Goal: Transaction & Acquisition: Obtain resource

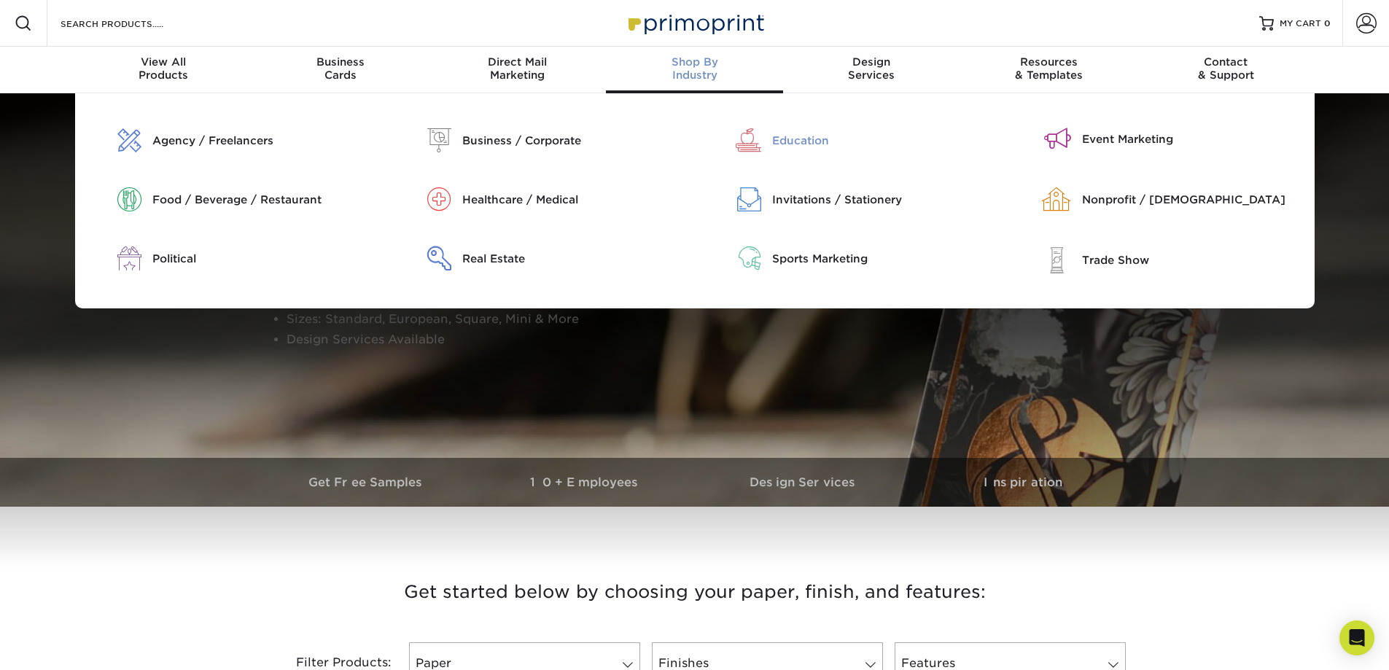
click at [799, 134] on div "Education" at bounding box center [883, 141] width 222 height 16
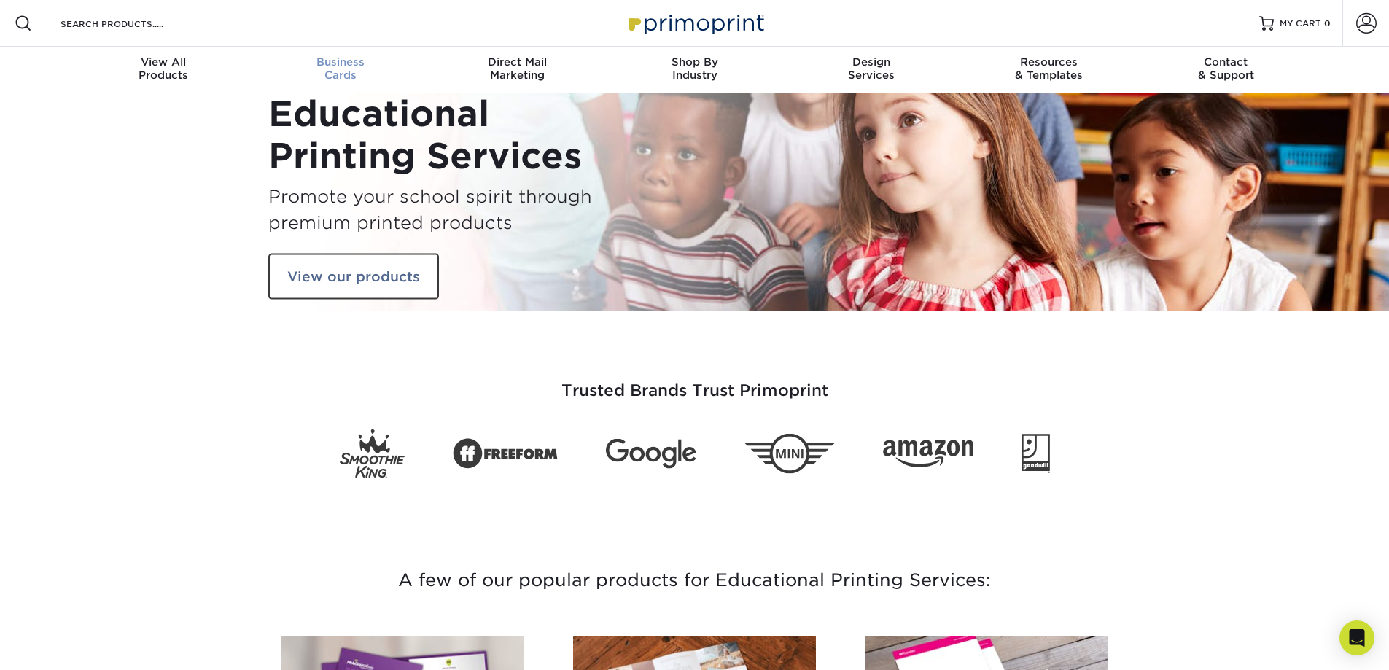
click at [345, 70] on div "Business Cards" at bounding box center [340, 68] width 177 height 26
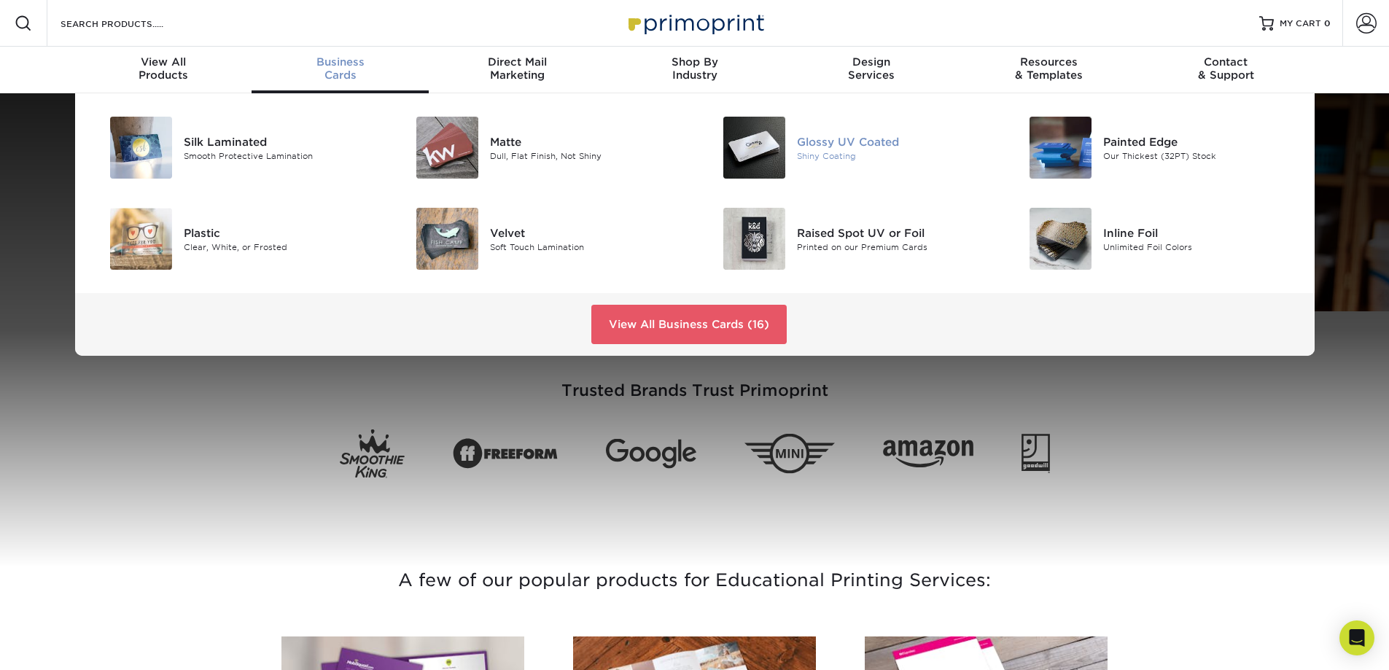
click at [841, 139] on div "Glossy UV Coated" at bounding box center [893, 141] width 193 height 16
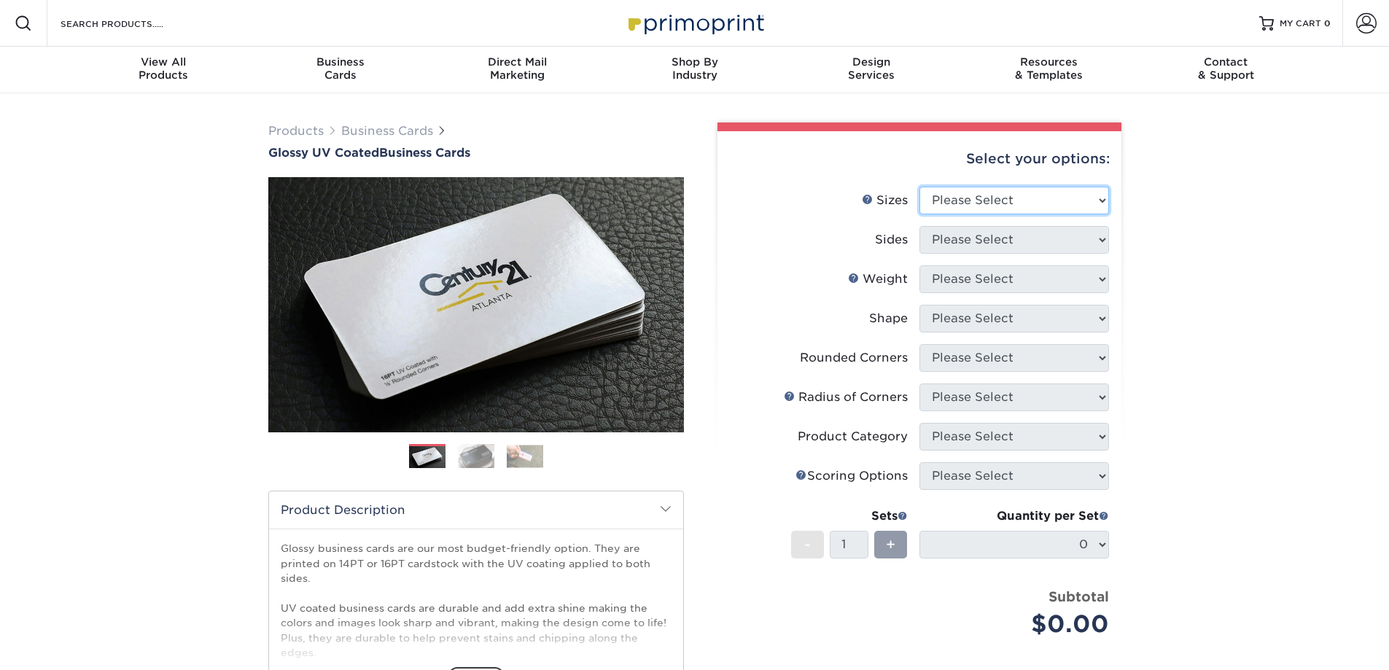
click at [1080, 206] on select "Please Select 1.5" x 3.5" - Mini 1.75" x 3.5" - Mini 2" x 2" - Square 2" x 3" -…" at bounding box center [1014, 201] width 190 height 28
select select "2.00x3.50"
click at [919, 187] on select "Please Select 1.5" x 3.5" - Mini 1.75" x 3.5" - Mini 2" x 2" - Square 2" x 3" -…" at bounding box center [1014, 201] width 190 height 28
click at [1046, 238] on select "Please Select Print Both Sides Print Front Only" at bounding box center [1014, 240] width 190 height 28
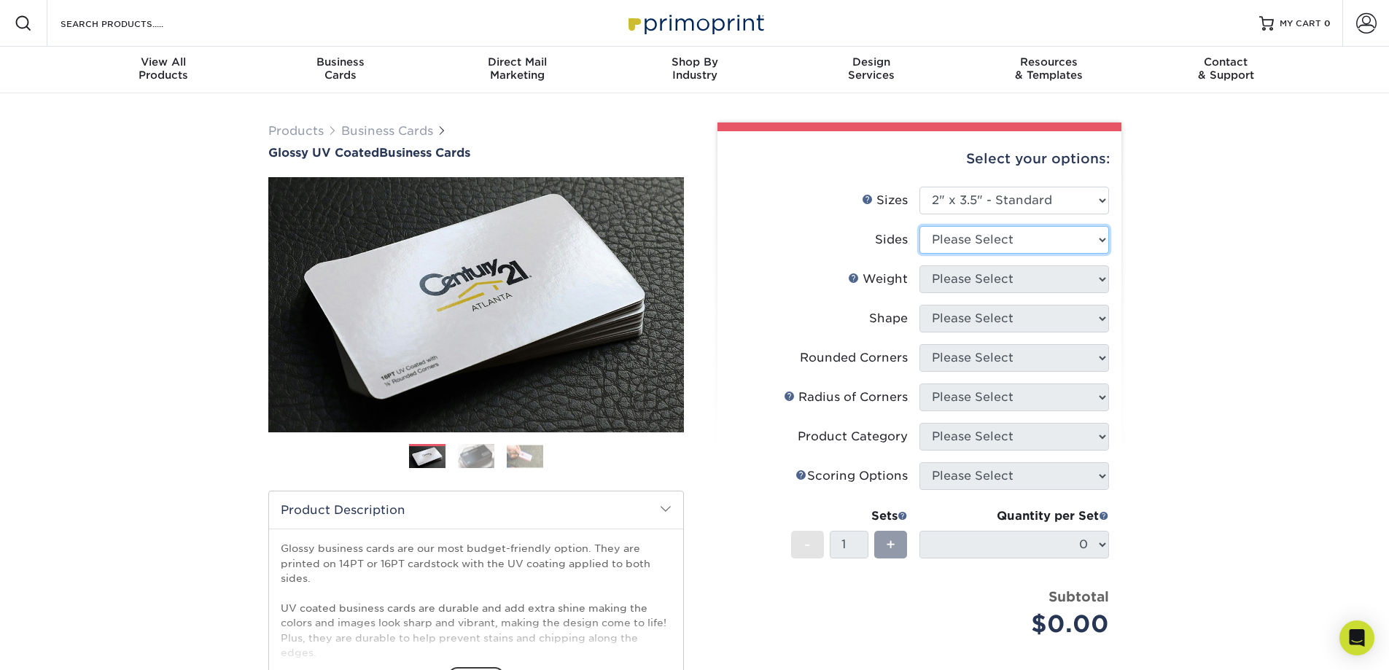
select select "32d3c223-f82c-492b-b915-ba065a00862f"
click at [919, 226] on select "Please Select Print Both Sides Print Front Only" at bounding box center [1014, 240] width 190 height 28
click at [1029, 276] on select "Please Select 16PT 14PT" at bounding box center [1014, 279] width 190 height 28
click at [919, 265] on select "Please Select 16PT 14PT" at bounding box center [1014, 279] width 190 height 28
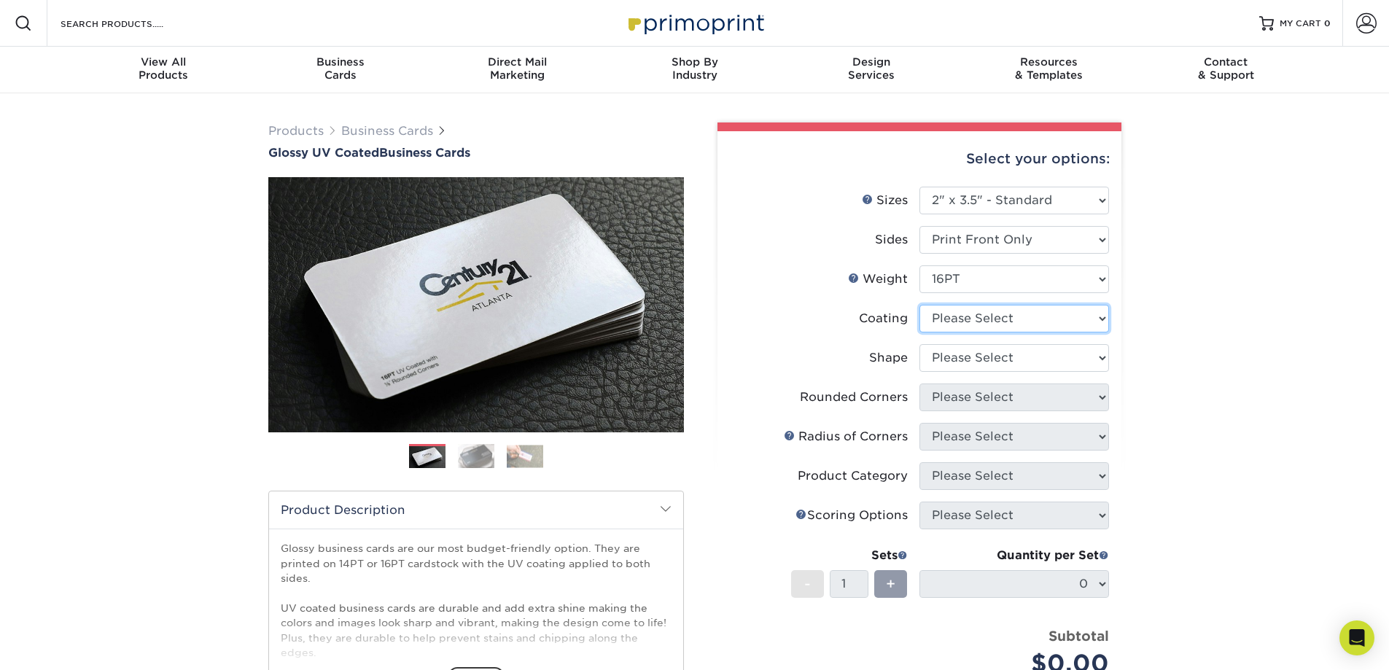
click at [1063, 311] on select at bounding box center [1014, 319] width 190 height 28
click at [1057, 281] on select "Please Select 16PT 14PT" at bounding box center [1014, 279] width 190 height 28
select select "14PT"
click at [919, 265] on select "Please Select 16PT 14PT" at bounding box center [1014, 279] width 190 height 28
click at [1031, 319] on select at bounding box center [1014, 319] width 190 height 28
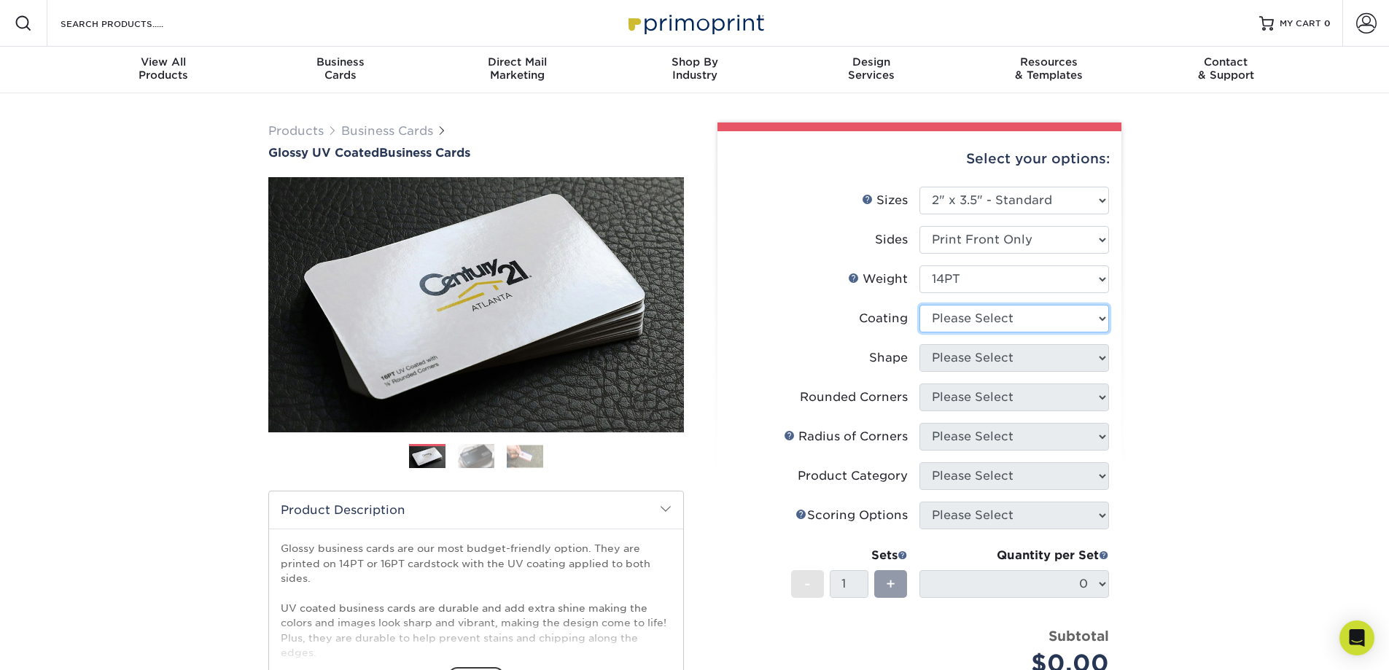
select select "1e8116af-acfc-44b1-83dc-8181aa338834"
click at [919, 305] on select at bounding box center [1014, 319] width 190 height 28
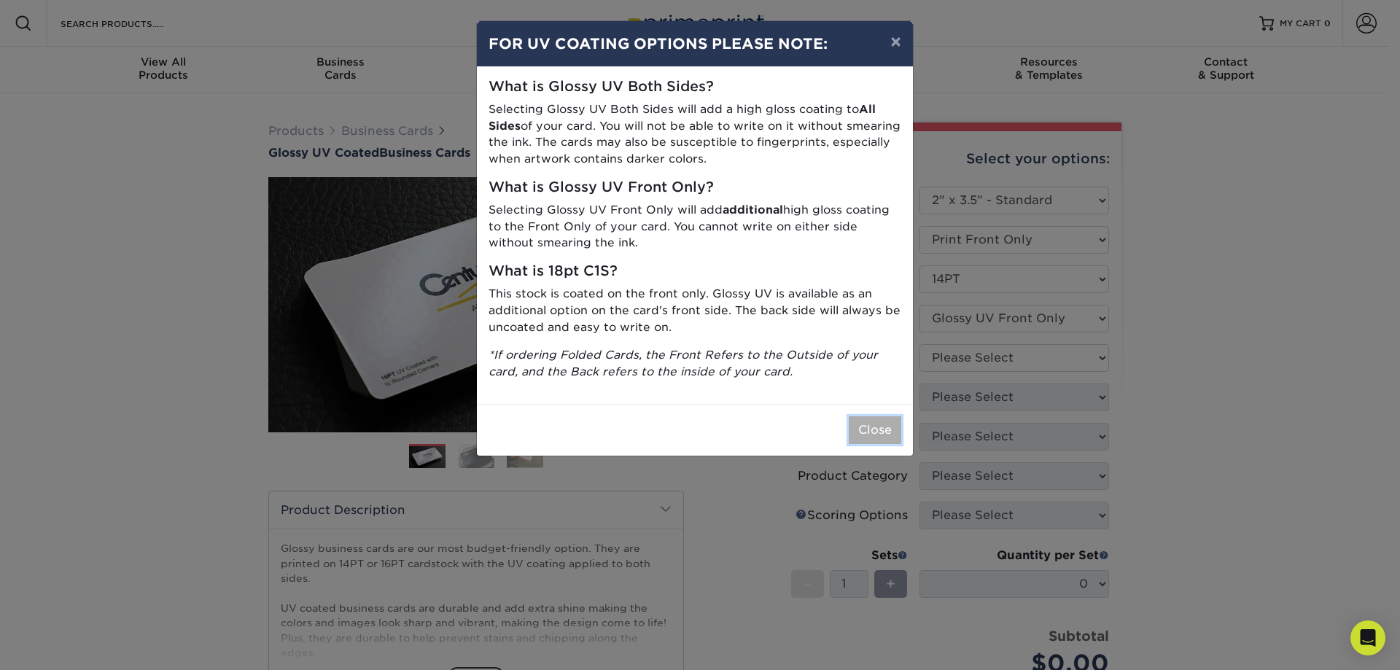
click at [872, 432] on button "Close" at bounding box center [875, 430] width 52 height 28
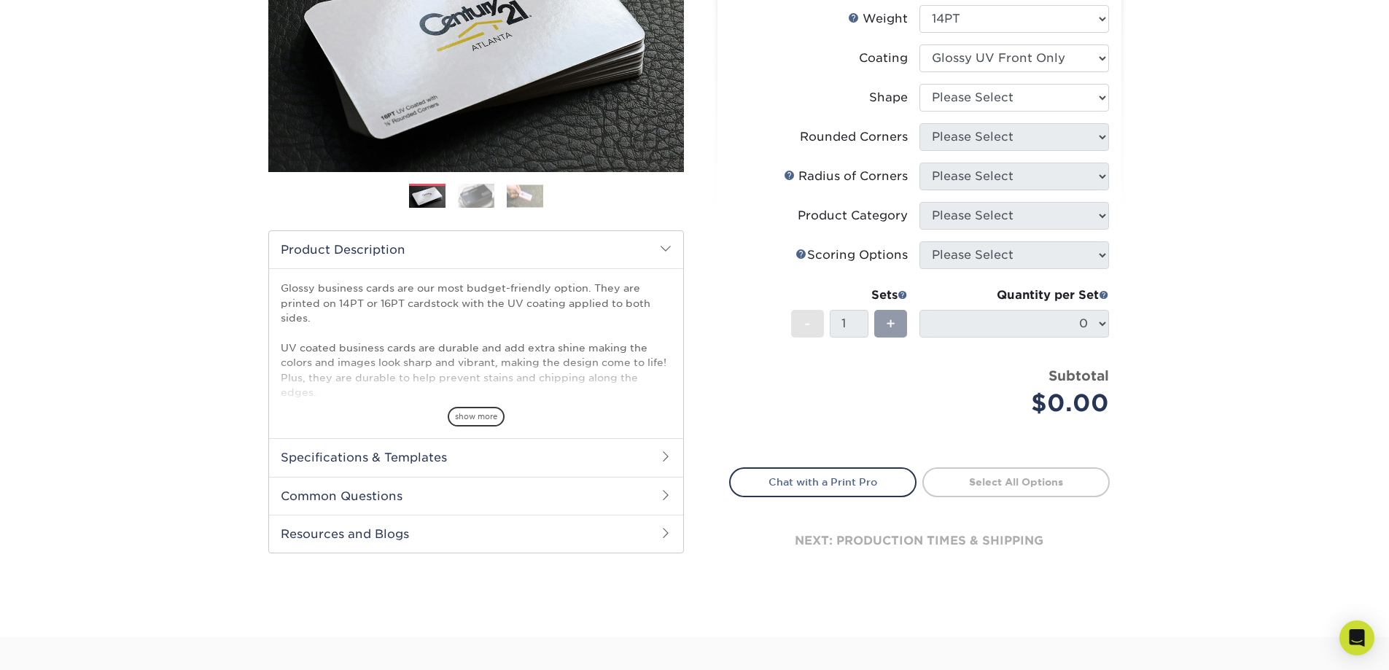
scroll to position [292, 0]
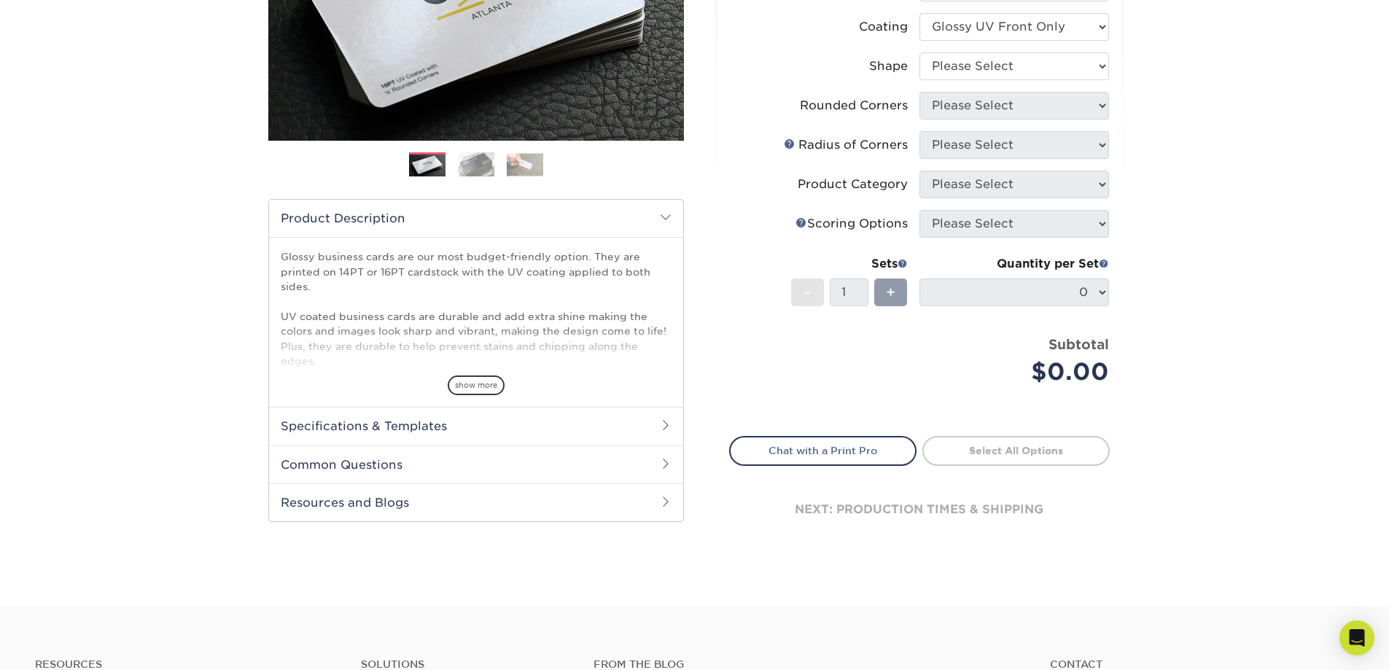
click at [1175, 322] on div "Products Business Cards Glossy UV Coated Business Cards Previous Next" at bounding box center [694, 204] width 1389 height 804
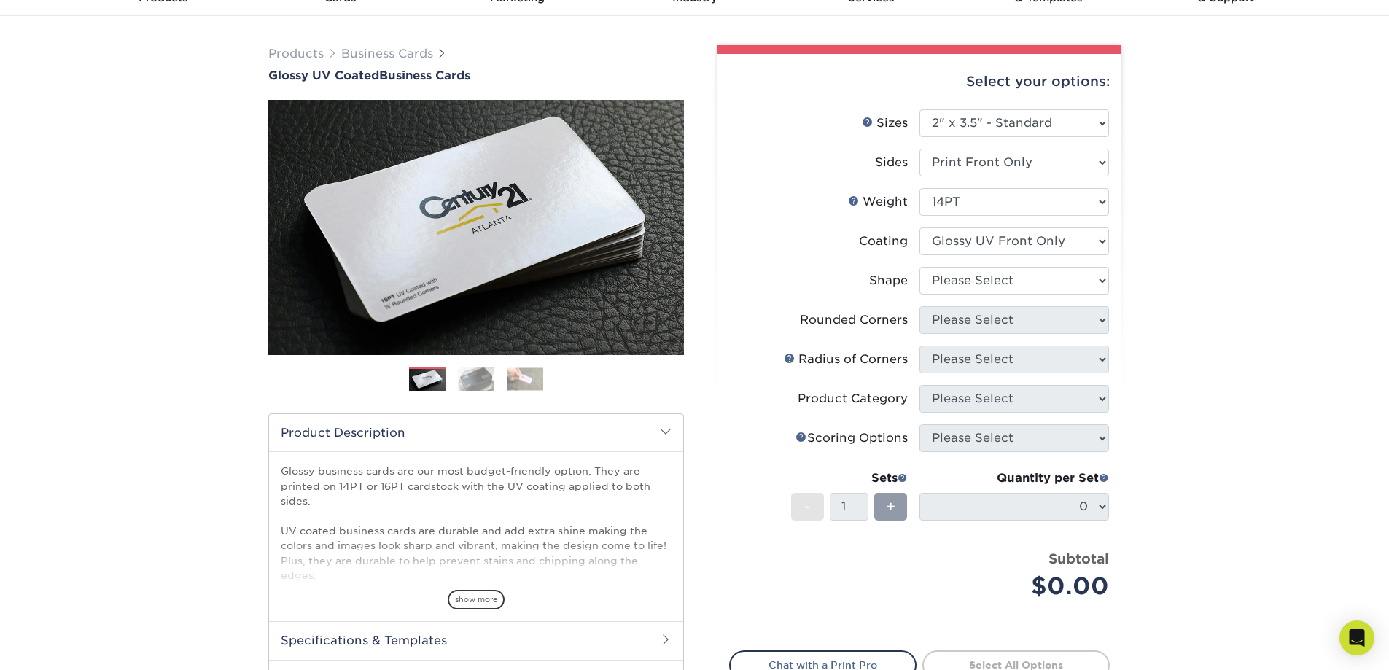
scroll to position [0, 0]
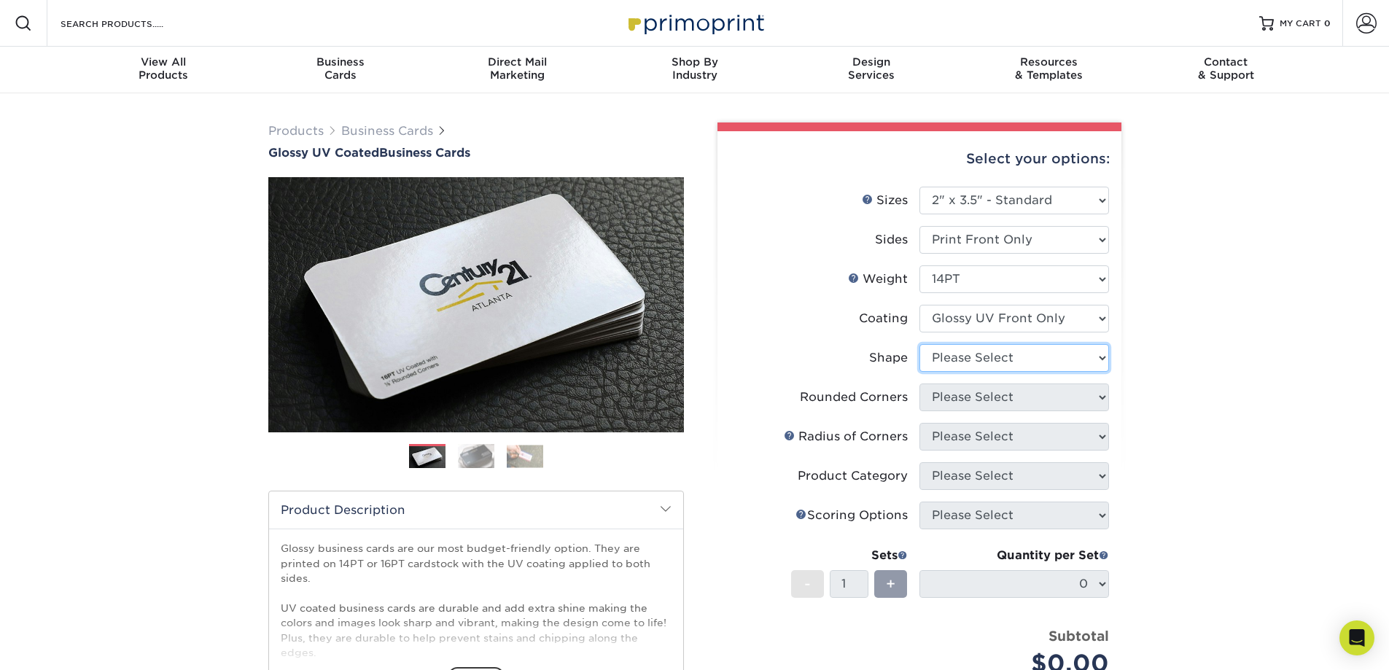
click at [998, 357] on select "Please Select Standard" at bounding box center [1014, 358] width 190 height 28
select select "standard"
click at [919, 344] on select "Please Select Standard" at bounding box center [1014, 358] width 190 height 28
click at [1016, 397] on select "Please Select Yes - Round 2 Corners Yes - Round 4 Corners No" at bounding box center [1014, 398] width 190 height 28
select select "0"
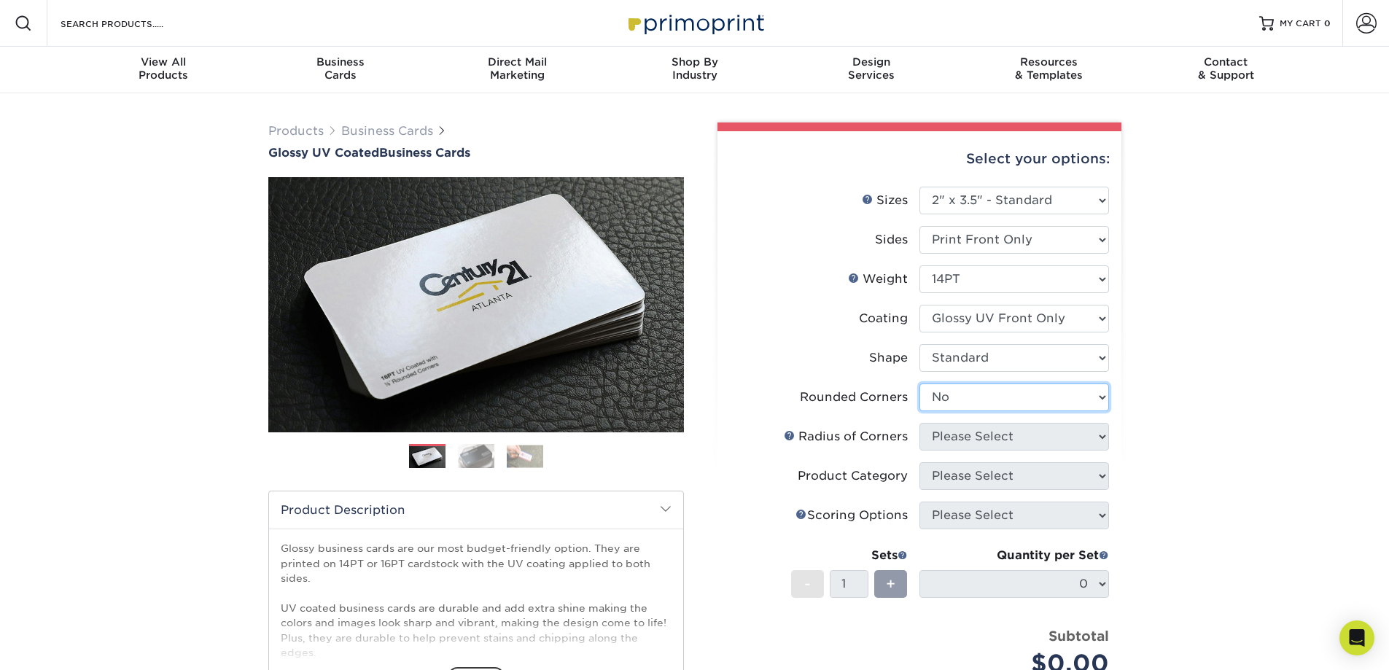
click at [919, 384] on select "Please Select Yes - Round 2 Corners Yes - Round 4 Corners No" at bounding box center [1014, 398] width 190 height 28
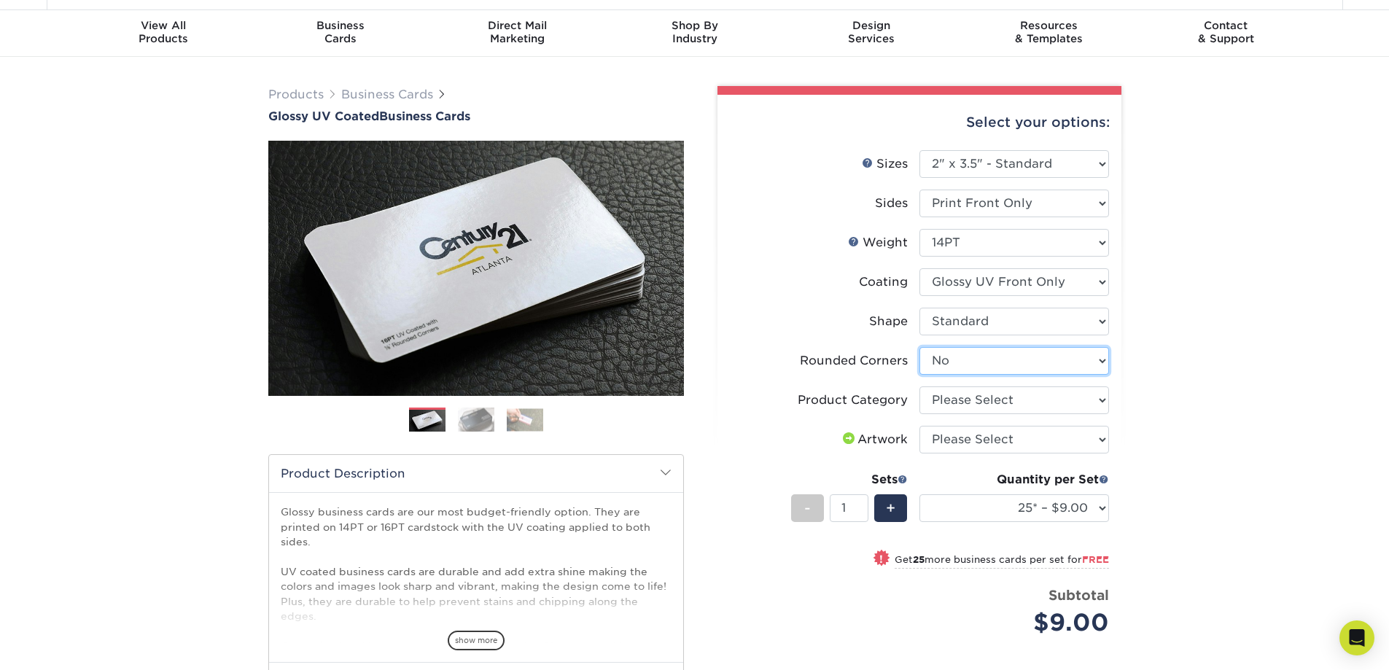
scroll to position [73, 0]
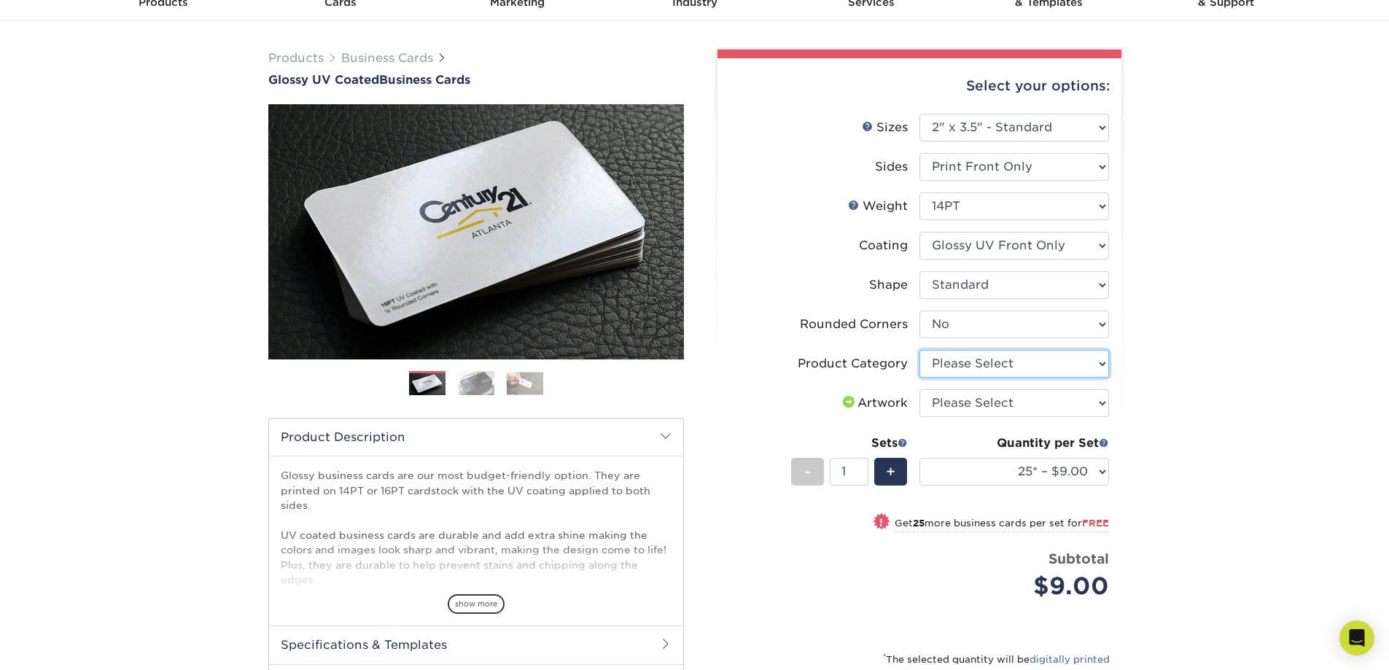
click at [1024, 361] on select "Please Select Business Cards" at bounding box center [1014, 364] width 190 height 28
select select "3b5148f1-0588-4f88-a218-97bcfdce65c1"
click at [919, 350] on select "Please Select Business Cards" at bounding box center [1014, 364] width 190 height 28
click at [1036, 400] on select "Please Select I will upload files I need a design - $100" at bounding box center [1014, 403] width 190 height 28
select select "upload"
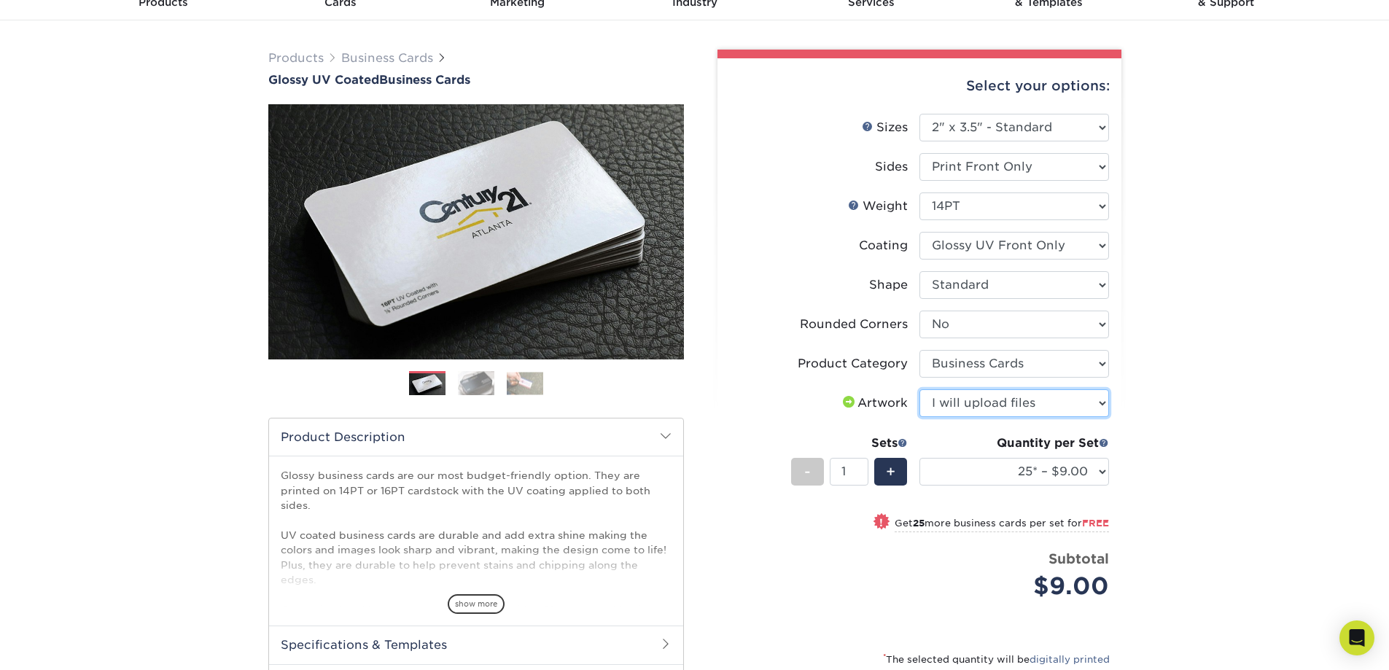
click at [919, 389] on select "Please Select I will upload files I need a design - $100" at bounding box center [1014, 403] width 190 height 28
click at [1175, 416] on div "Products Business Cards Glossy UV Coated Business Cards Previous Next" at bounding box center [694, 434] width 1389 height 829
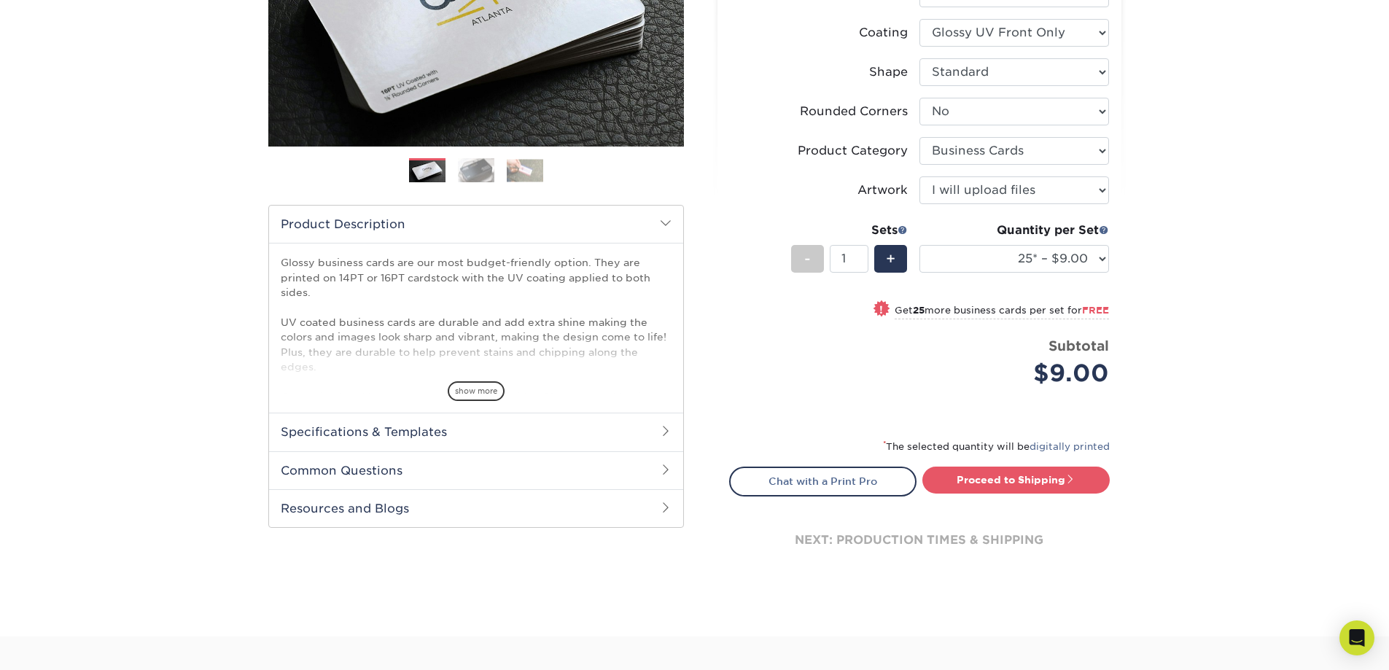
scroll to position [292, 0]
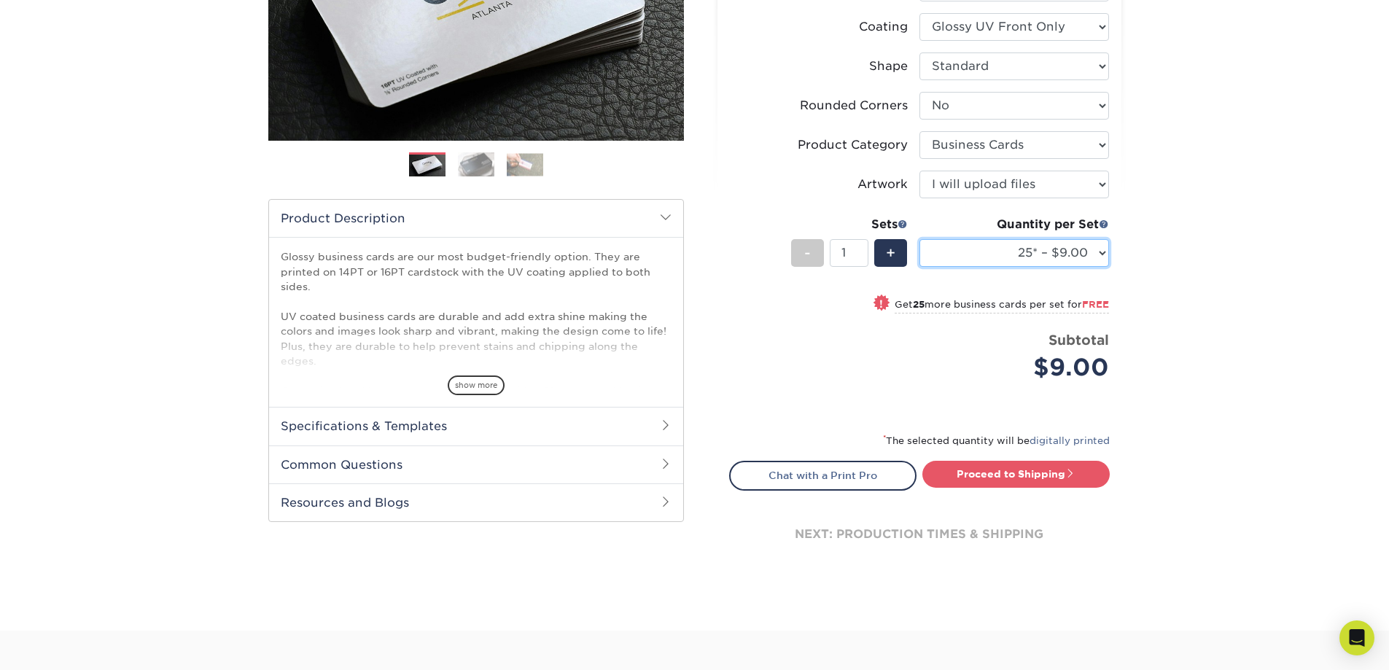
click at [1062, 260] on select "25* – $9.00 50* – $9.00 100* – $9.00 250* – $17.00 500 – $33.00 1000 – $42.00 2…" at bounding box center [1014, 253] width 190 height 28
select select "250* – $17.00"
click at [919, 239] on select "25* – $9.00 50* – $9.00 100* – $9.00 250* – $17.00 500 – $33.00 1000 – $42.00 2…" at bounding box center [1014, 253] width 190 height 28
click at [1175, 295] on div "Products Business Cards Glossy UV Coated Business Cards Previous Next" at bounding box center [694, 216] width 1389 height 829
click at [1252, 392] on div "Products Business Cards Glossy UV Coated Business Cards Previous Next" at bounding box center [694, 216] width 1389 height 829
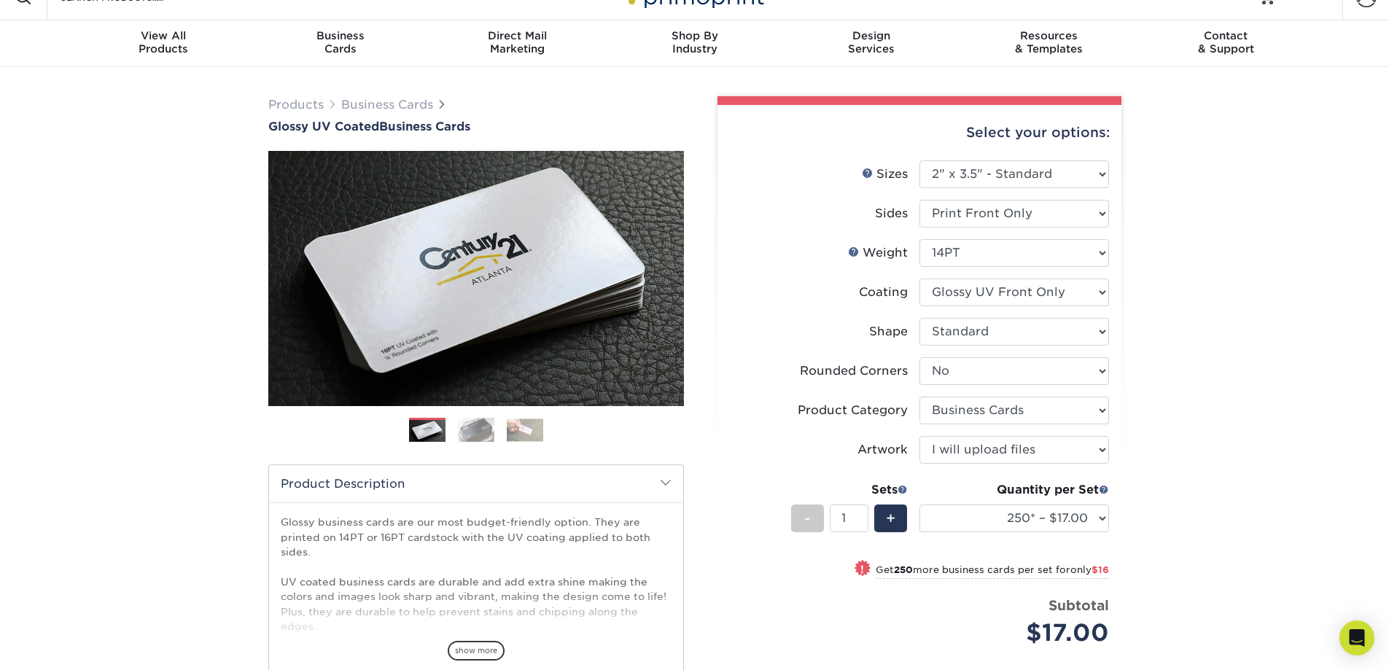
scroll to position [0, 0]
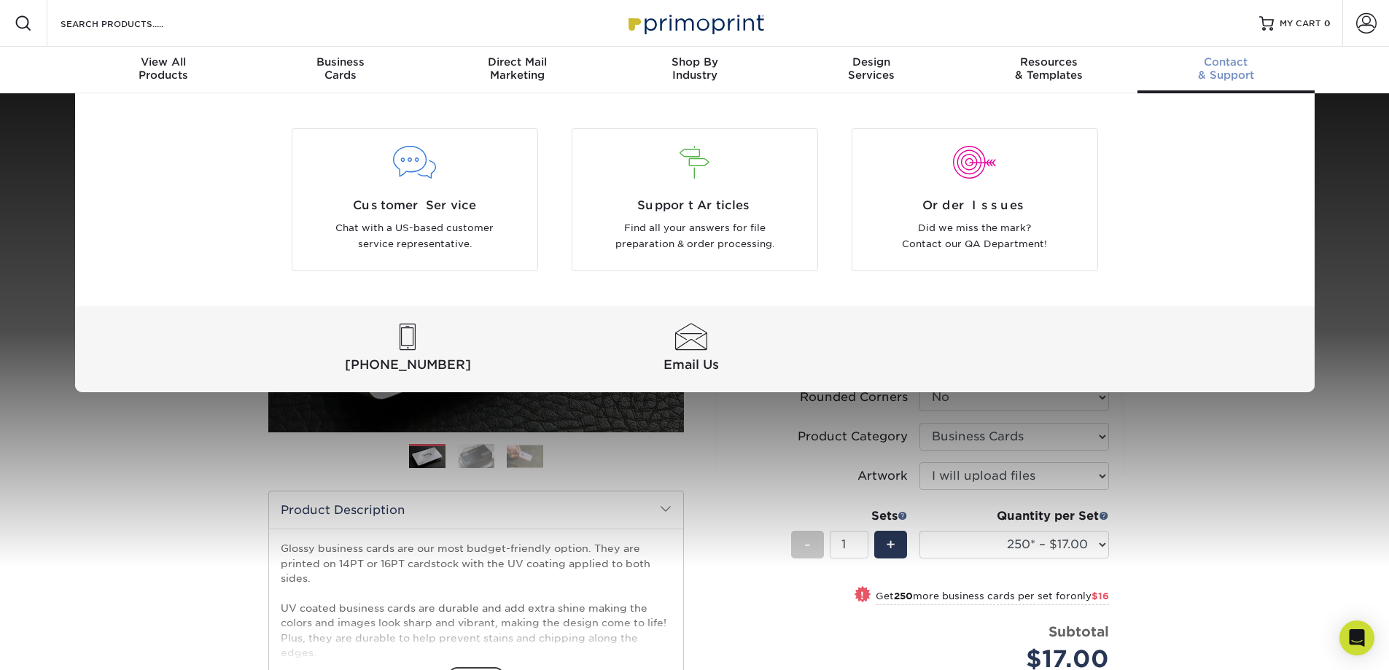
click at [1205, 67] on span "Contact" at bounding box center [1225, 61] width 177 height 13
click at [405, 215] on div "Customer Service Chat with a US-based customer service representative." at bounding box center [414, 225] width 245 height 56
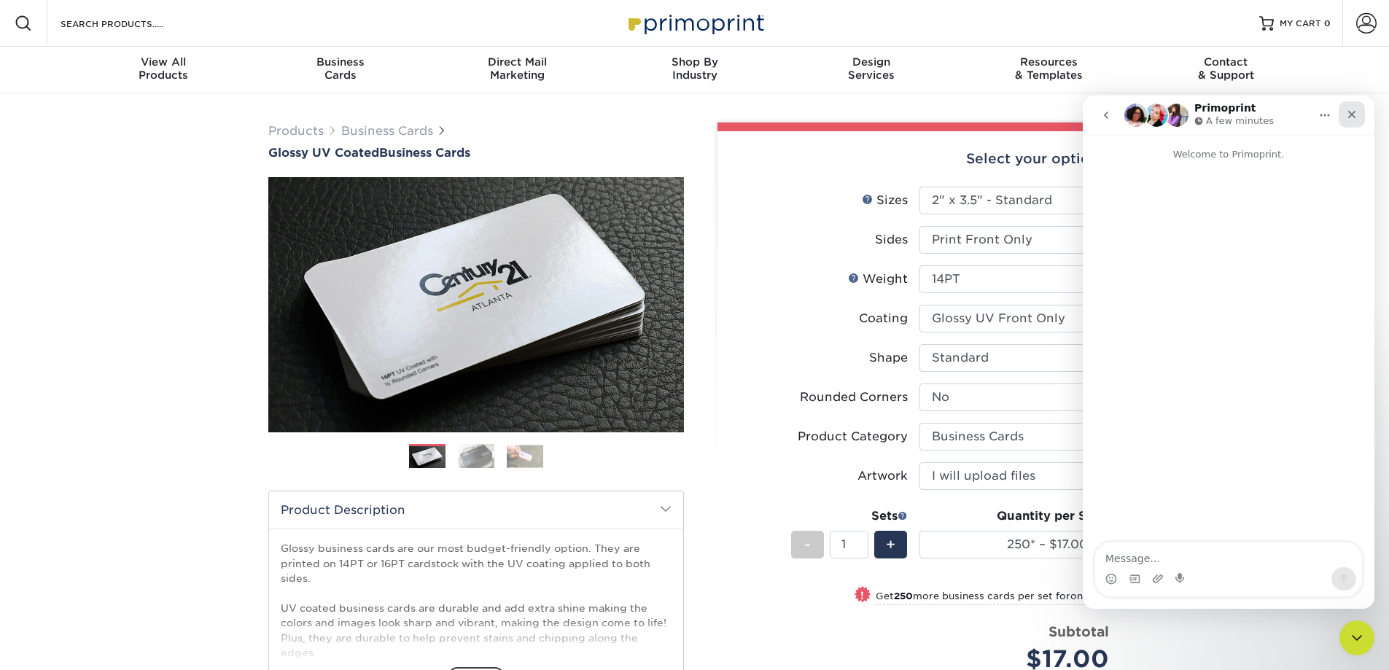
click at [1353, 111] on icon "Close" at bounding box center [1352, 115] width 12 height 12
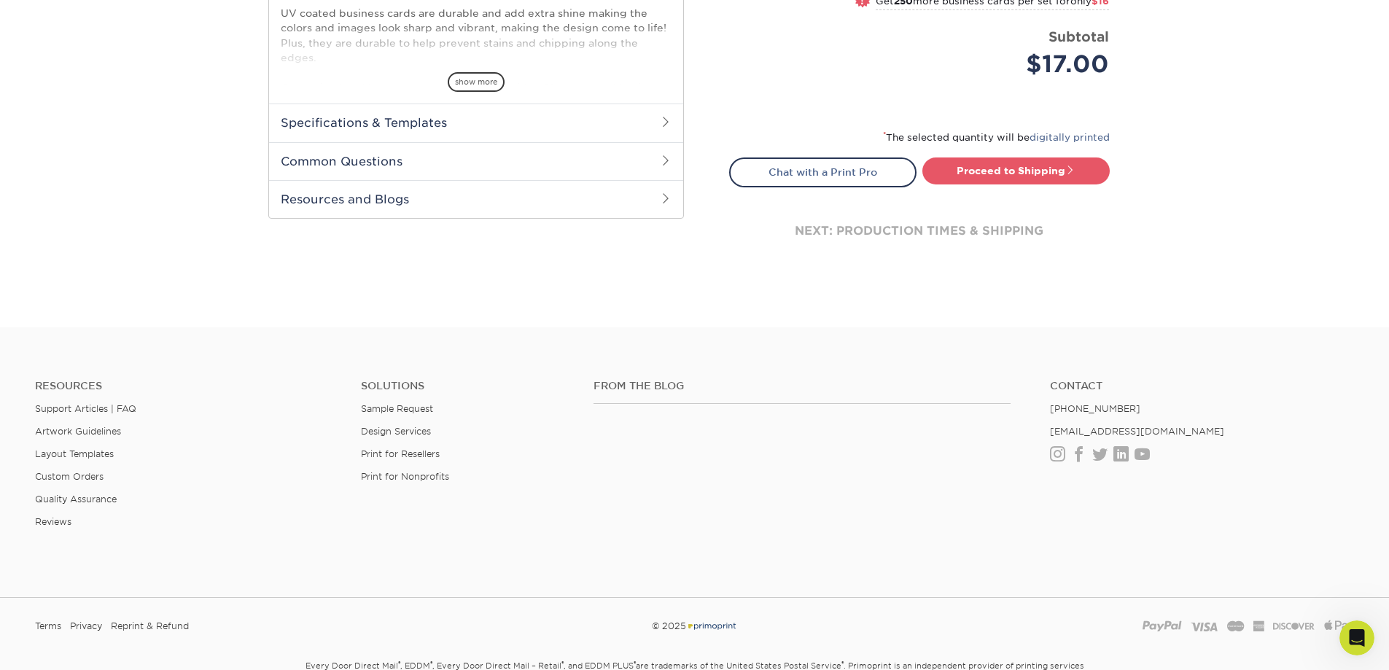
scroll to position [679, 0]
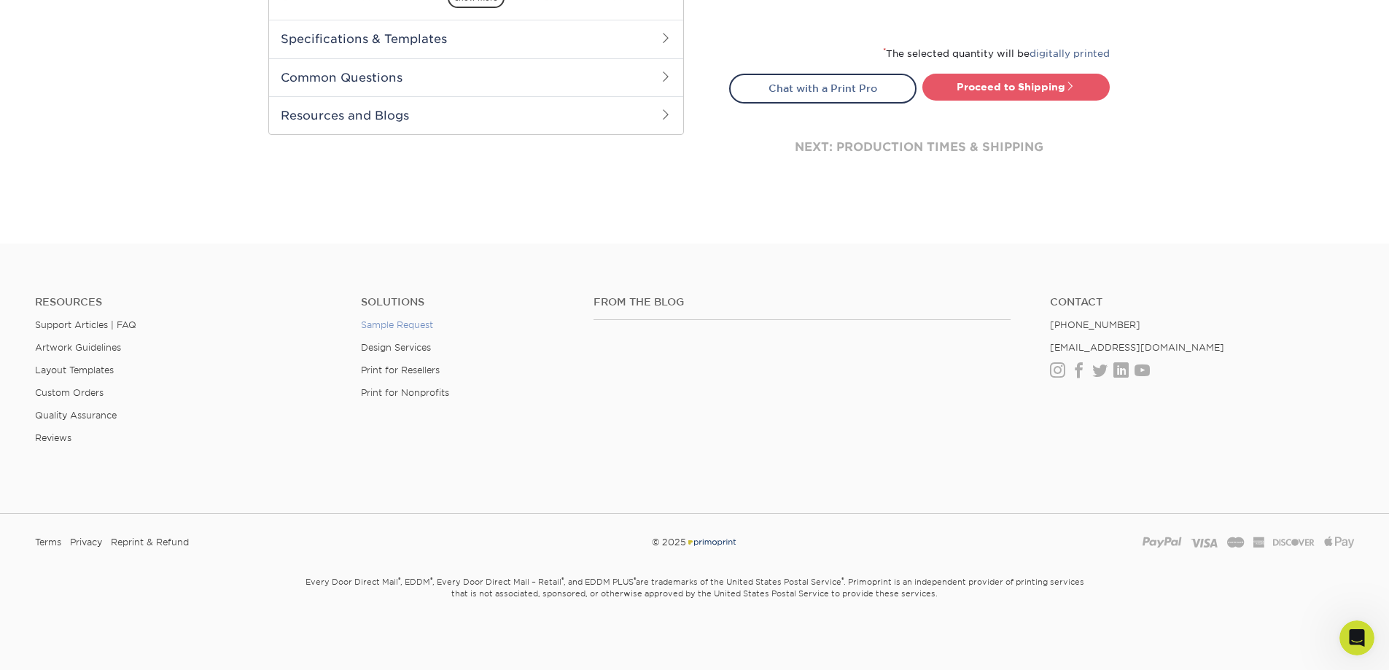
click at [430, 322] on link "Sample Request" at bounding box center [397, 324] width 72 height 11
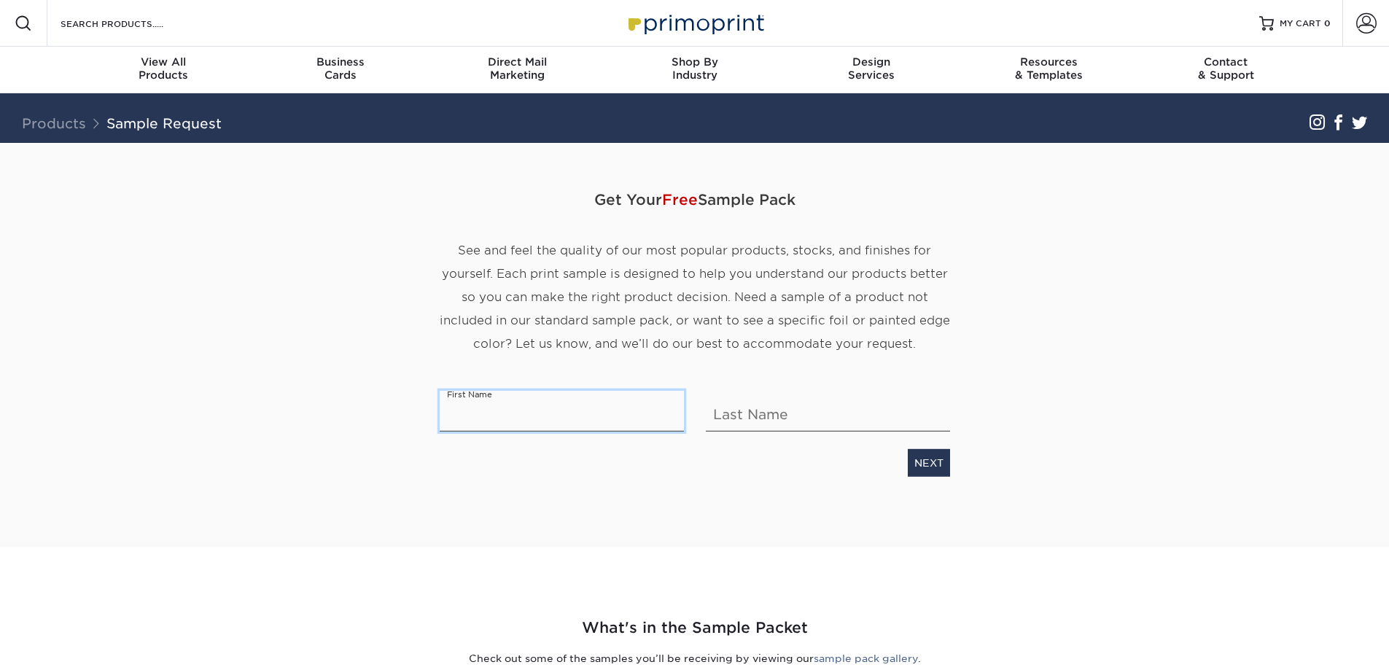
click at [510, 409] on input "text" at bounding box center [562, 411] width 244 height 41
type input "[PERSON_NAME]"
type input "Large"
click at [927, 459] on link "NEXT" at bounding box center [929, 463] width 42 height 28
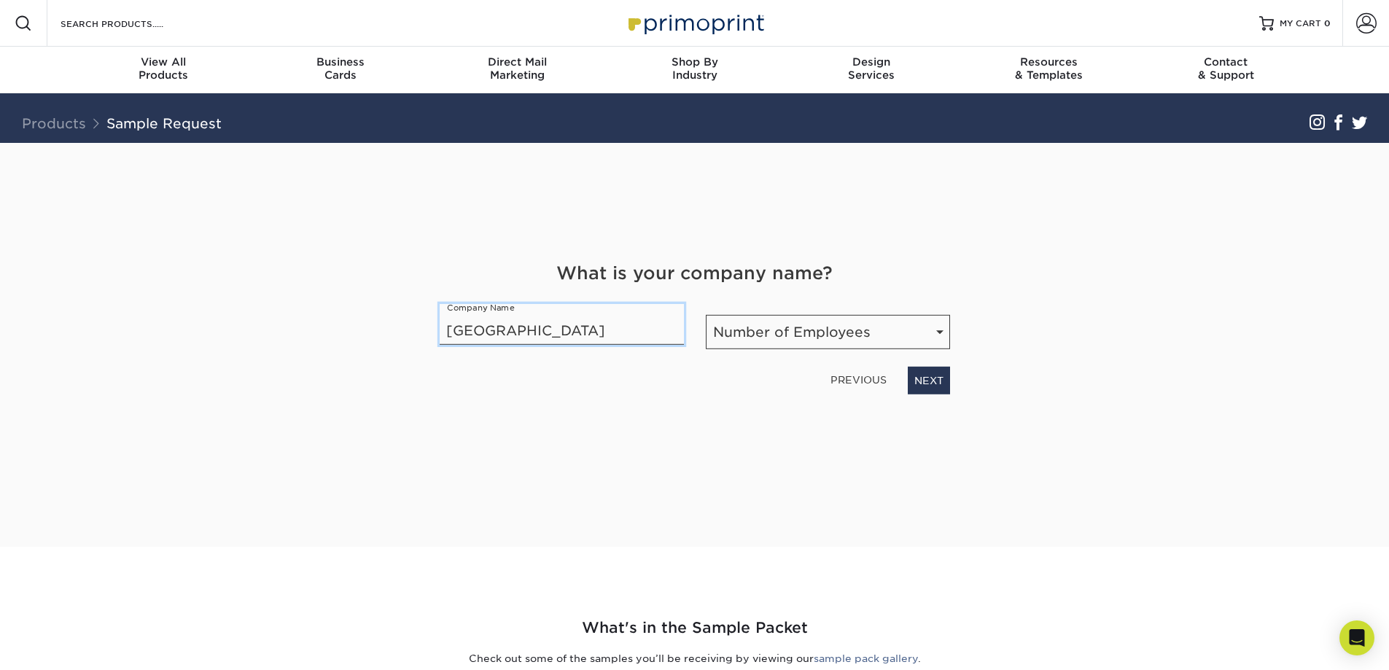
type input "Perris Union High School District"
click at [844, 328] on select "Number of Employees Self-employed 1-10 employees 11-50 employees 51-200 employe…" at bounding box center [828, 332] width 244 height 34
click at [706, 315] on select "Number of Employees Self-employed 1-10 employees 11-50 employees 51-200 employe…" at bounding box center [828, 332] width 244 height 34
click at [867, 327] on select "Number of Employees Self-employed 1-10 employees 11-50 employees 51-200 employe…" at bounding box center [828, 332] width 244 height 34
select select "1001-5000"
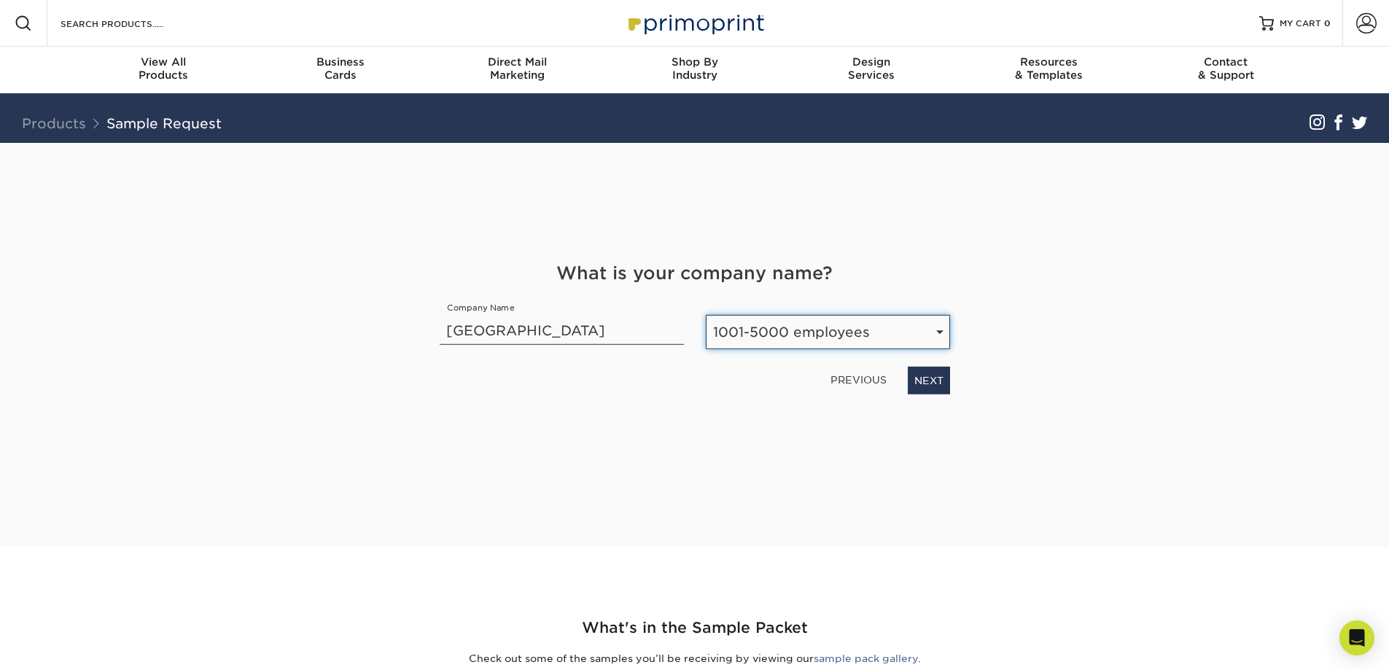
click at [706, 315] on select "Number of Employees Self-employed 1-10 employees 11-50 employees 51-200 employe…" at bounding box center [828, 332] width 244 height 34
click at [940, 376] on link "NEXT" at bounding box center [929, 381] width 42 height 28
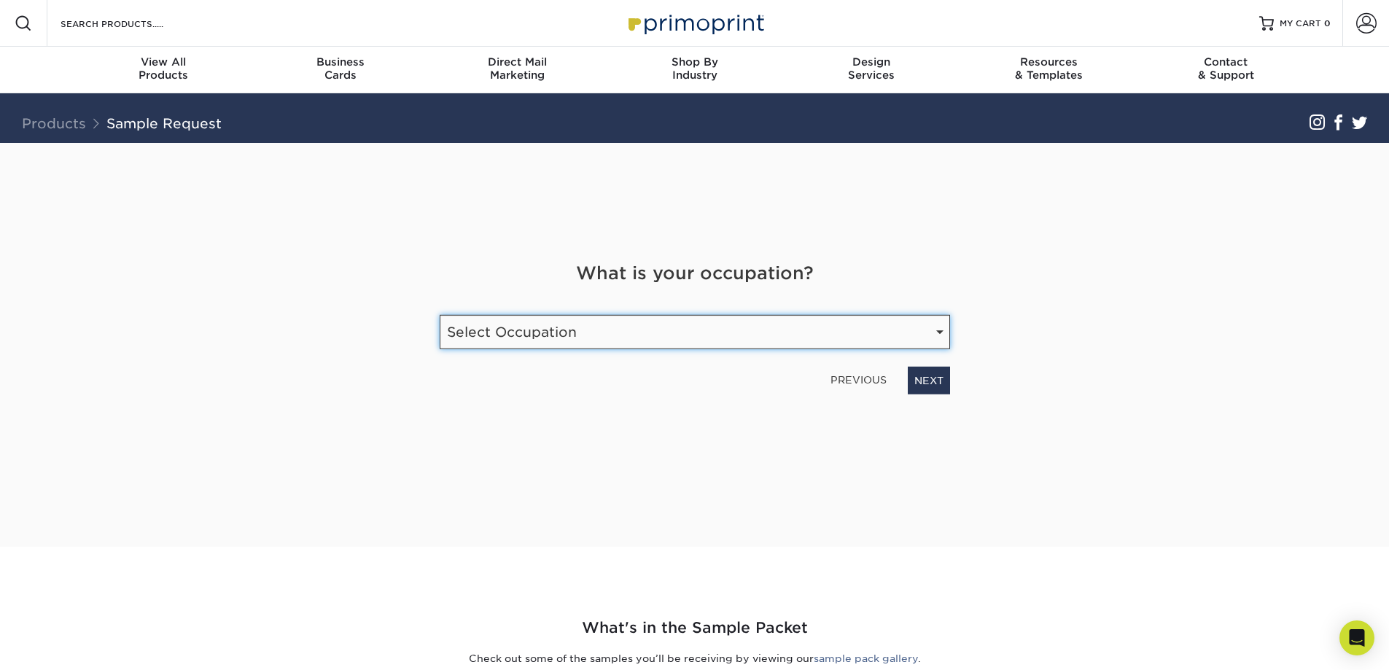
click at [905, 328] on select "Select Occupation Agency Automotive Blogger Cleaning Services Construction Educ…" at bounding box center [695, 332] width 510 height 34
select select "Education"
click at [440, 315] on select "Select Occupation Agency Automotive Blogger Cleaning Services Construction Educ…" at bounding box center [695, 332] width 510 height 34
click at [935, 386] on link "NEXT" at bounding box center [929, 381] width 42 height 28
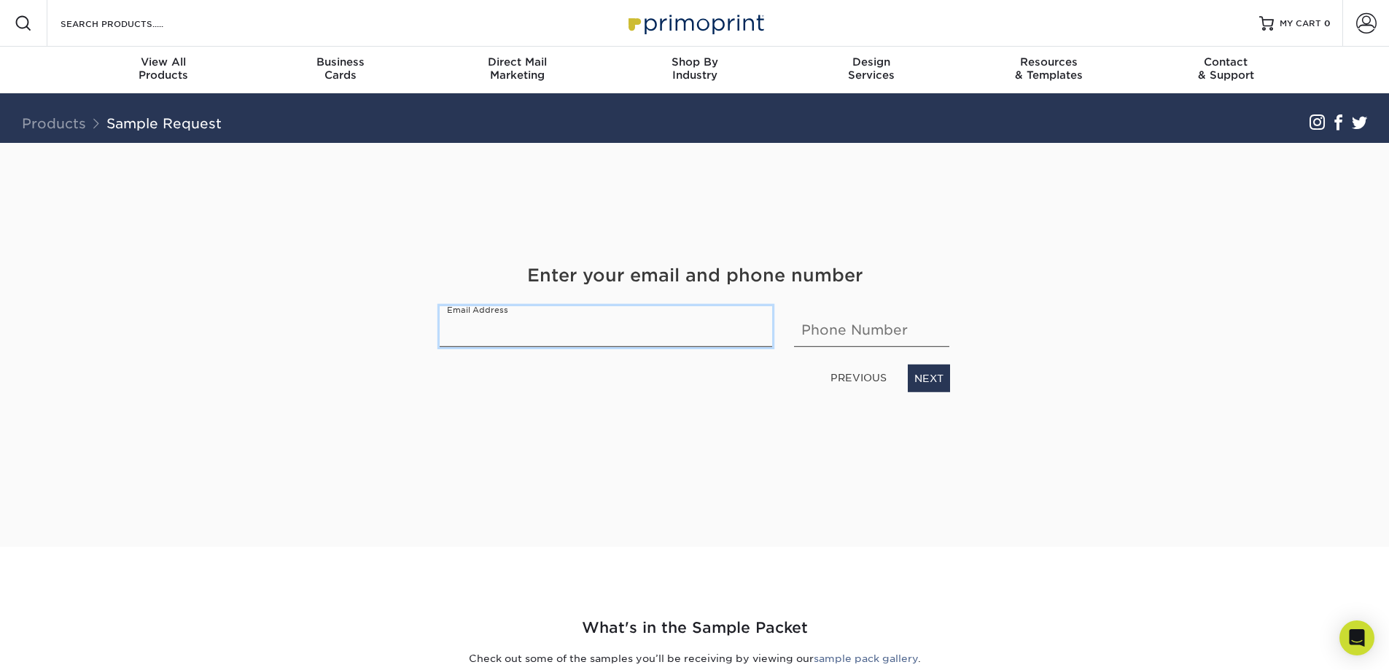
click at [664, 334] on input "email" at bounding box center [606, 326] width 333 height 41
type input "ashley.large@puhsd.org"
type input "9516572171"
click at [925, 375] on link "NEXT" at bounding box center [929, 379] width 42 height 28
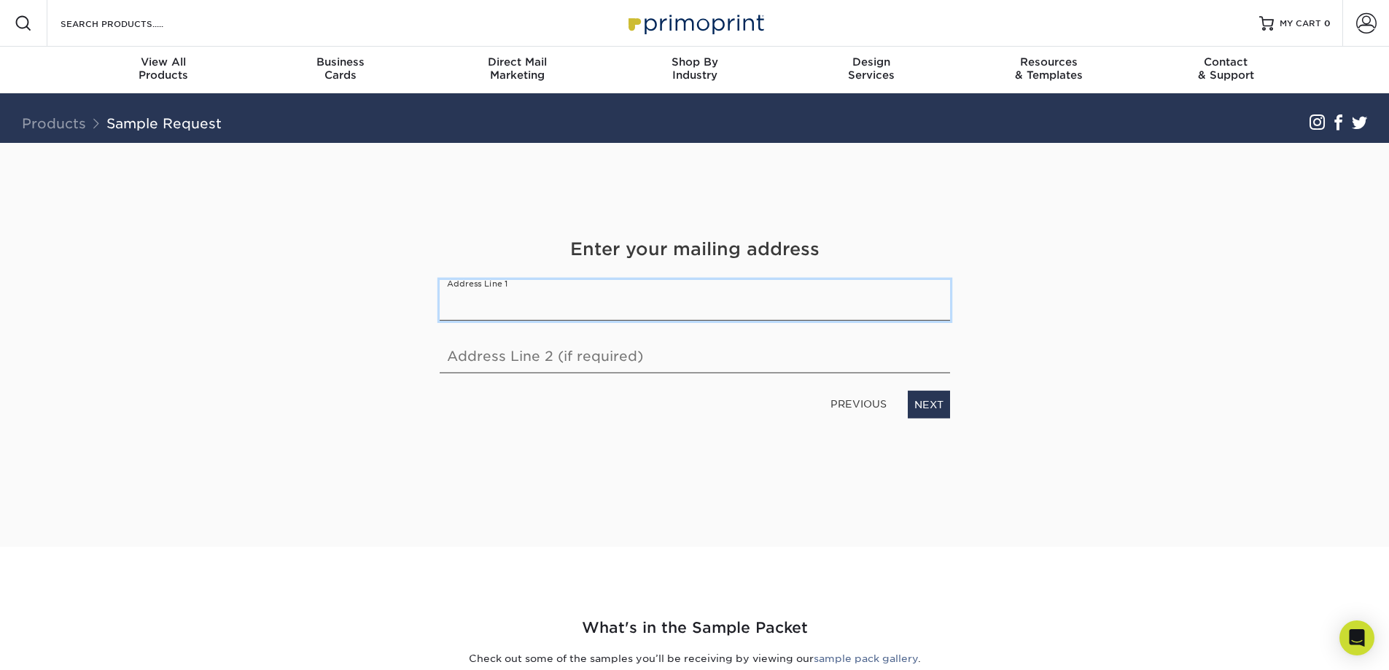
click at [688, 308] on input "text" at bounding box center [695, 300] width 510 height 41
type input "175 E Nuevo Rd"
click at [568, 353] on input "text" at bounding box center [695, 352] width 510 height 41
type input "Perris, CA 92571"
click at [922, 405] on link "NEXT" at bounding box center [929, 405] width 42 height 28
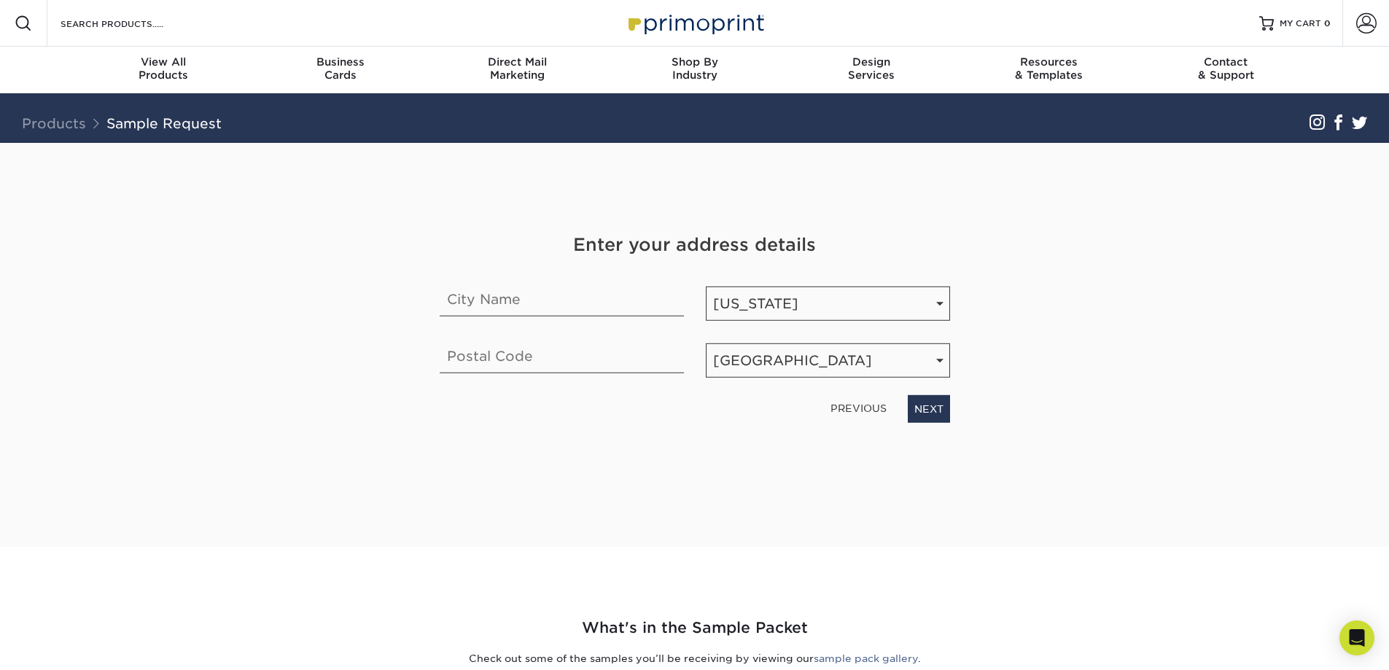
click at [870, 411] on link "PREVIOUS" at bounding box center [859, 408] width 68 height 23
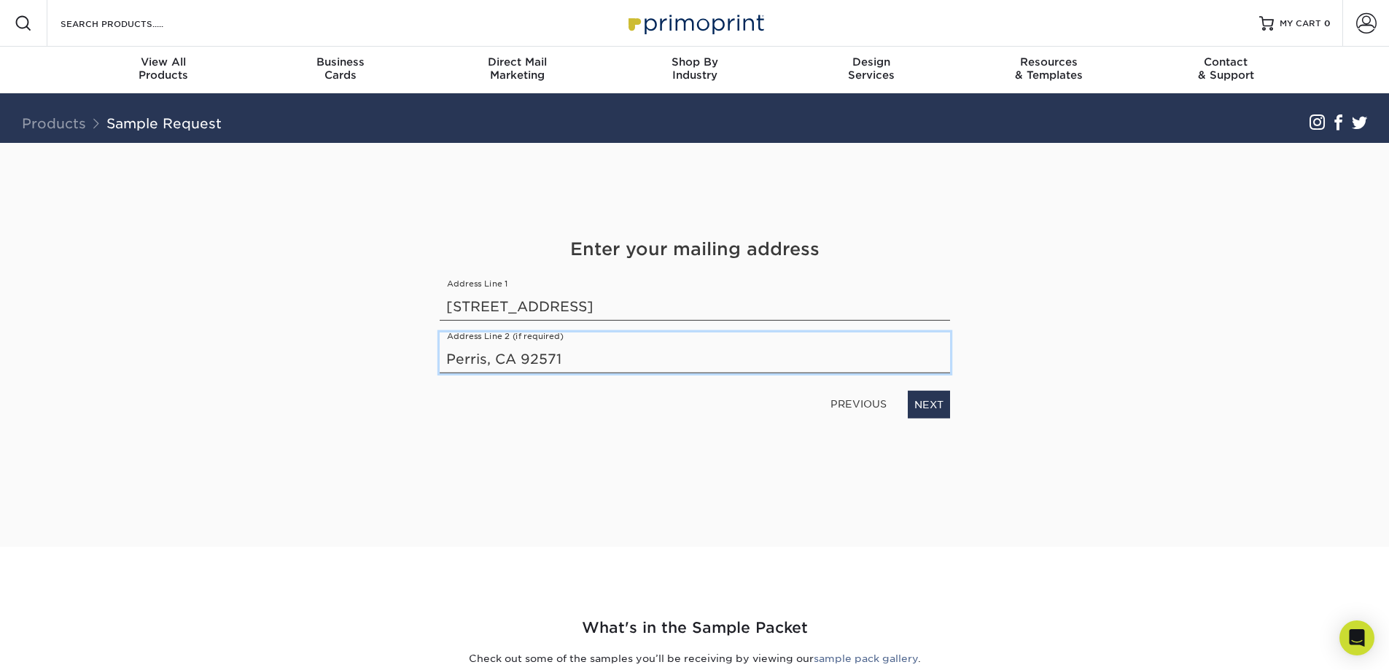
drag, startPoint x: 570, startPoint y: 357, endPoint x: 299, endPoint y: 338, distance: 271.9
click at [299, 338] on div "Get Your Free Sample Pack See and feel the quality of our most popular products…" at bounding box center [694, 345] width 853 height 404
click at [916, 408] on link "NEXT" at bounding box center [929, 405] width 42 height 28
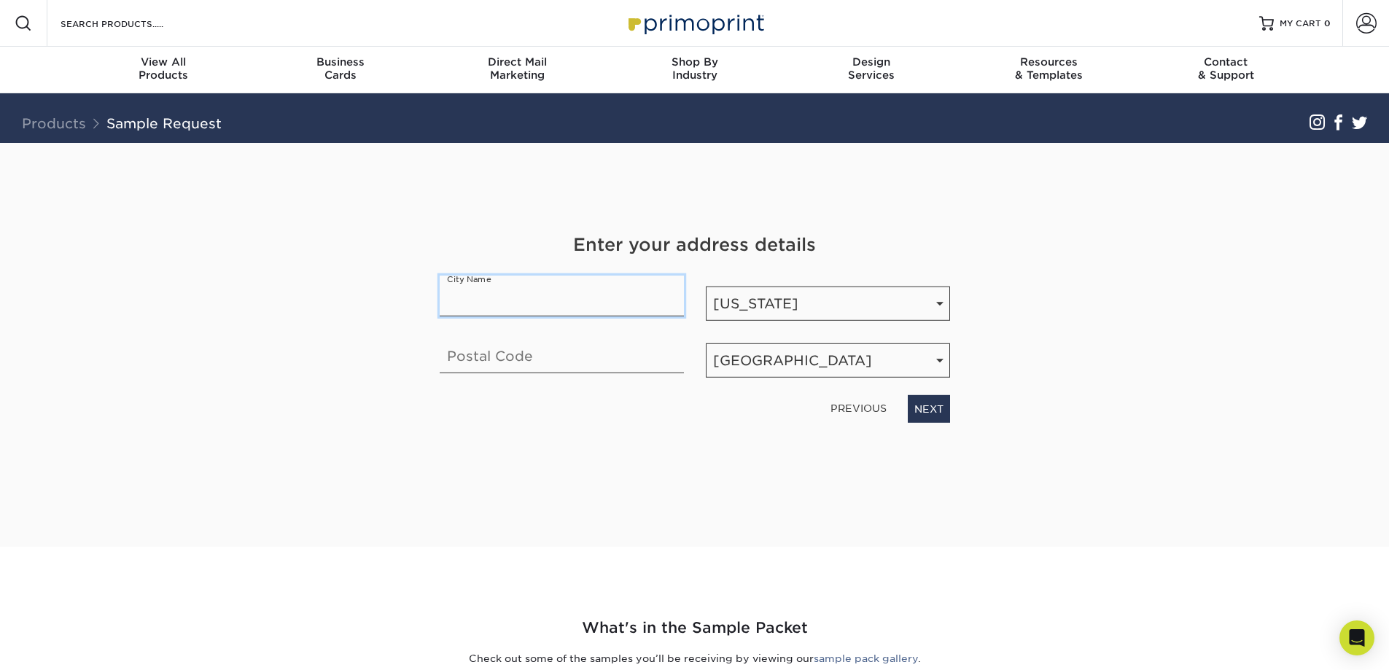
click at [605, 297] on input "text" at bounding box center [562, 296] width 244 height 41
type input "Perris"
type input "92570"
click at [930, 413] on link "NEXT" at bounding box center [929, 409] width 42 height 28
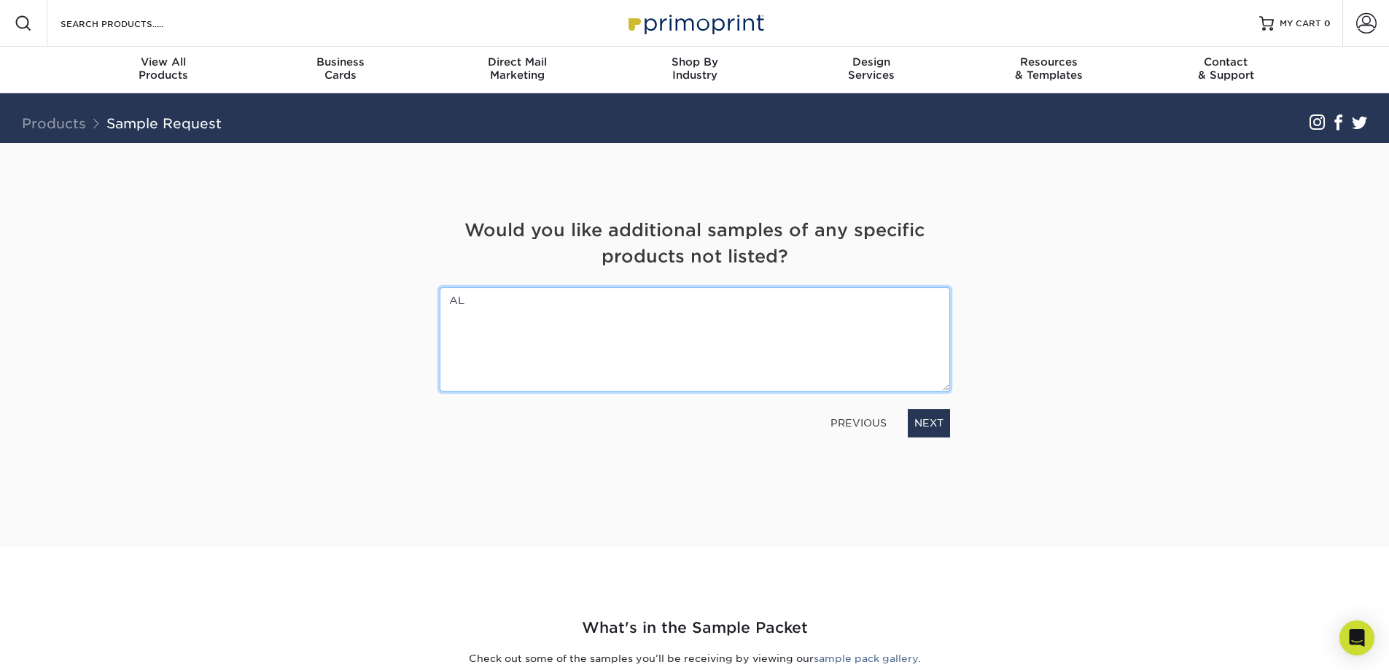
type textarea "A"
click at [540, 305] on textarea "All Printing catergory" at bounding box center [695, 339] width 510 height 104
type textarea "All Printing category samples"
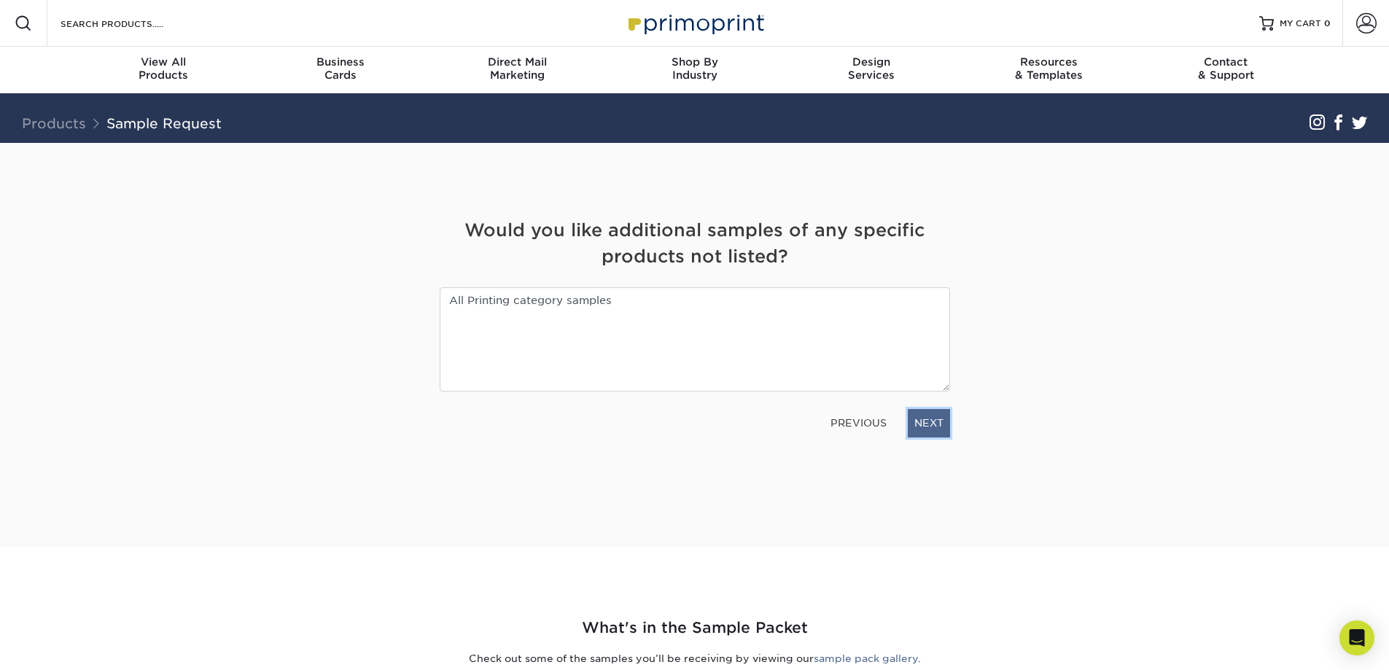
click at [927, 429] on link "NEXT" at bounding box center [929, 423] width 42 height 28
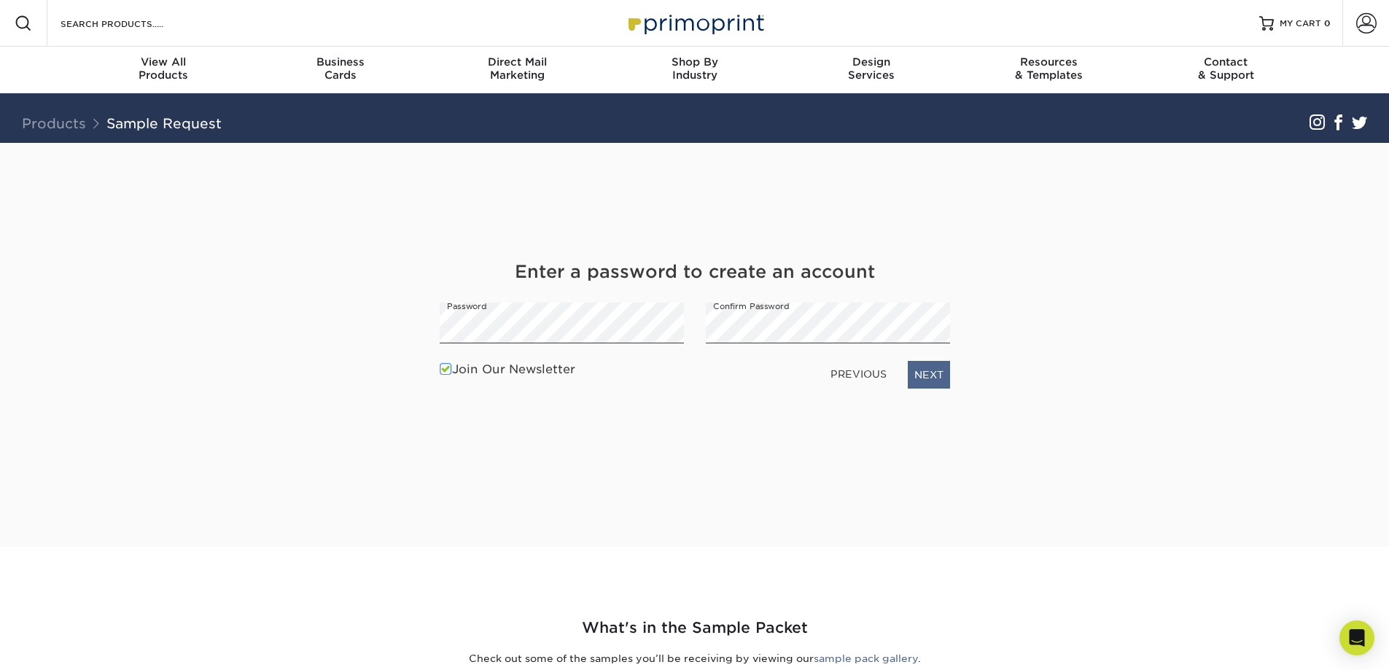
drag, startPoint x: 963, startPoint y: 376, endPoint x: 941, endPoint y: 375, distance: 22.6
click at [963, 376] on div "Get Your Free Sample Pack See and feel the quality of our most popular products…" at bounding box center [694, 345] width 853 height 404
click at [934, 375] on link "NEXT" at bounding box center [929, 375] width 42 height 28
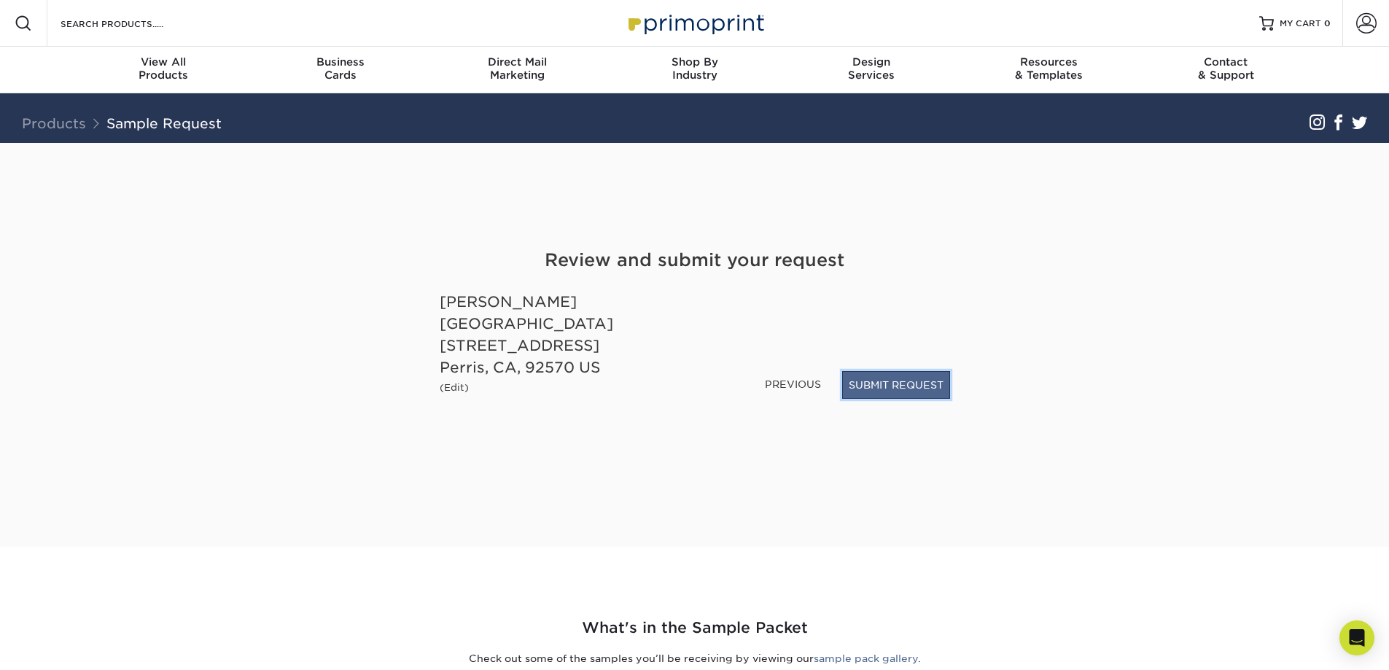
click at [911, 380] on button "SUBMIT REQUEST" at bounding box center [896, 385] width 108 height 28
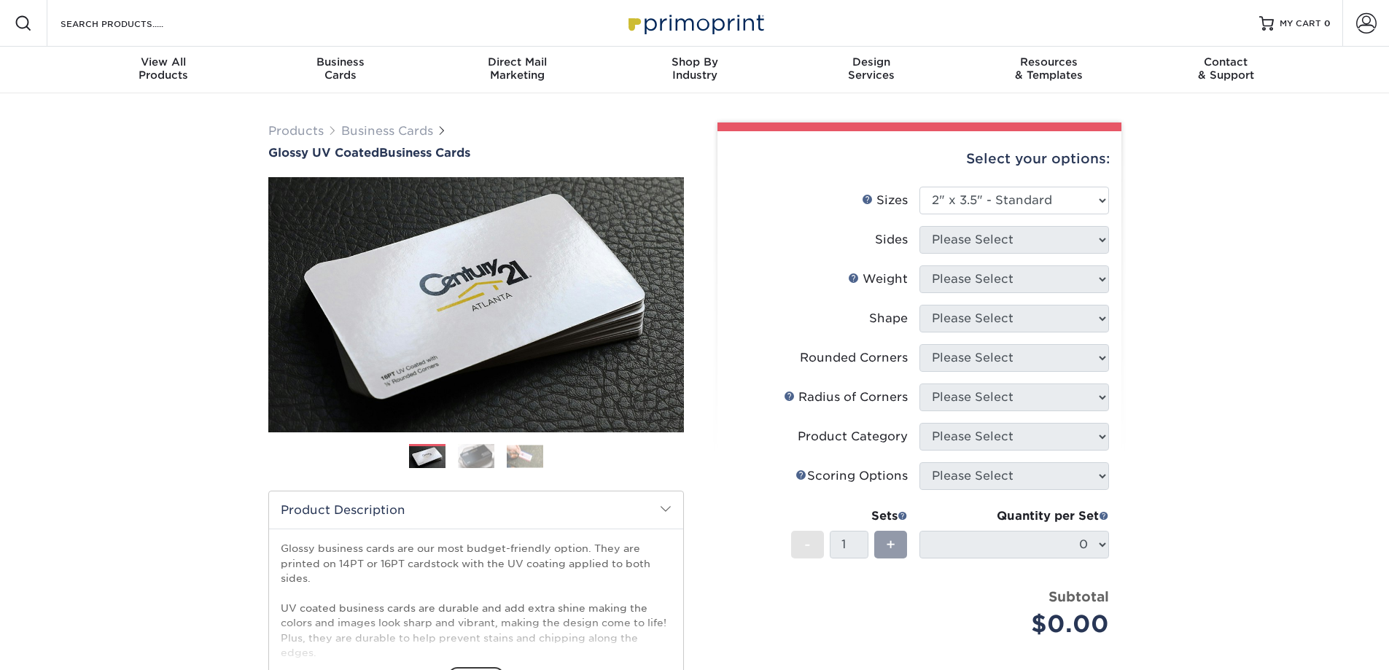
select select "2.00x3.50"
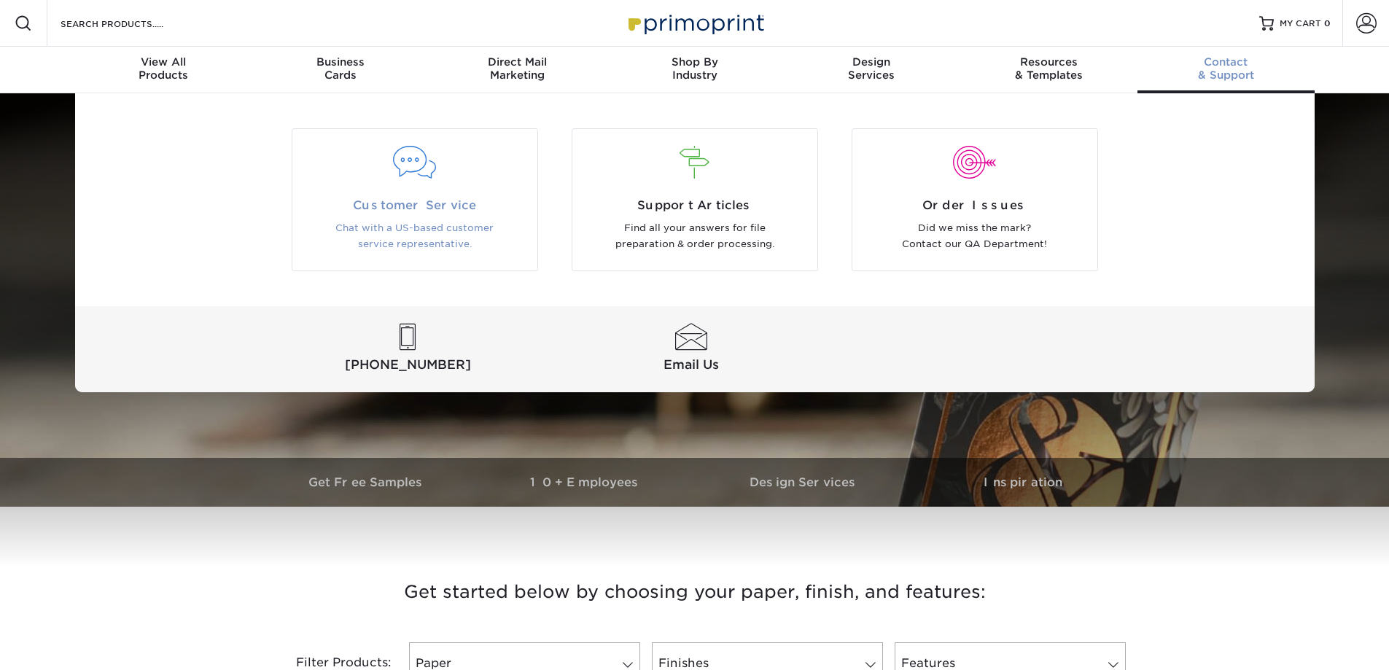
click at [403, 237] on p "Chat with a US-based customer service representative." at bounding box center [414, 236] width 223 height 33
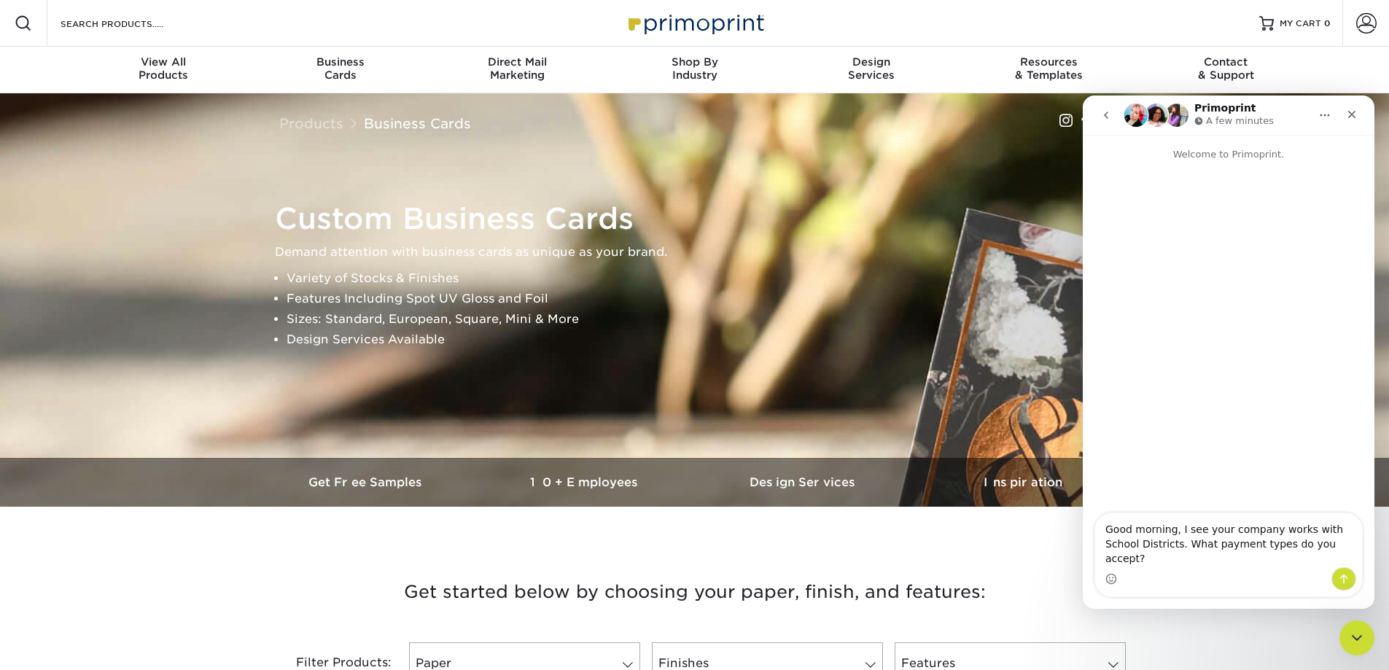
type textarea "Good morning, I see your company works with School Districts. What payment type…"
click at [1342, 576] on icon "Send a message…" at bounding box center [1344, 579] width 8 height 9
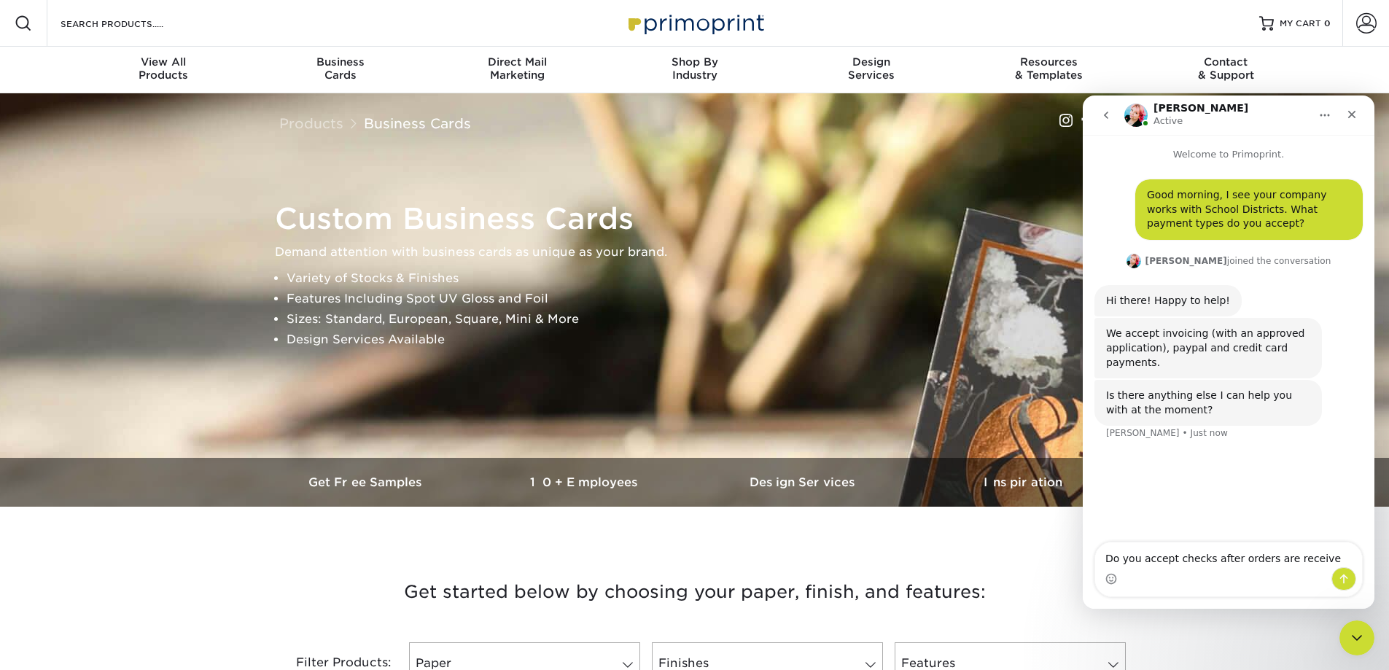
type textarea "Do you accept checks after orders are received"
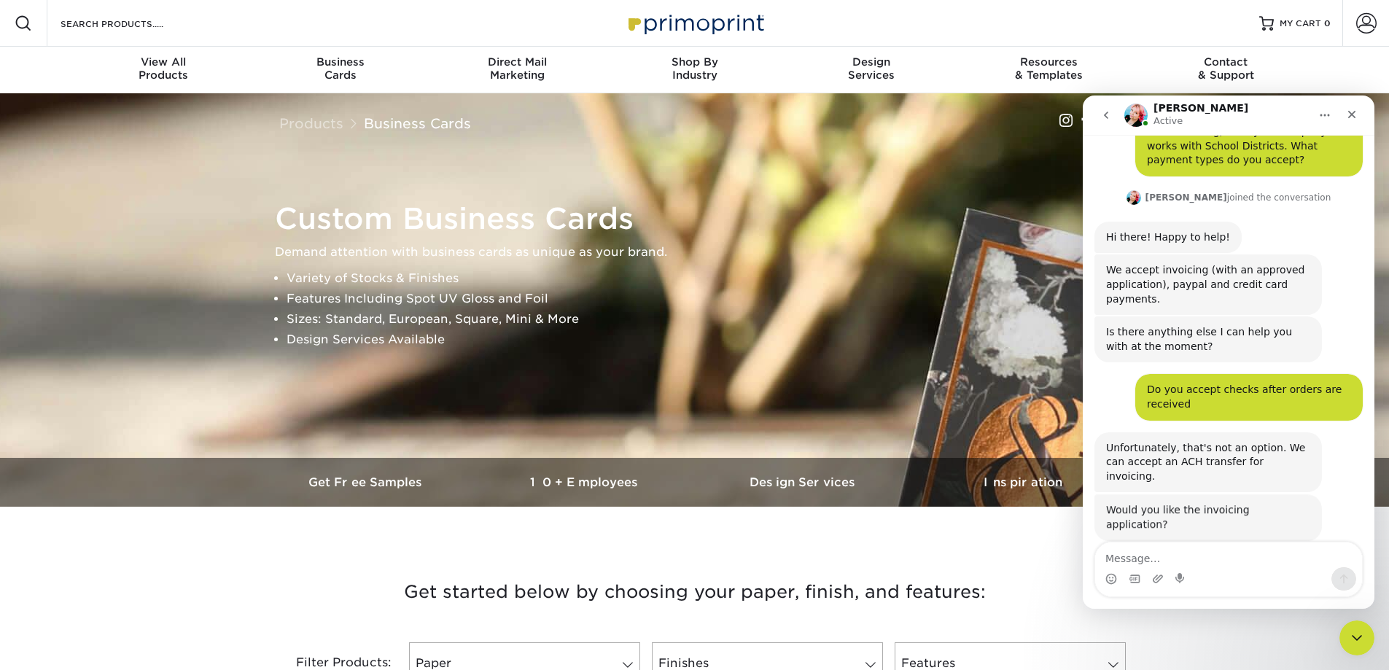
scroll to position [63, 0]
click at [1274, 568] on div "Intercom messenger" at bounding box center [1228, 578] width 267 height 23
click at [1307, 558] on textarea "Message…" at bounding box center [1228, 554] width 267 height 25
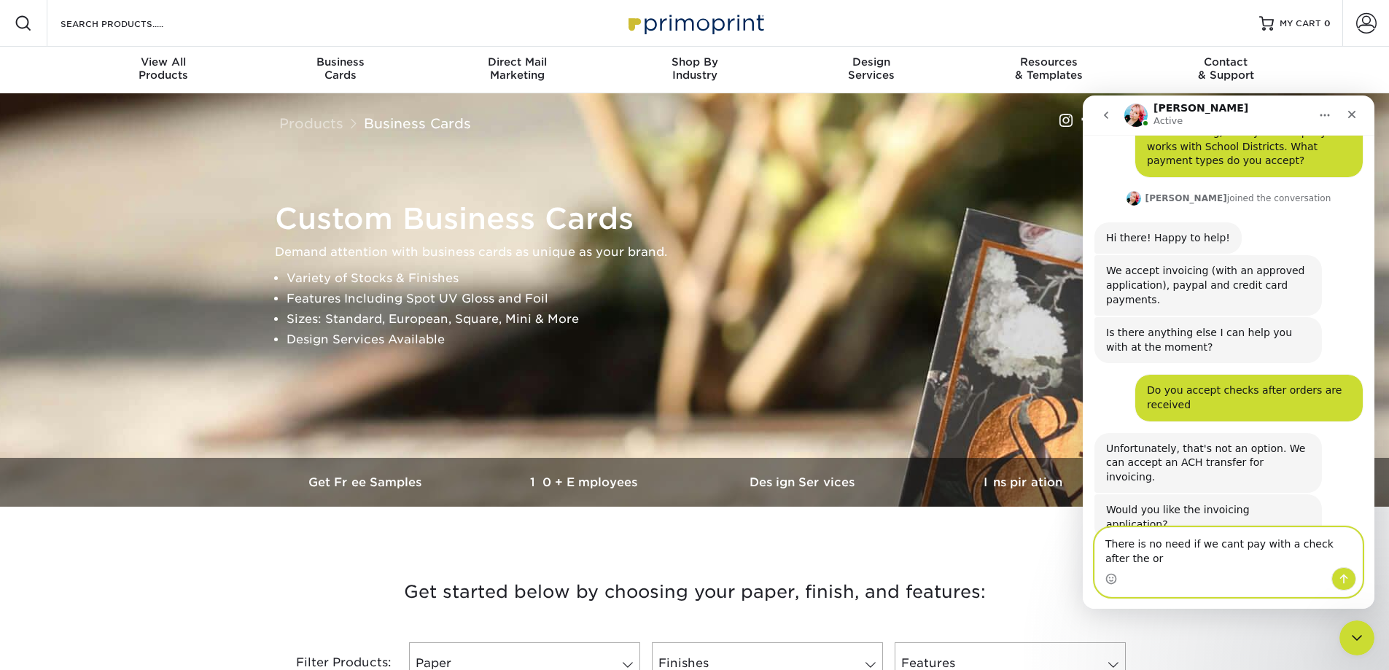
scroll to position [77, 0]
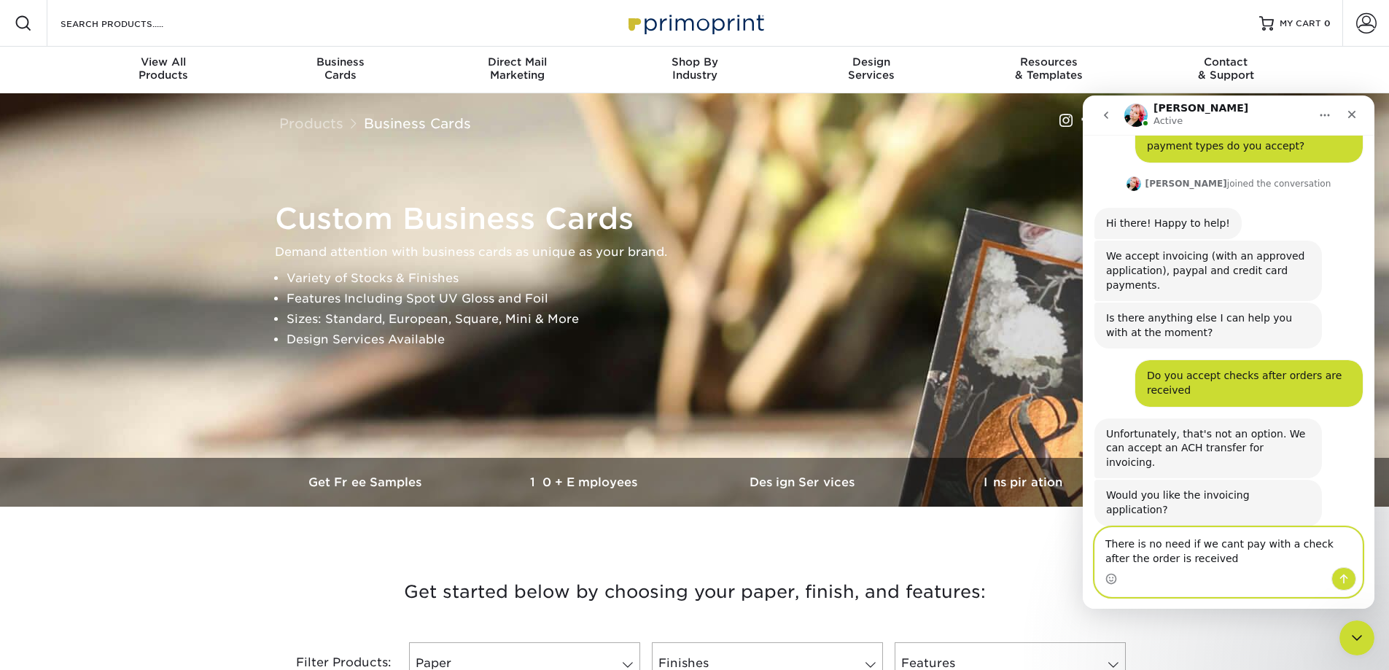
type textarea "There is no need if we cant pay with a check after the order is received."
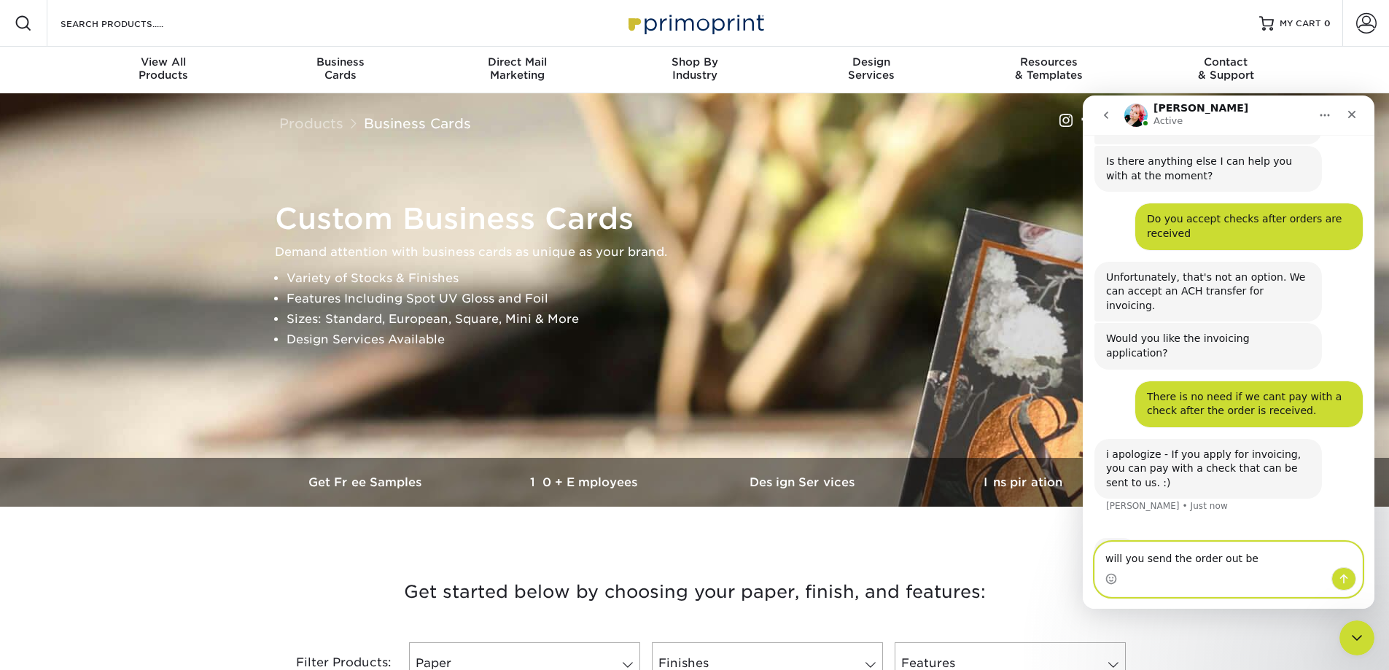
scroll to position [235, 0]
type textarea "will you send the order out before"
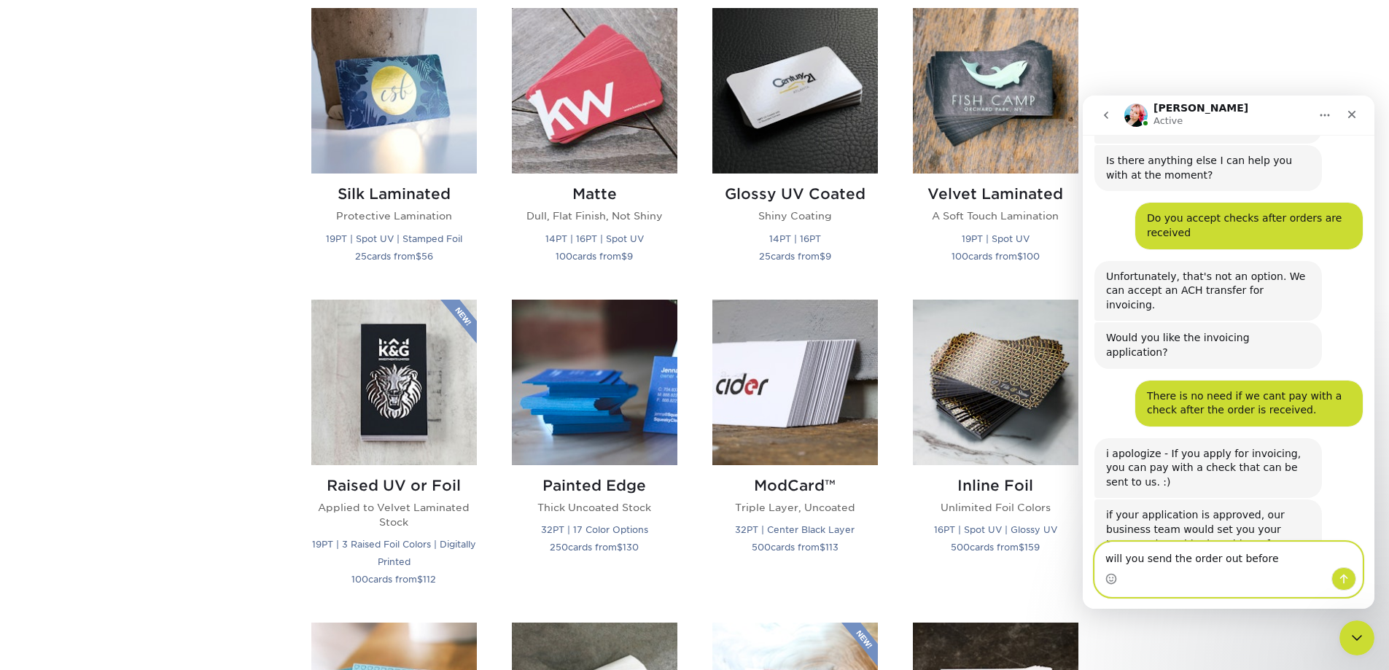
scroll to position [240, 0]
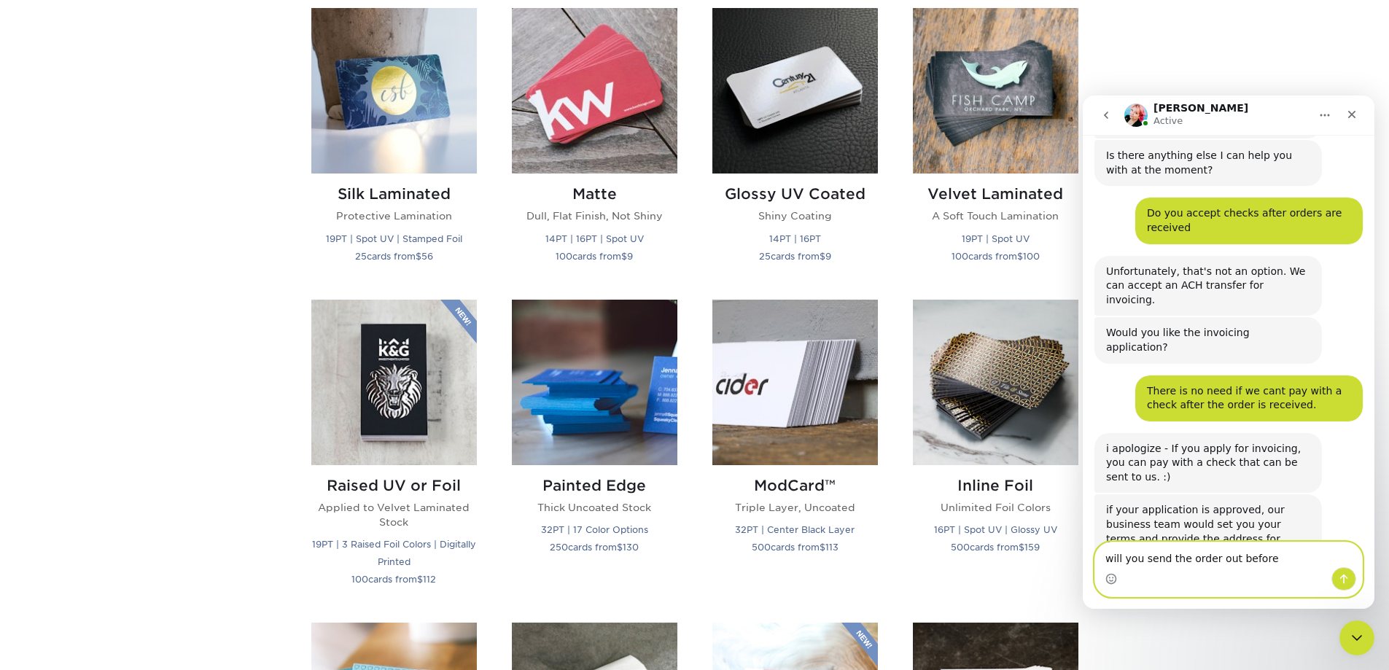
drag, startPoint x: 1297, startPoint y: 565, endPoint x: 1238, endPoint y: 585, distance: 62.5
click at [1089, 586] on div "will you send the order out before will you send the order out before" at bounding box center [1229, 569] width 292 height 55
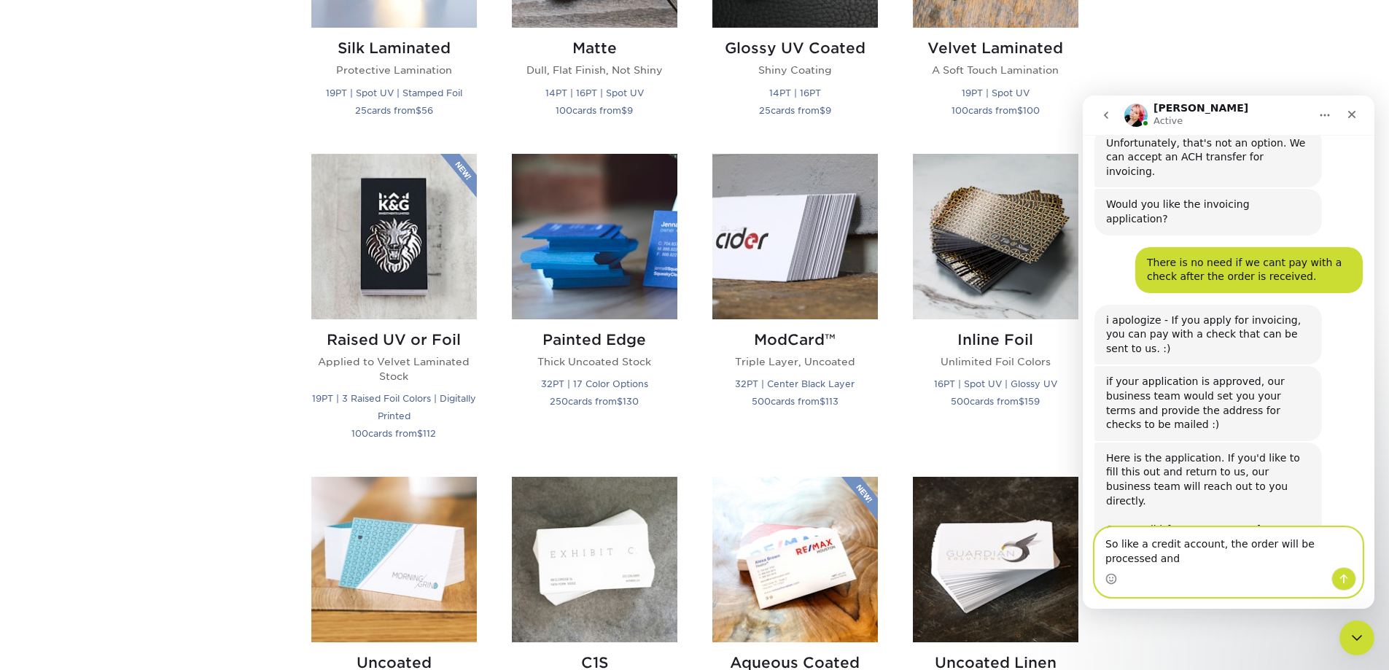
scroll to position [383, 0]
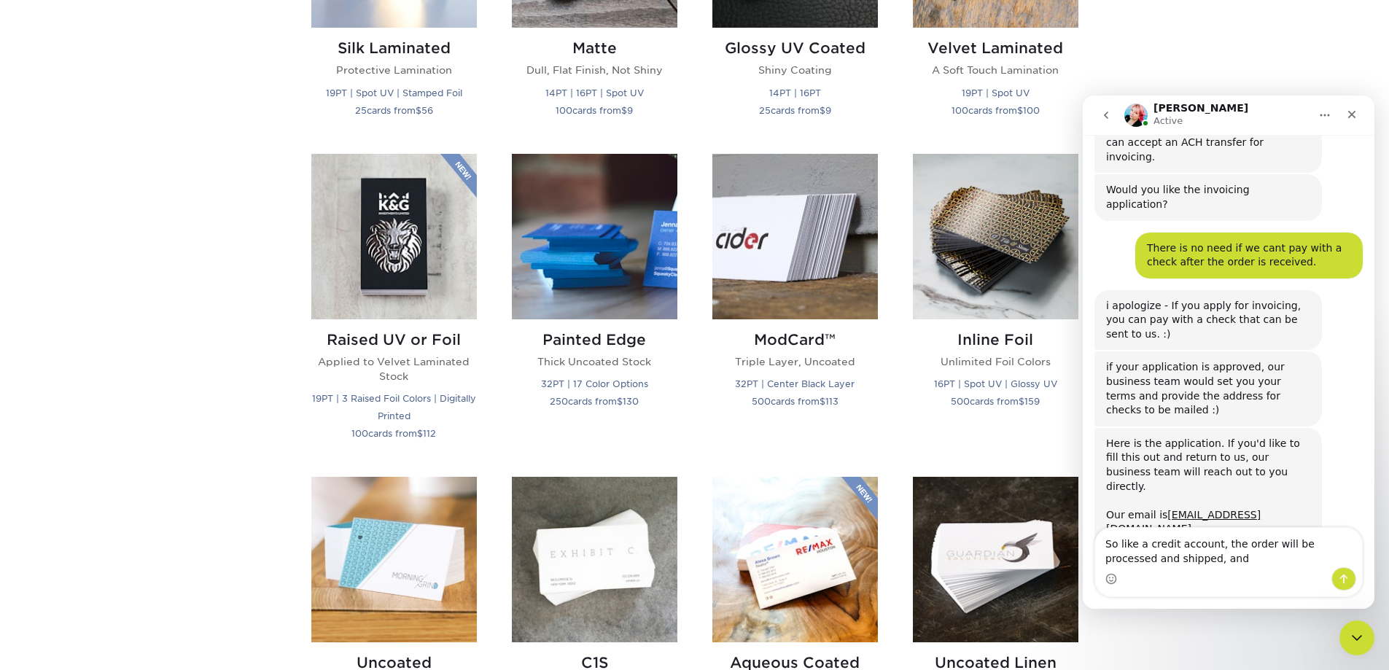
drag, startPoint x: 1212, startPoint y: 572, endPoint x: 1169, endPoint y: 552, distance: 47.0
click at [1112, 541] on div "So like a credit account, the order will be processed and shipped, and So like …" at bounding box center [1228, 562] width 267 height 69
drag, startPoint x: 1199, startPoint y: 561, endPoint x: 1093, endPoint y: 540, distance: 107.8
click at [1093, 540] on div "So like a credit account, the order will be processed and shipped, and So like …" at bounding box center [1229, 562] width 292 height 70
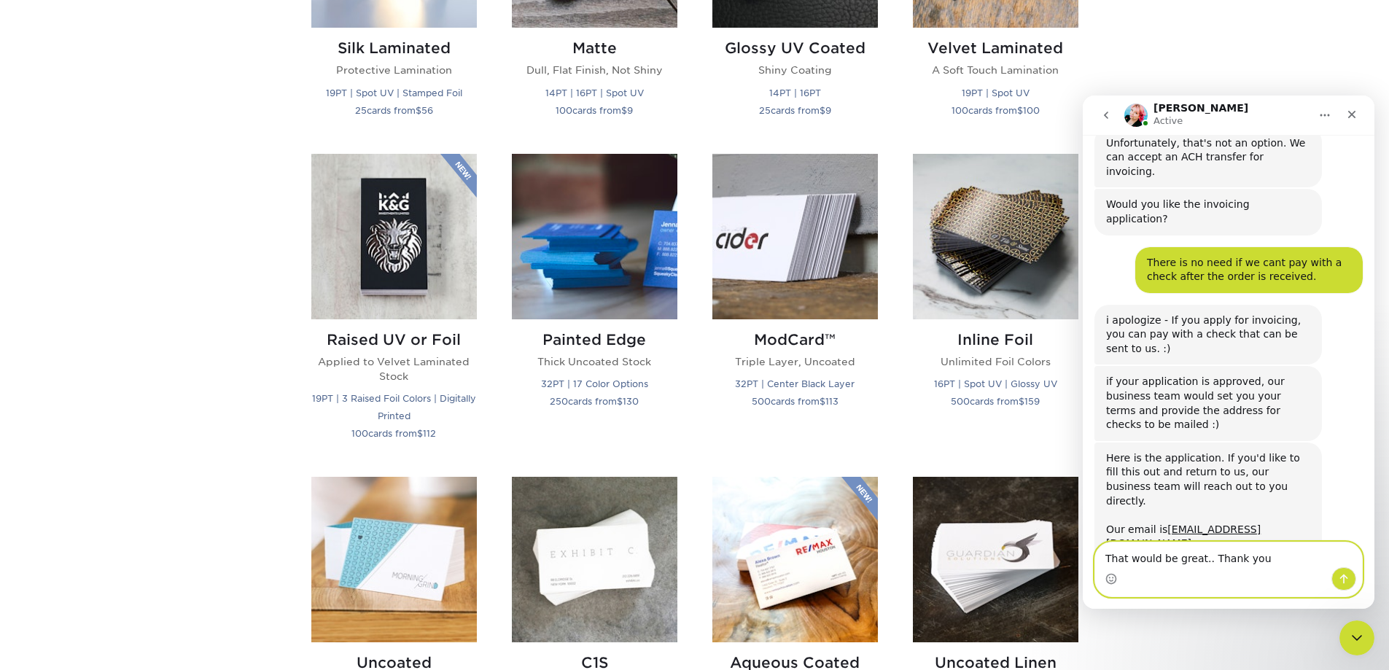
type textarea "That would be great.. Thank you"
click at [1344, 580] on icon "Send a message…" at bounding box center [1344, 579] width 12 height 12
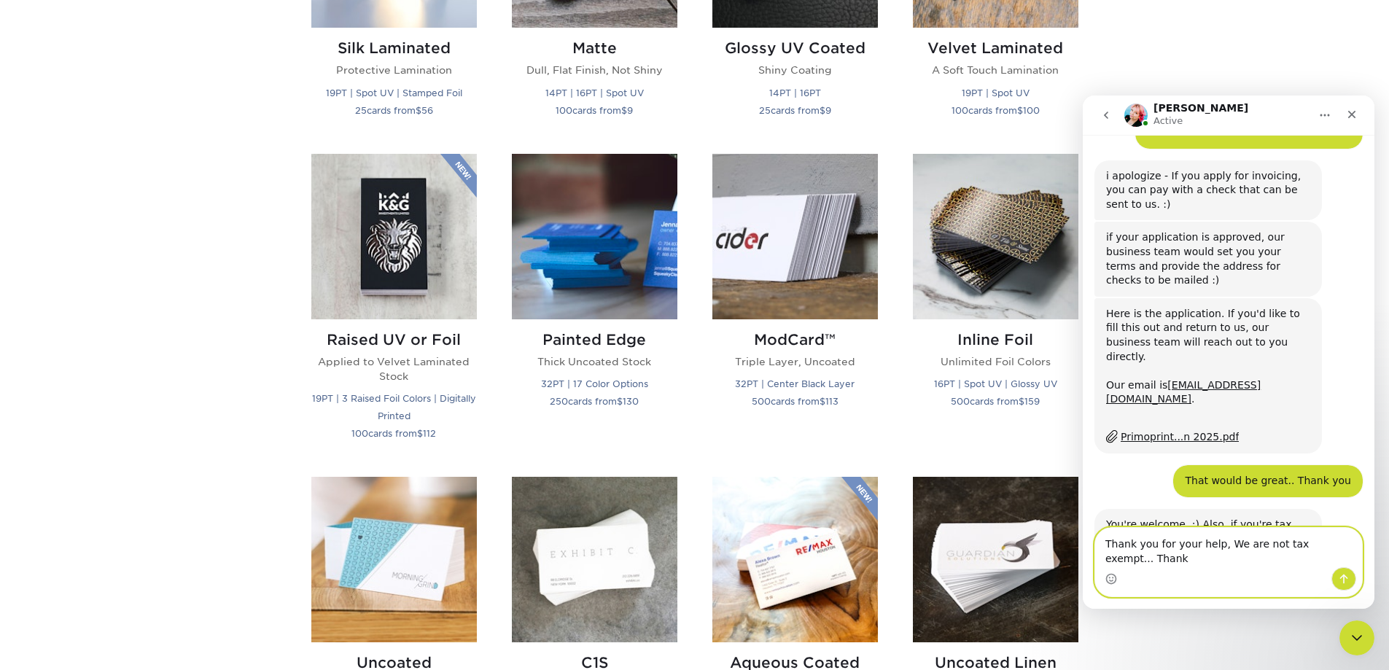
scroll to position [527, 0]
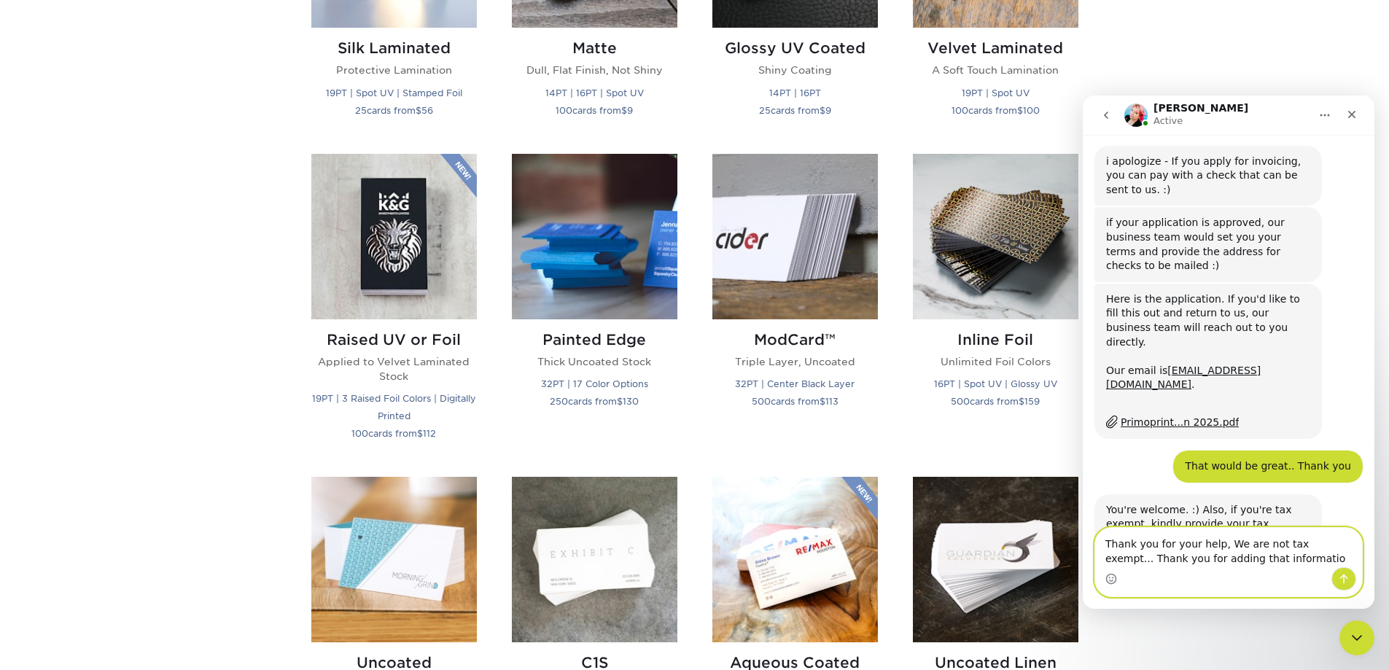
type textarea "Thank you for your help, We are not tax exempt... Thank you for adding that inf…"
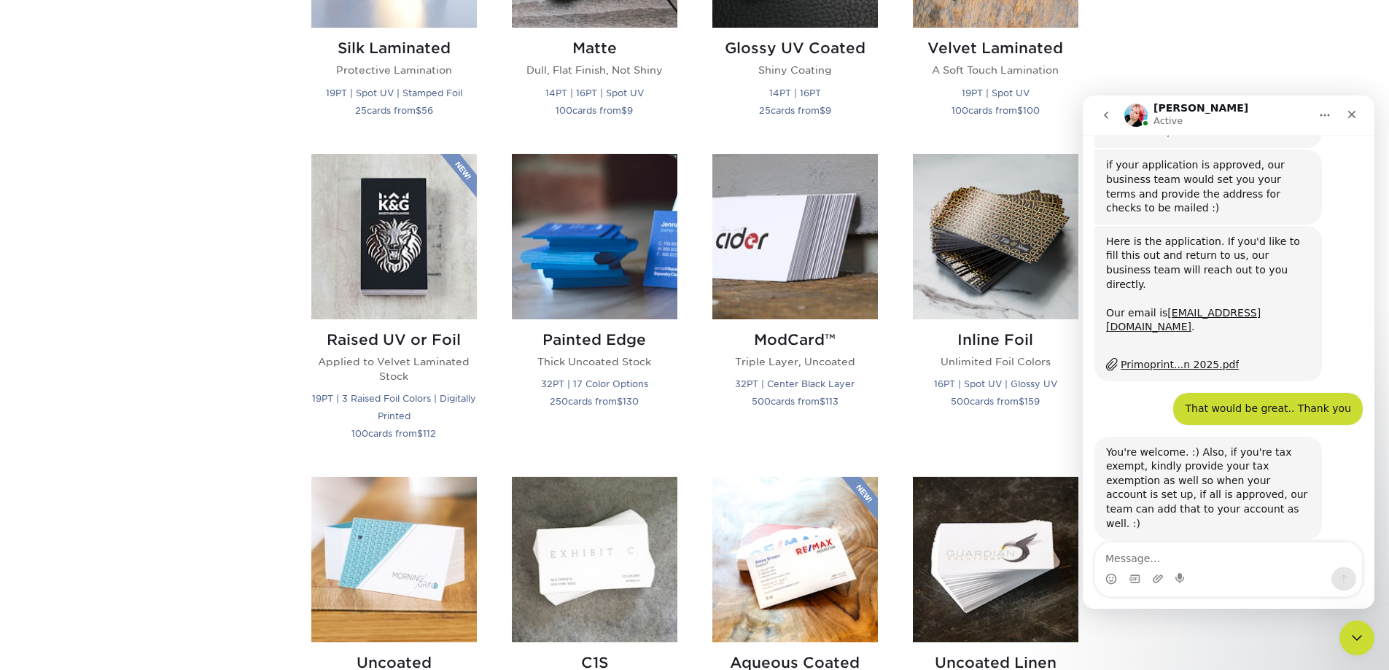
click at [1186, 357] on div "Primoprint...n 2025.pdf" at bounding box center [1180, 364] width 118 height 15
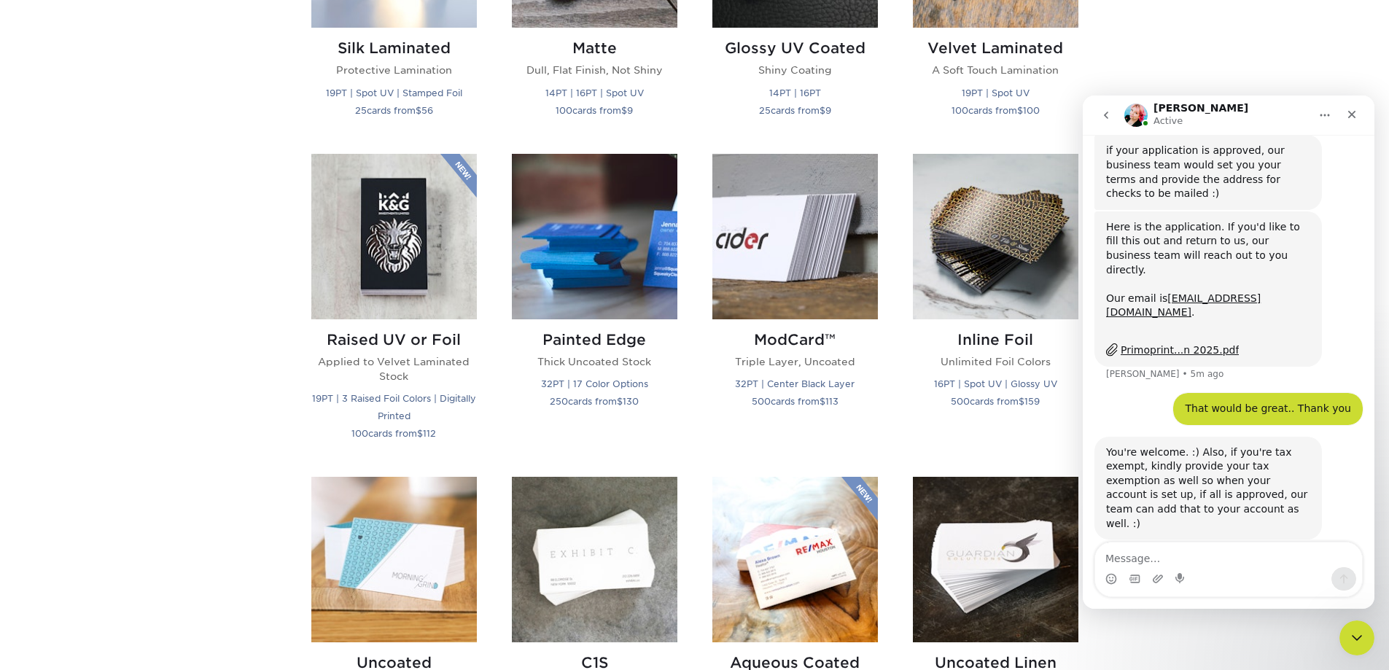
scroll to position [655, 0]
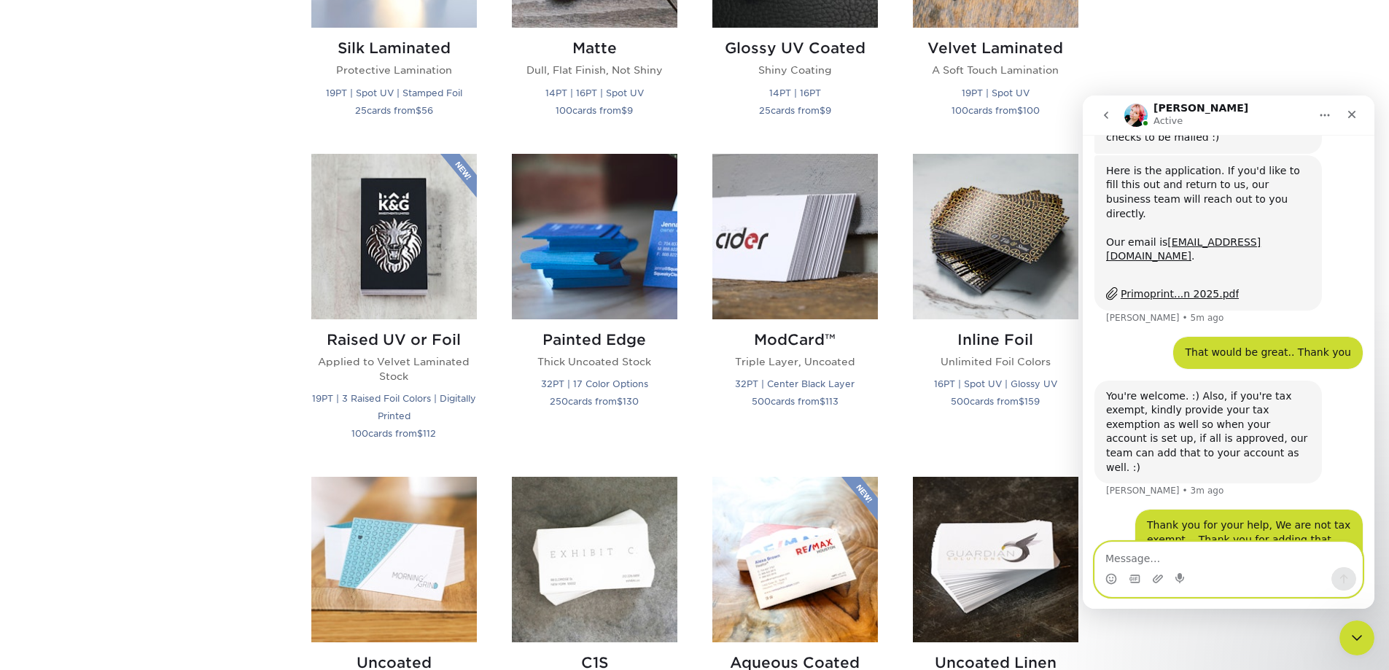
click at [1239, 566] on textarea "Message…" at bounding box center [1228, 554] width 267 height 25
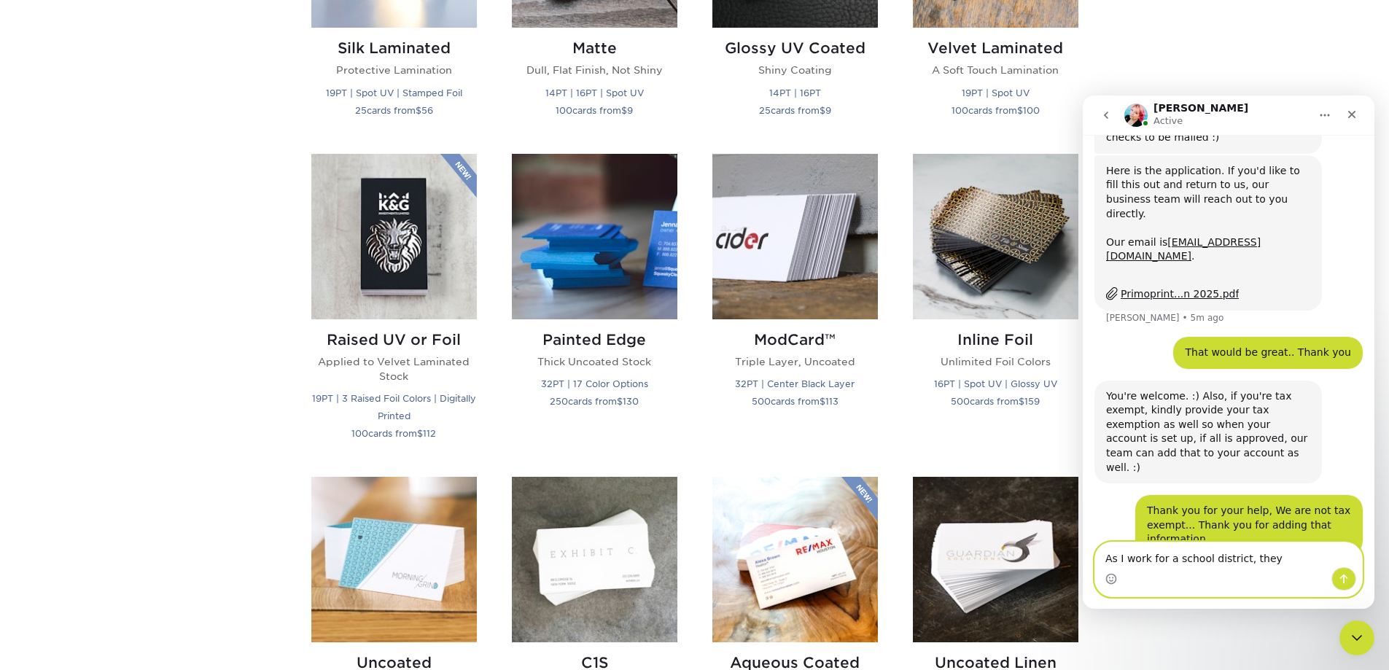
scroll to position [671, 0]
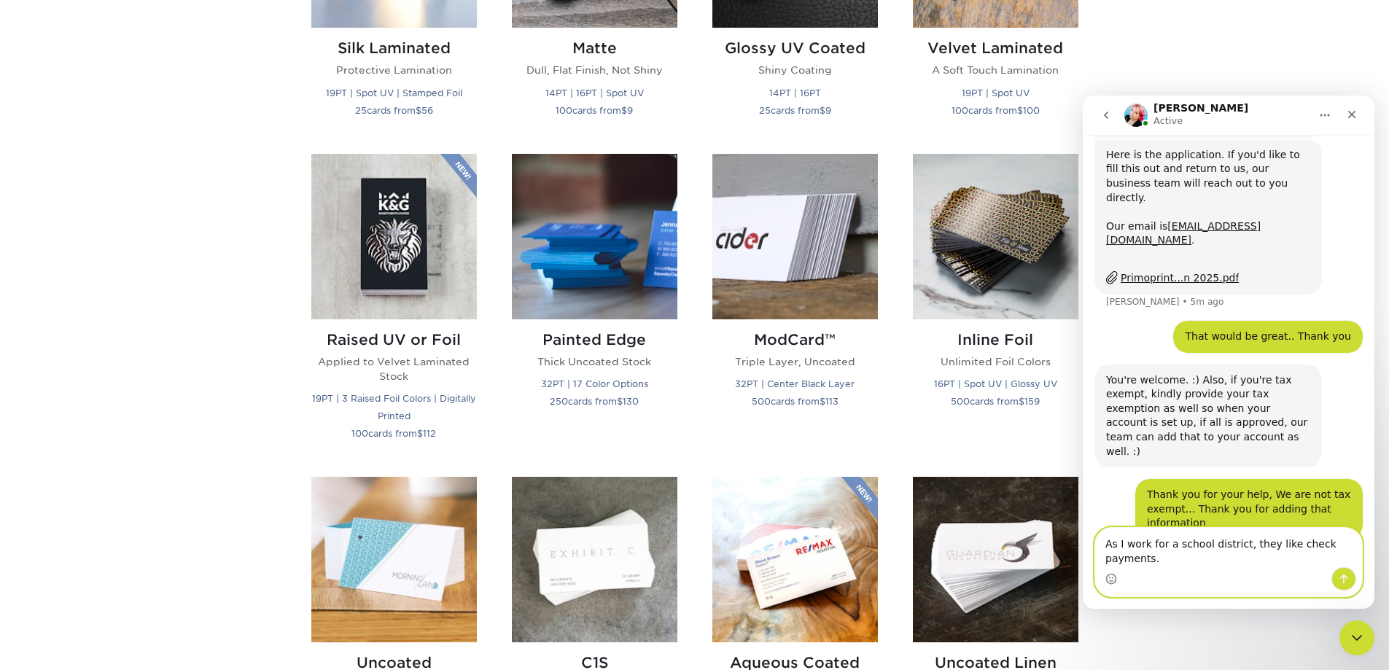
drag, startPoint x: 1105, startPoint y: 557, endPoint x: 2468, endPoint y: 650, distance: 1365.8
click at [1374, 554] on html "Jenny Active Welcome to Primoprint. Good morning, I see your company works with…" at bounding box center [1229, 352] width 292 height 513
type textarea "You too.. Thank you"
click at [1340, 575] on icon "Send a message…" at bounding box center [1344, 579] width 12 height 12
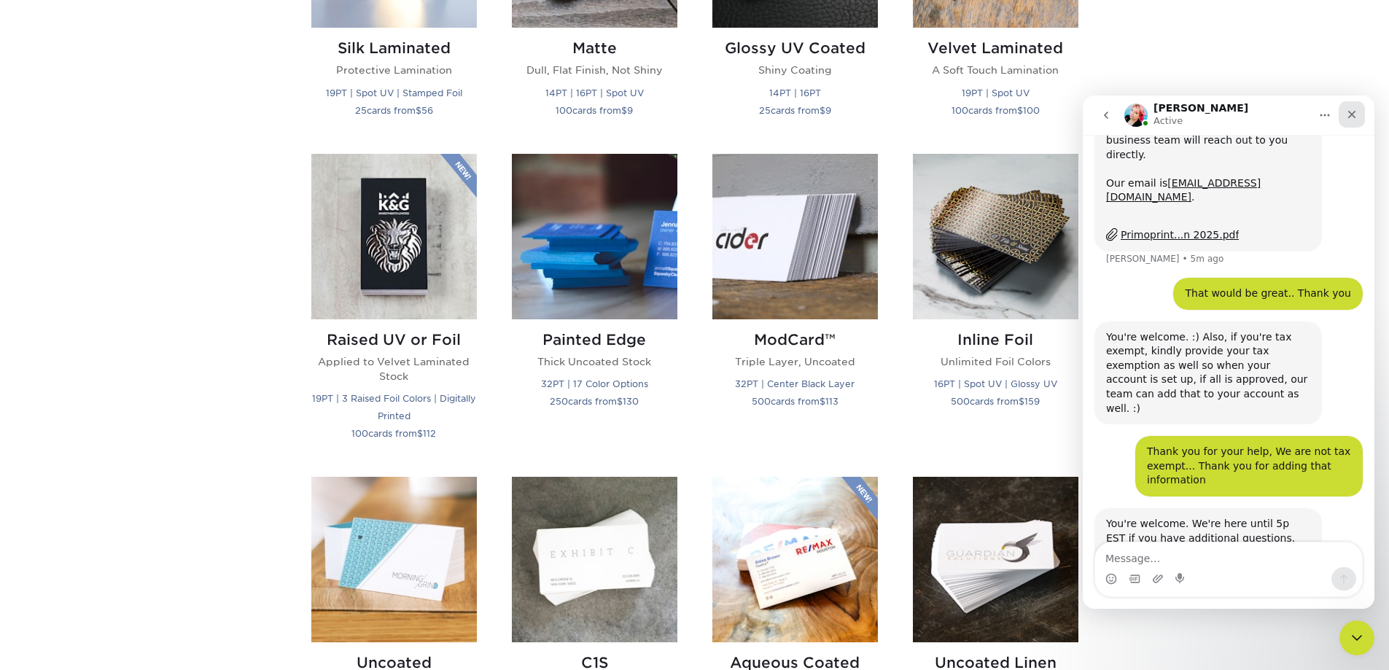
click at [1356, 114] on icon "Close" at bounding box center [1352, 115] width 12 height 12
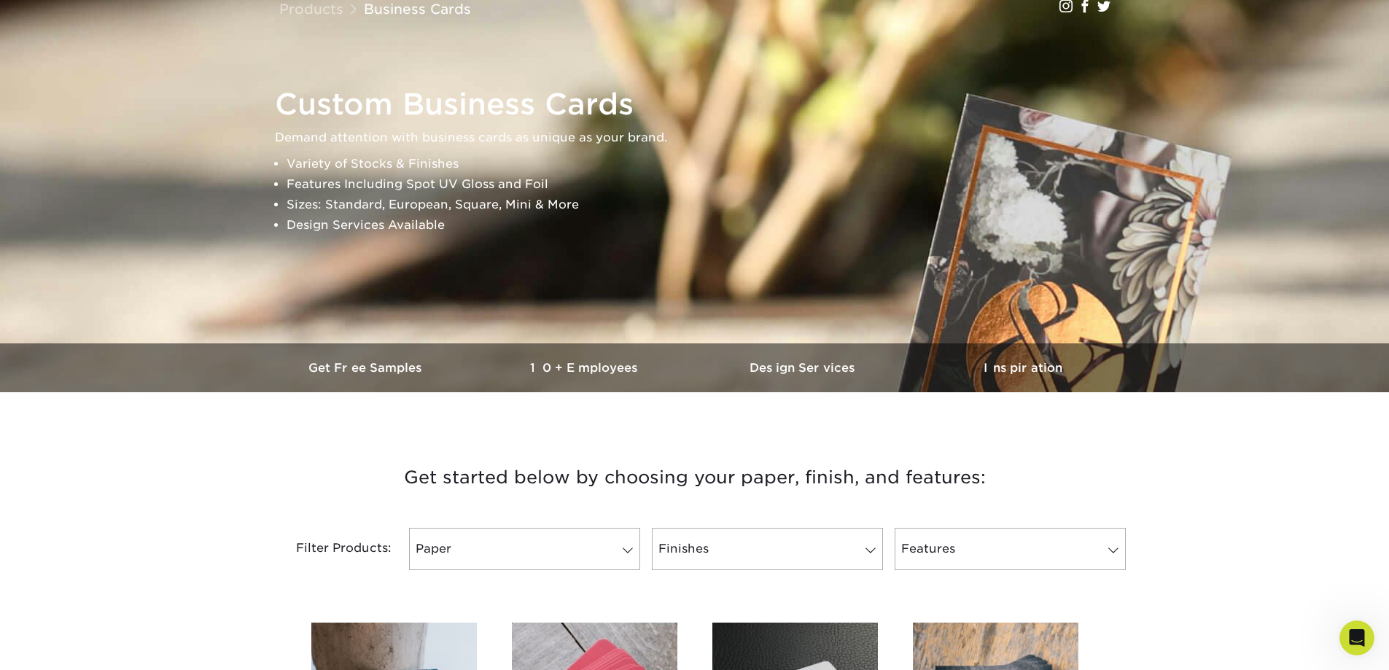
scroll to position [0, 0]
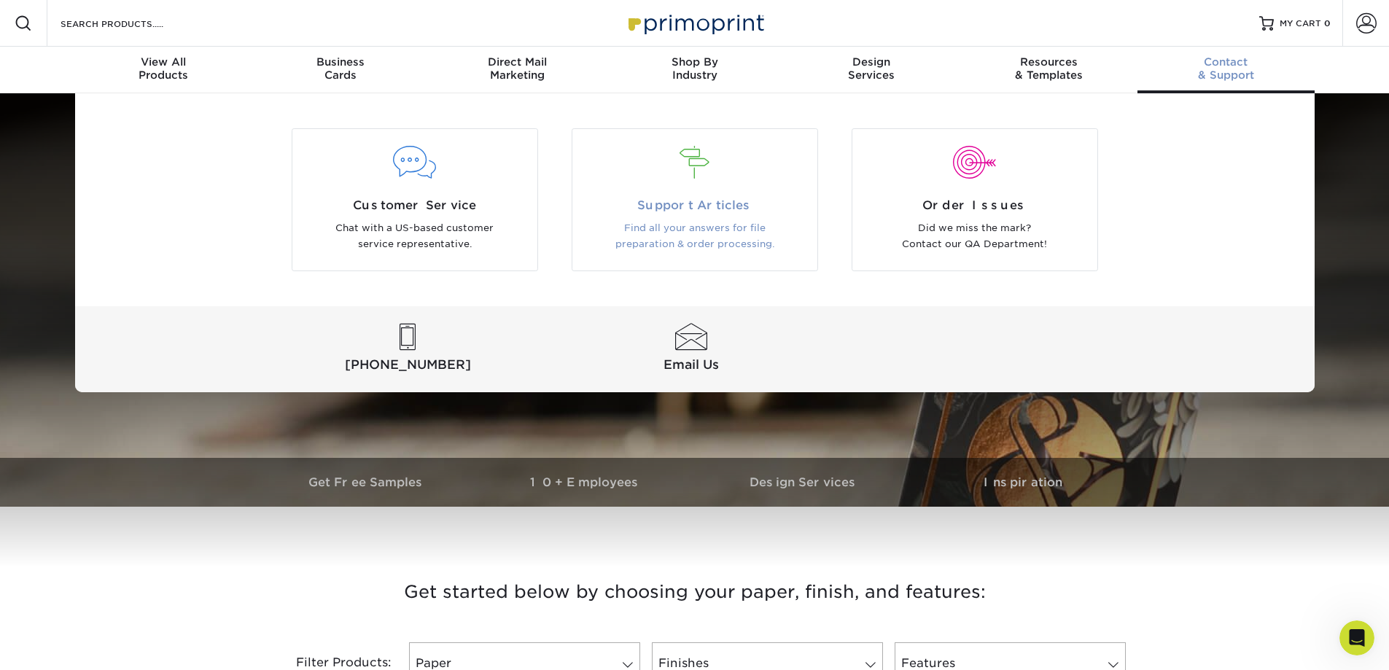
click at [723, 233] on p "Find all your answers for file preparation & order processing." at bounding box center [694, 236] width 223 height 33
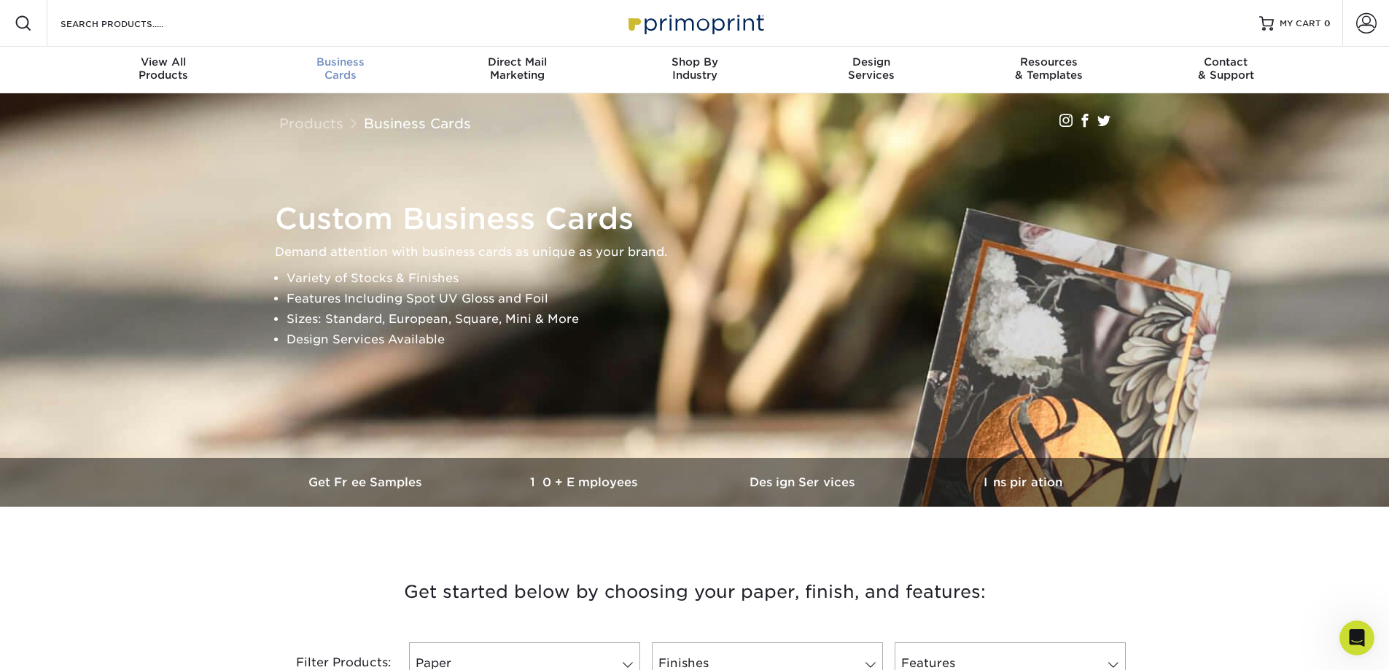
scroll to position [899, 0]
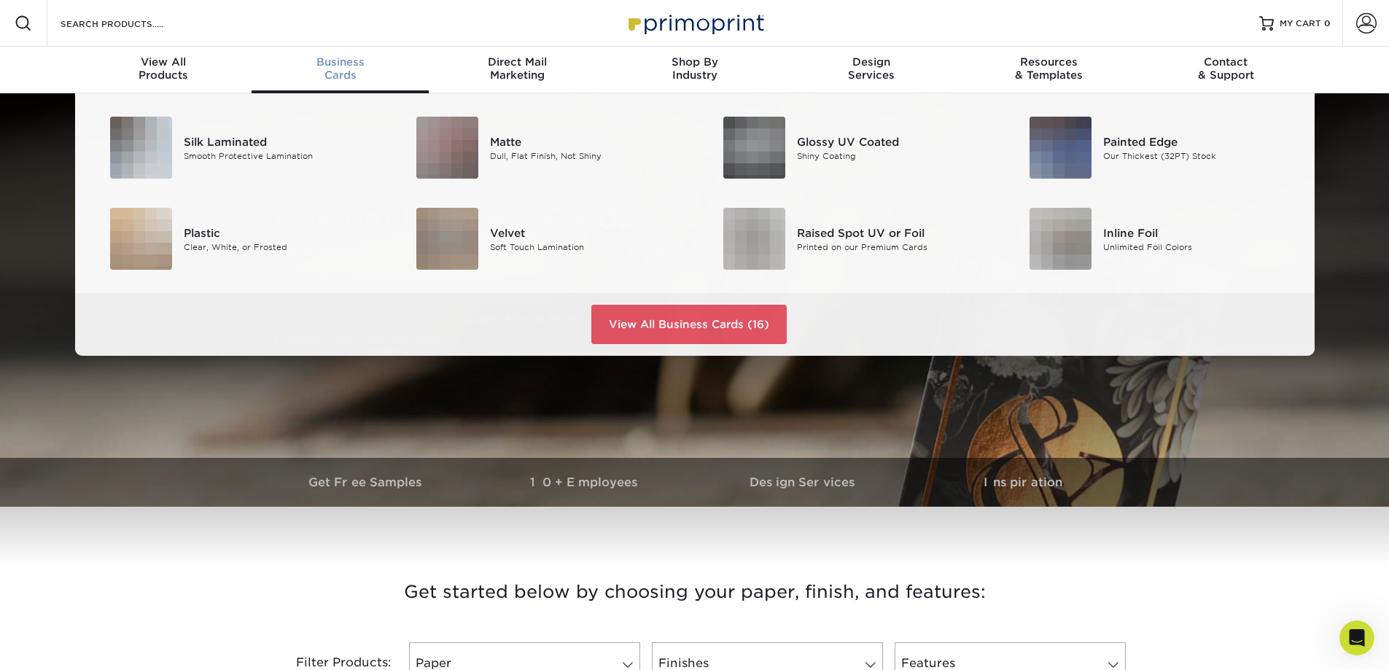
click at [332, 60] on span "Business" at bounding box center [340, 61] width 177 height 13
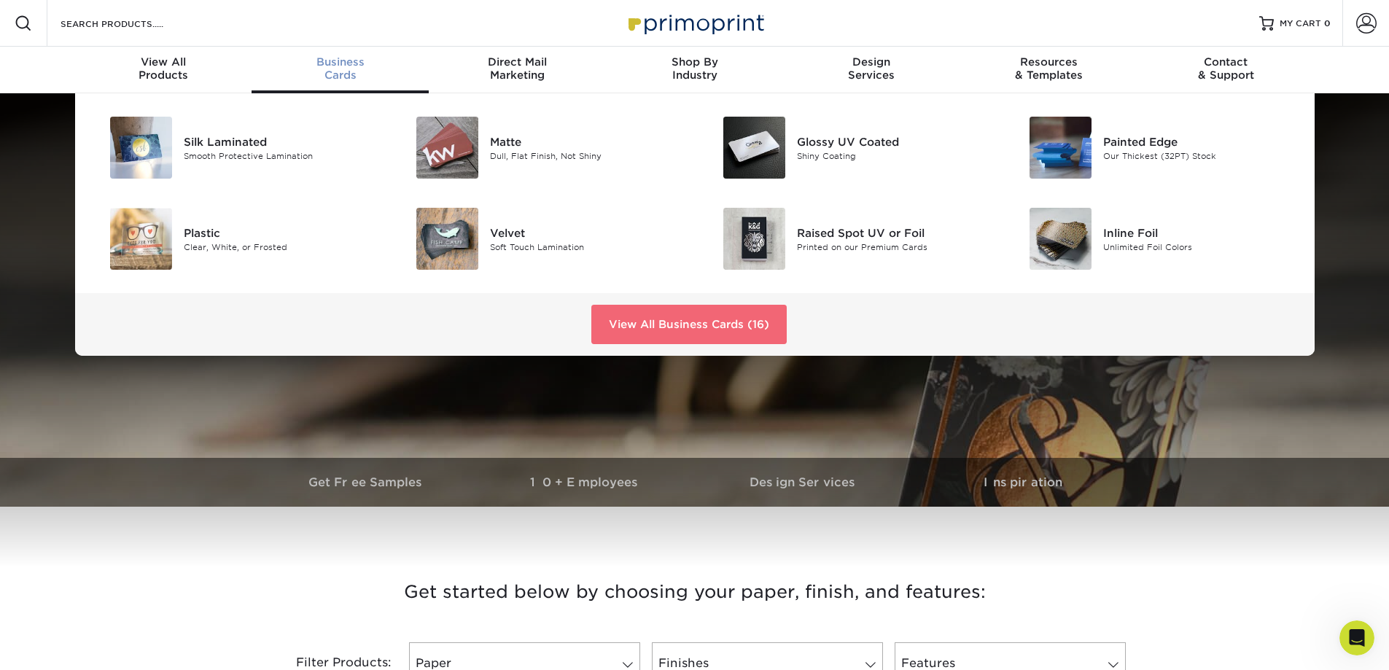
click at [694, 329] on link "View All Business Cards (16)" at bounding box center [688, 324] width 195 height 39
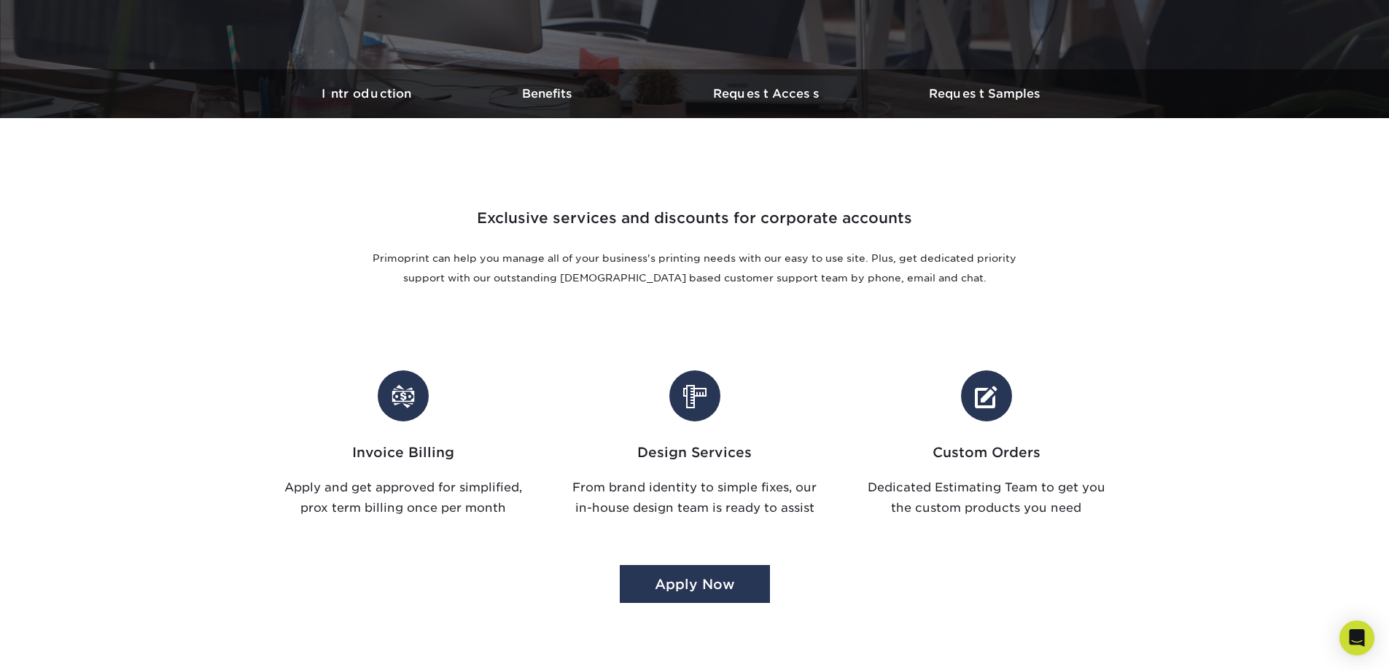
scroll to position [365, 0]
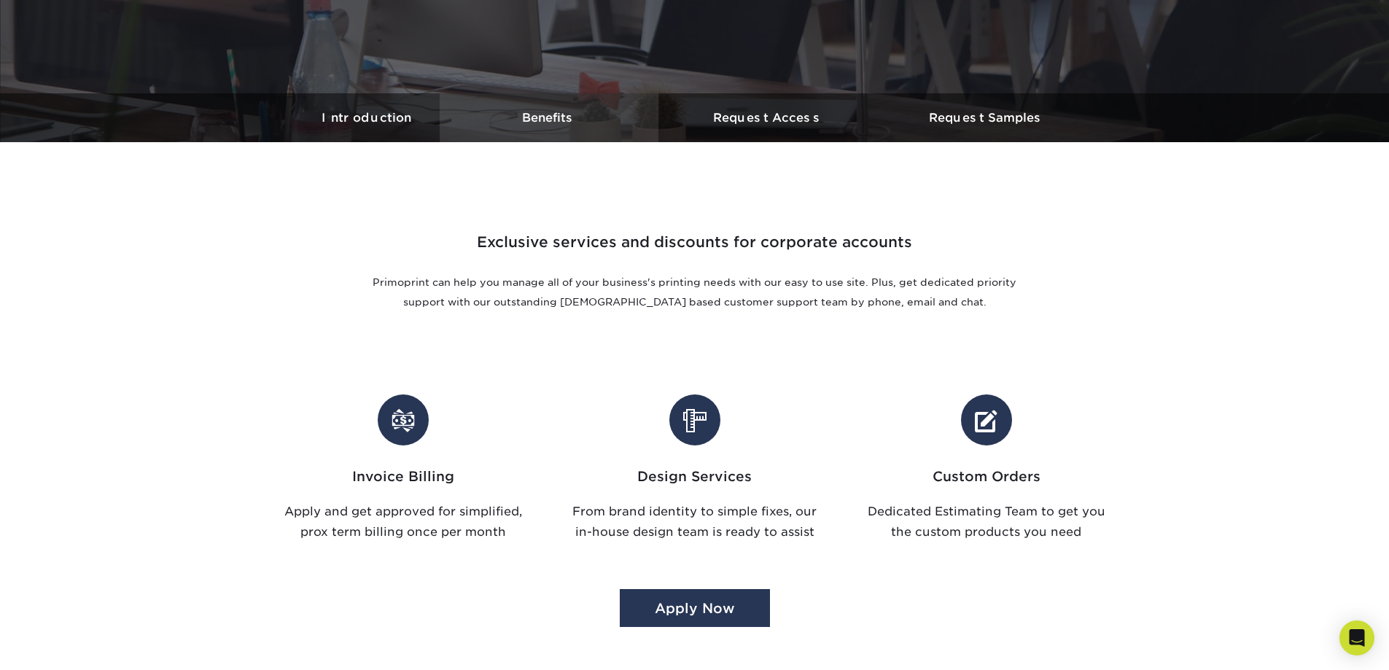
click at [572, 131] on link "Benefits" at bounding box center [549, 117] width 219 height 49
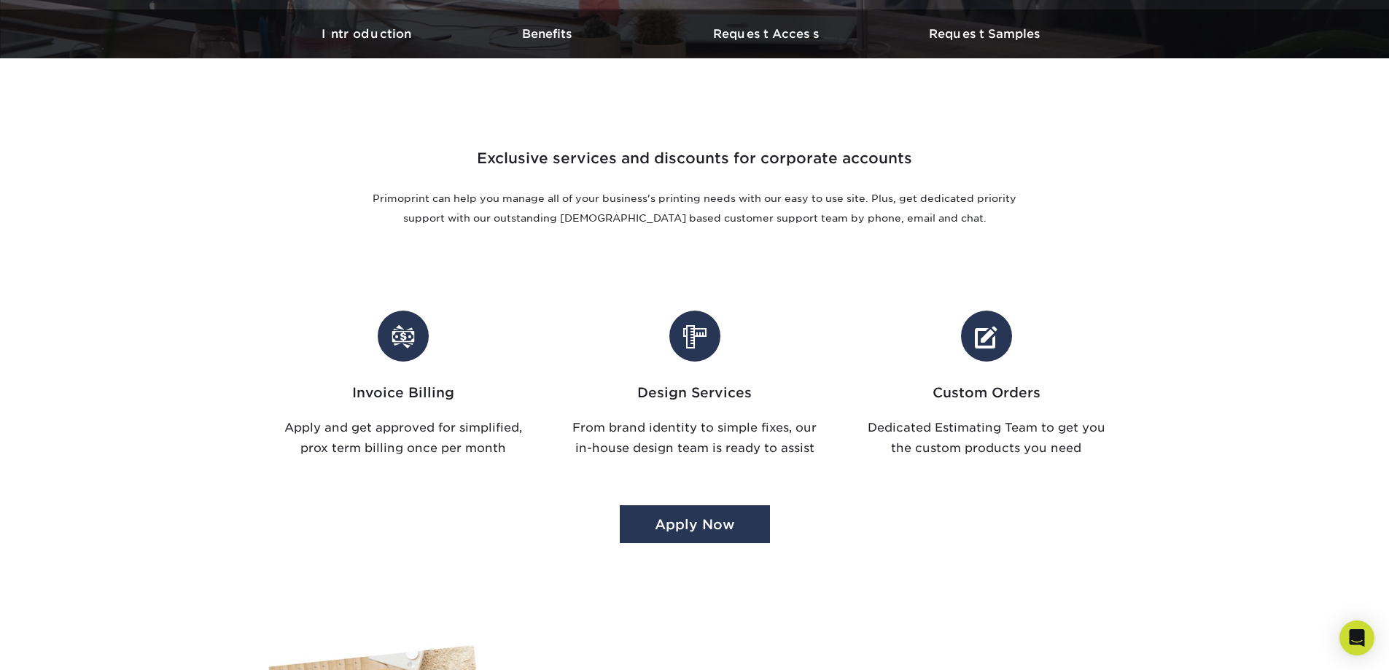
scroll to position [432, 0]
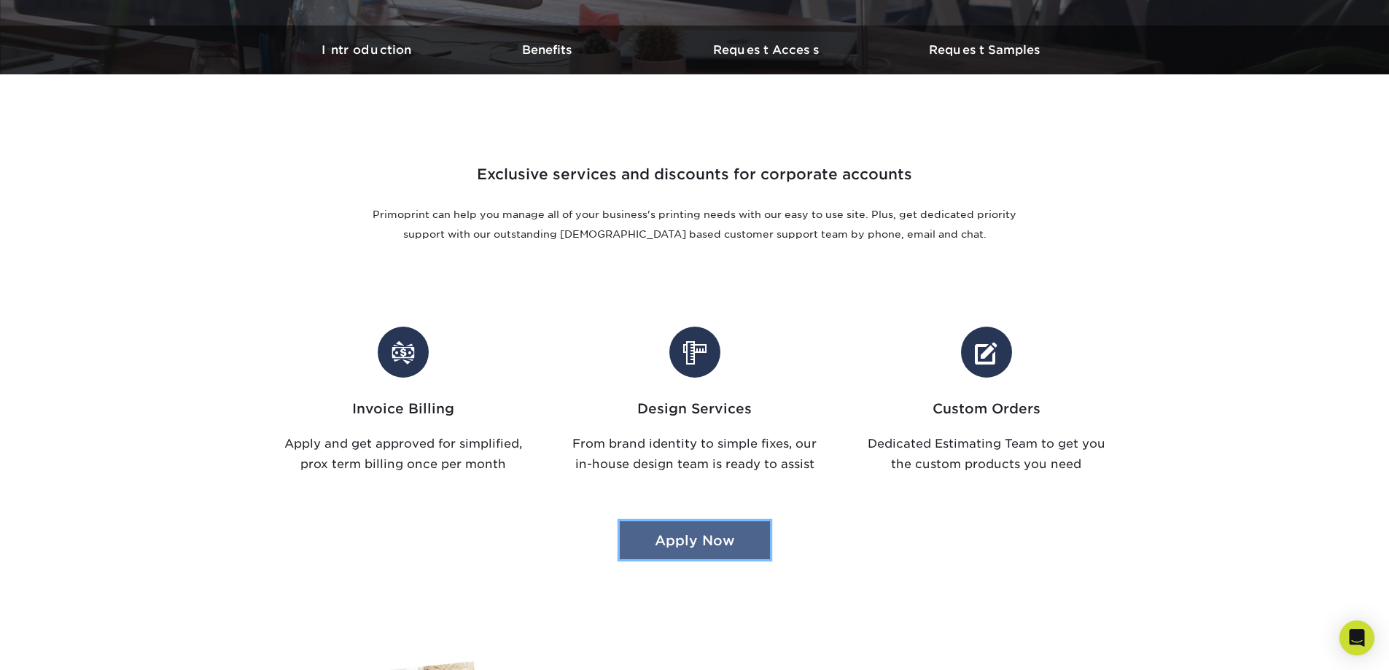
click at [677, 534] on link "Apply Now" at bounding box center [695, 540] width 150 height 39
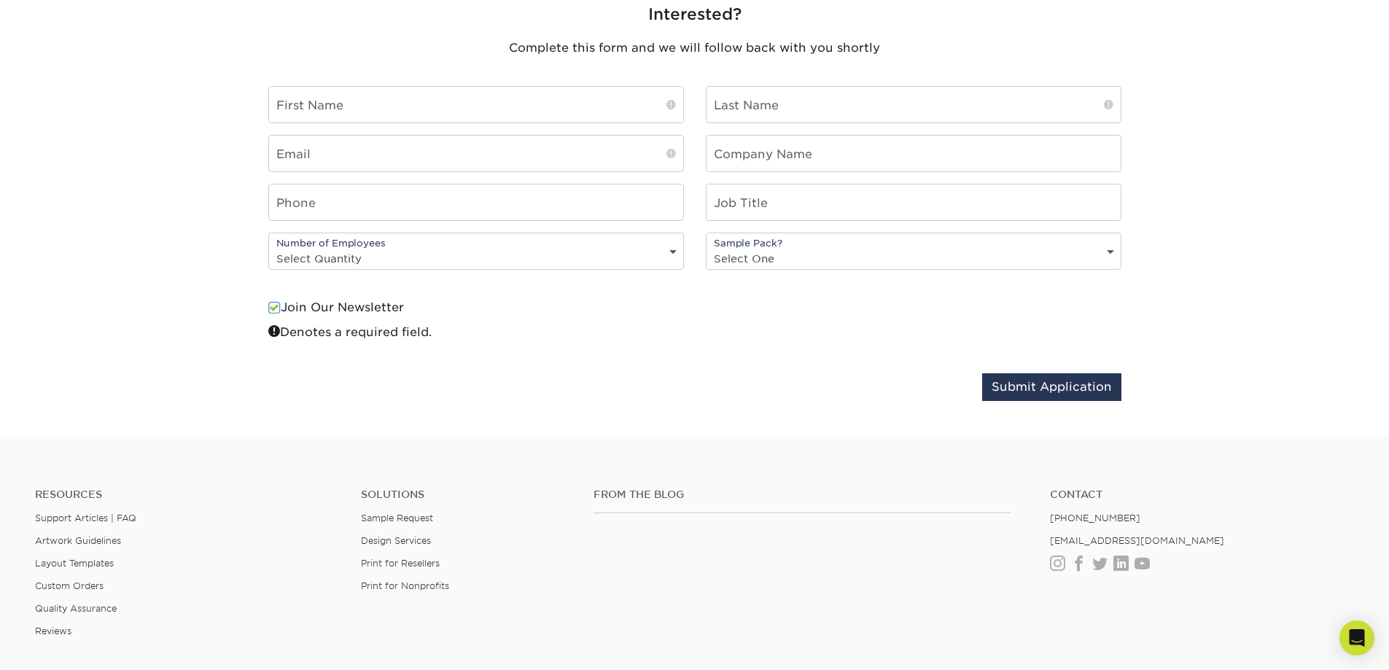
scroll to position [1581, 0]
click at [552, 104] on input "text" at bounding box center [476, 104] width 414 height 36
type input "Ashley"
type input "Large"
type input "[PERSON_NAME][EMAIL_ADDRESS][DOMAIN_NAME]"
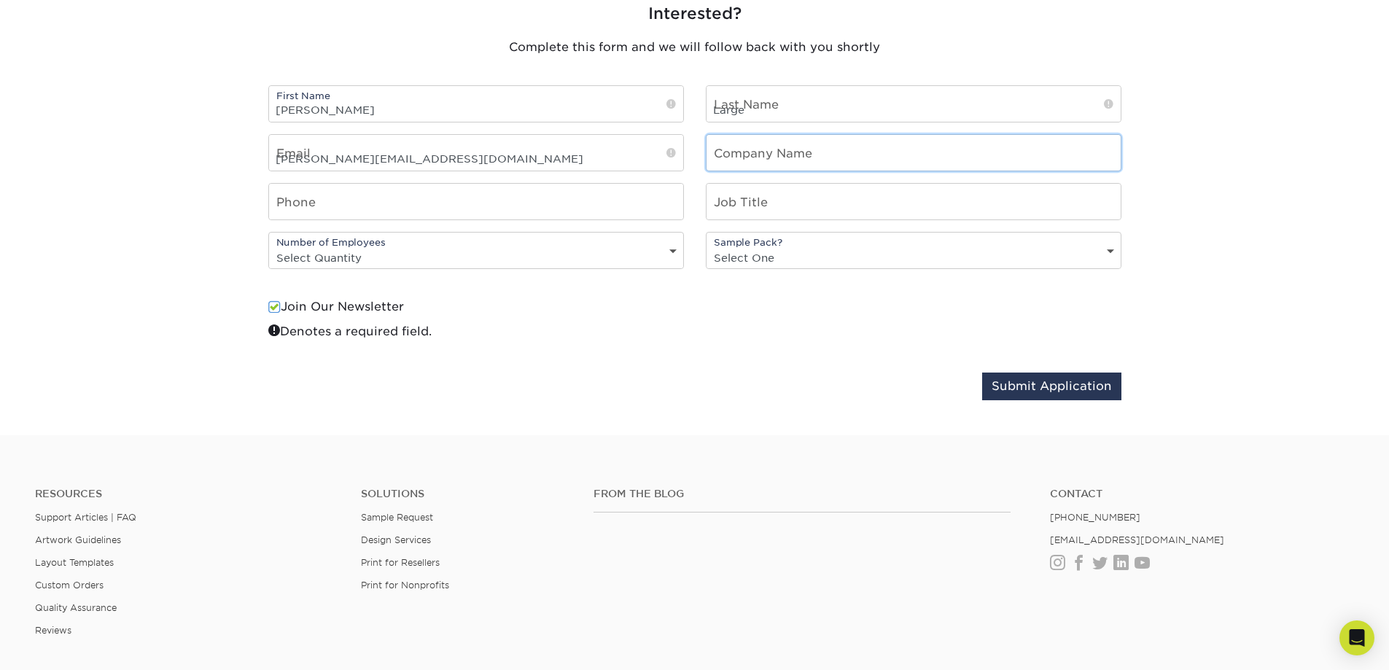
type input "Perris Union High School District"
type input "9516572171"
click at [841, 210] on input "text" at bounding box center [913, 202] width 414 height 36
type input "Account Clerk"
click at [451, 244] on div "Number of Employees Select Quantity 10 - 49 employees 50 - 199 employees 200+ e…" at bounding box center [476, 250] width 416 height 37
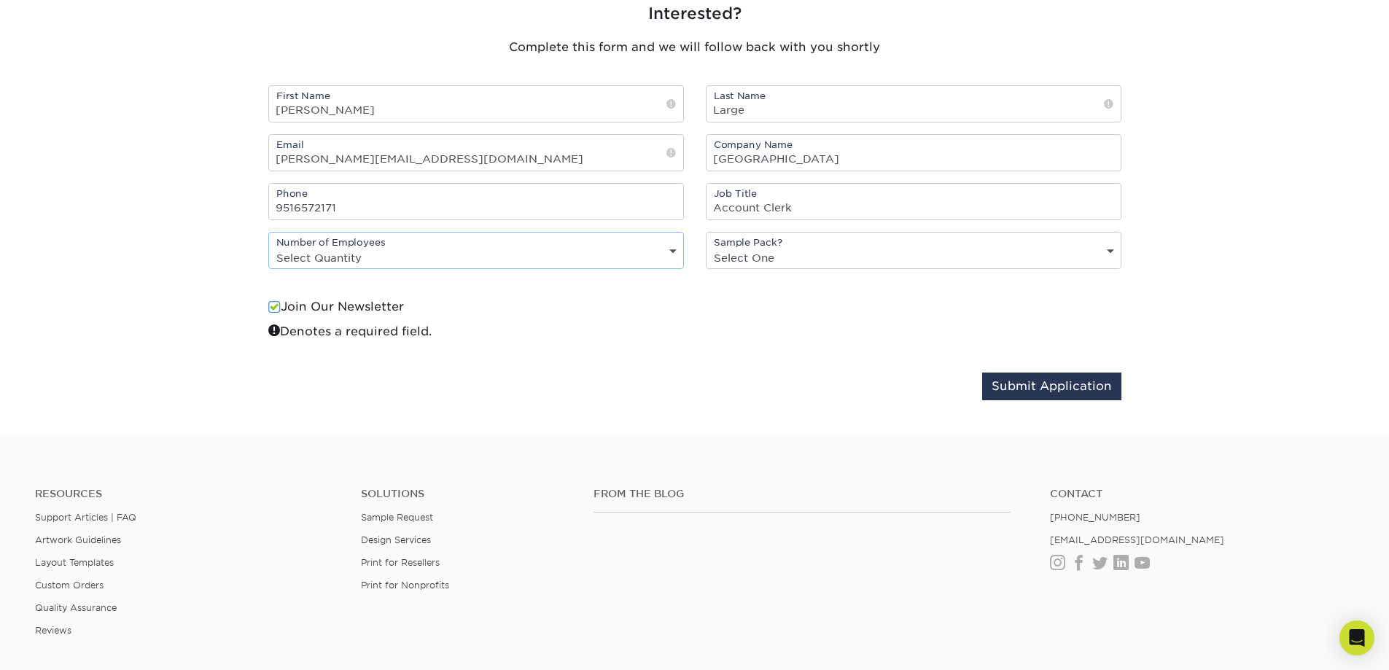
click at [475, 259] on select "Select Quantity 10 - 49 employees 50 - 199 employees 200+ employees" at bounding box center [476, 257] width 414 height 21
select select "200+"
click at [269, 247] on select "Select Quantity 10 - 49 employees 50 - 199 employees 200+ employees" at bounding box center [476, 257] width 414 height 21
click at [769, 249] on select "Select One No Yes" at bounding box center [913, 257] width 414 height 21
select select "Yes"
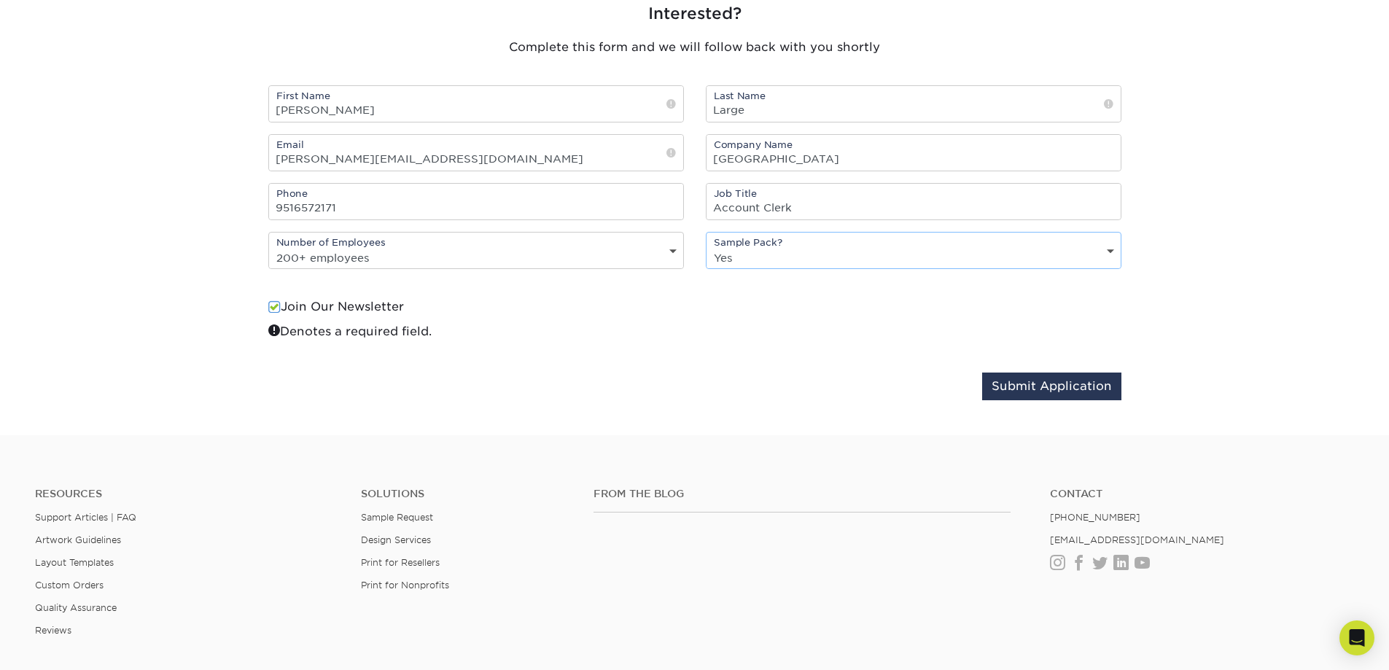
click at [706, 247] on select "Select One No Yes" at bounding box center [913, 257] width 414 height 21
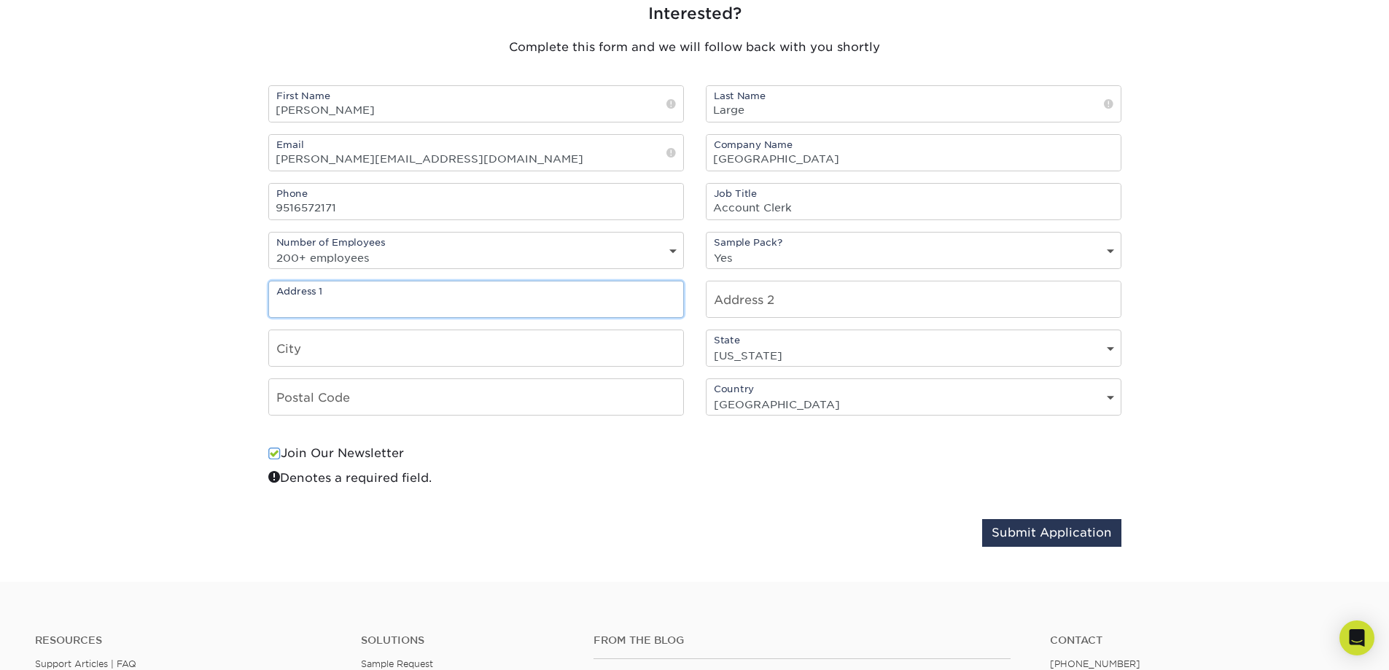
click at [522, 304] on input "text" at bounding box center [476, 299] width 414 height 36
type input "175 E Nuevo Rd"
type input "Perris"
type input "92584"
drag, startPoint x: 774, startPoint y: 481, endPoint x: 889, endPoint y: 461, distance: 117.7
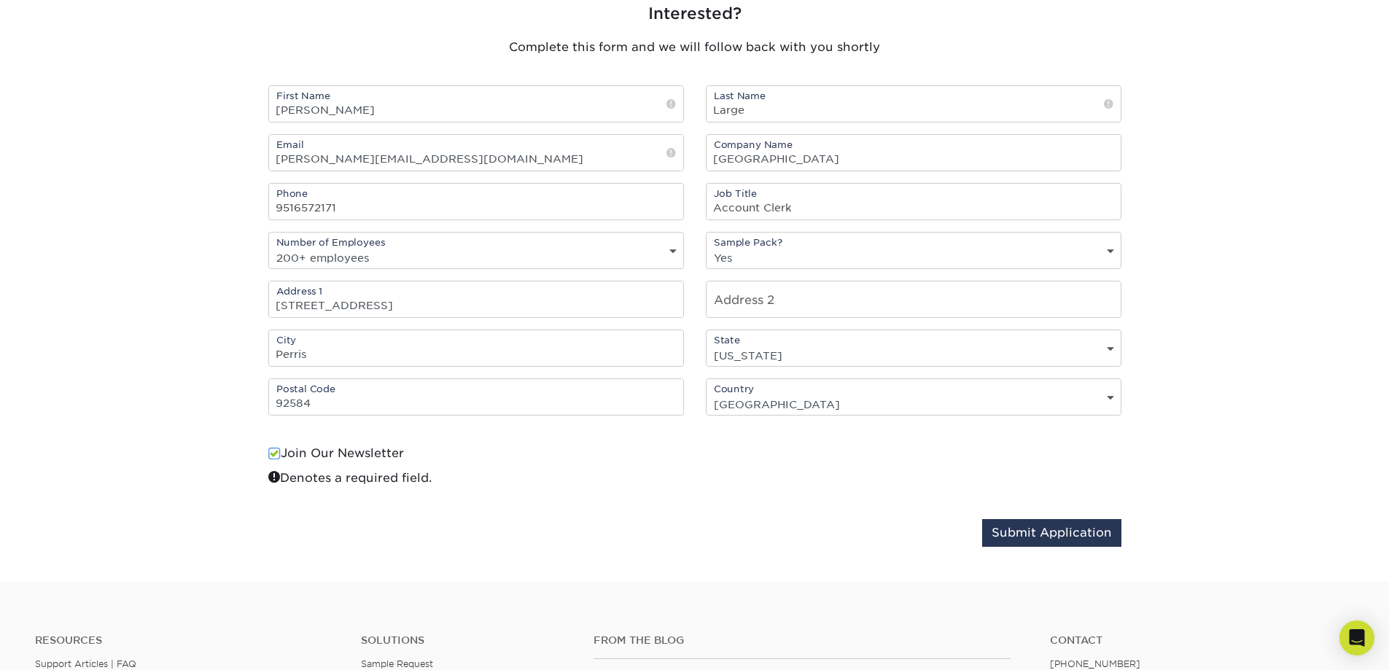
click at [801, 470] on div "Join Our Newsletter Denotes a required field." at bounding box center [694, 473] width 853 height 57
click at [1049, 531] on button "Submit Application" at bounding box center [1051, 533] width 139 height 28
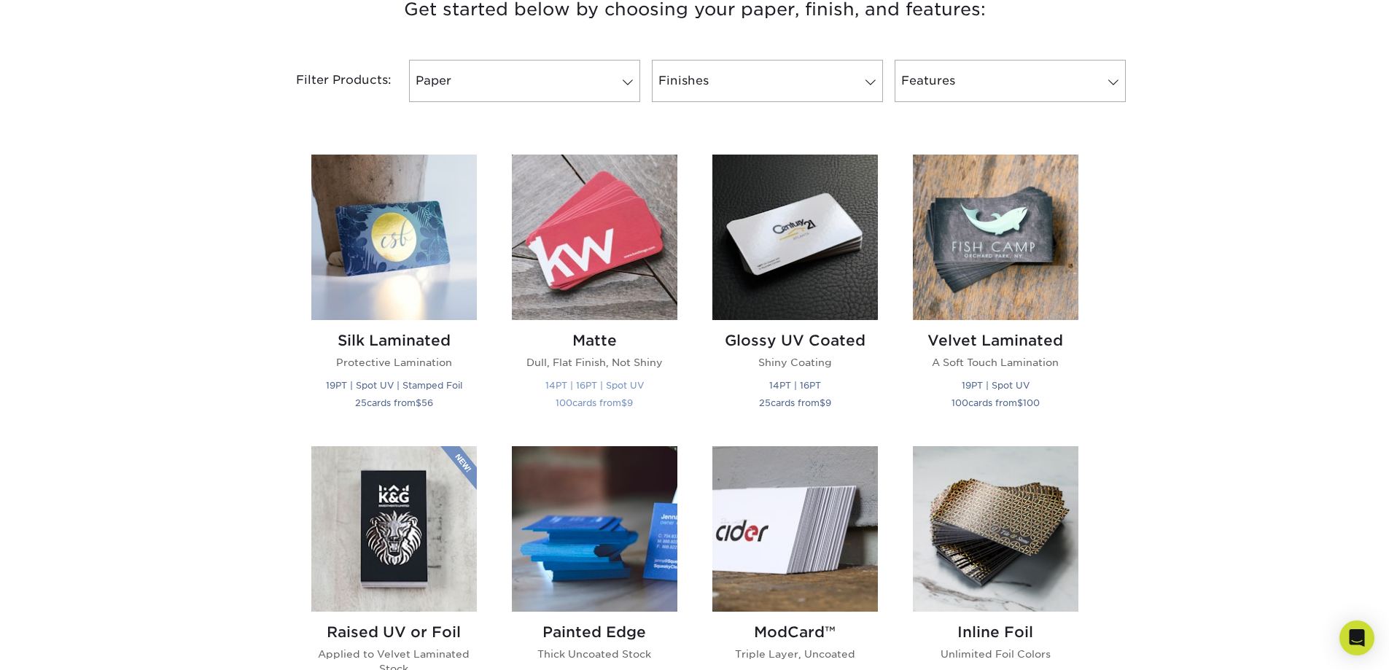
scroll to position [583, 0]
click at [817, 343] on h2 "Glossy UV Coated" at bounding box center [795, 339] width 166 height 17
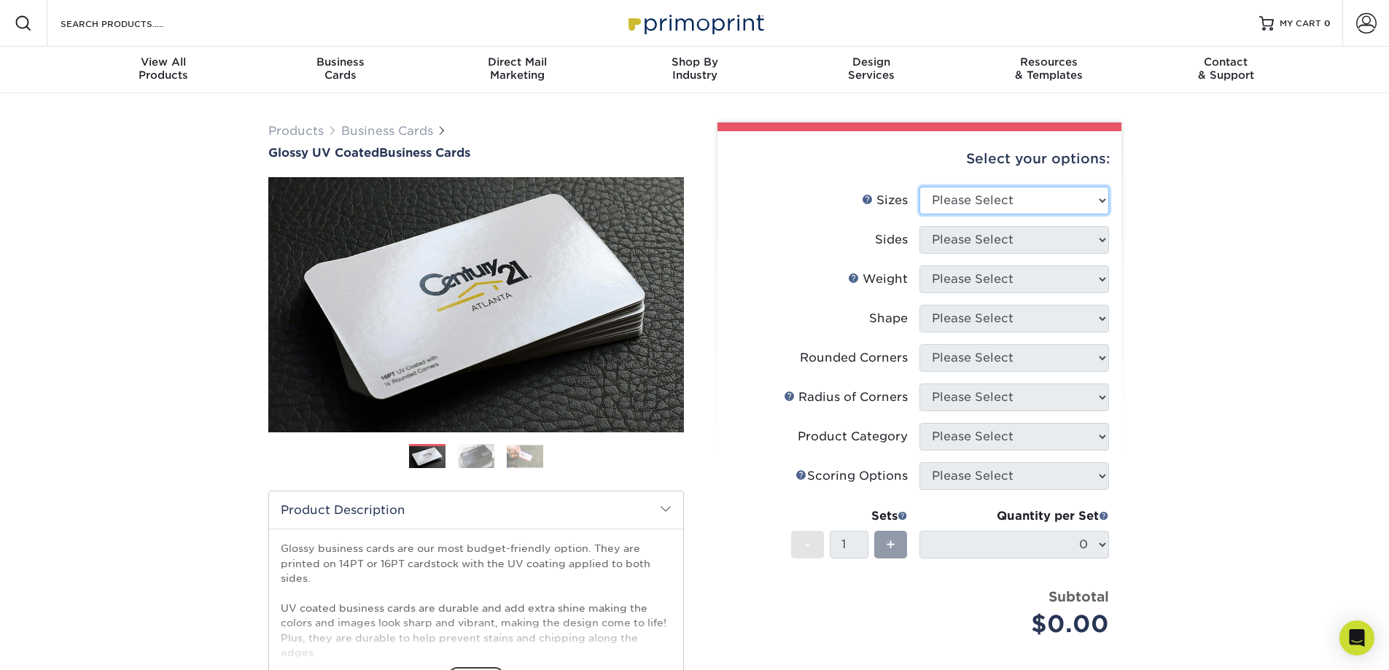
click at [1033, 205] on select "Please Select 1.5" x 3.5" - Mini 1.75" x 3.5" - Mini 2" x 2" - Square 2" x 3" -…" at bounding box center [1014, 201] width 190 height 28
select select "2.00x3.50"
click at [919, 187] on select "Please Select 1.5" x 3.5" - Mini 1.75" x 3.5" - Mini 2" x 2" - Square 2" x 3" -…" at bounding box center [1014, 201] width 190 height 28
click at [1006, 244] on select "Please Select Print Both Sides Print Front Only" at bounding box center [1014, 240] width 190 height 28
select select "32d3c223-f82c-492b-b915-ba065a00862f"
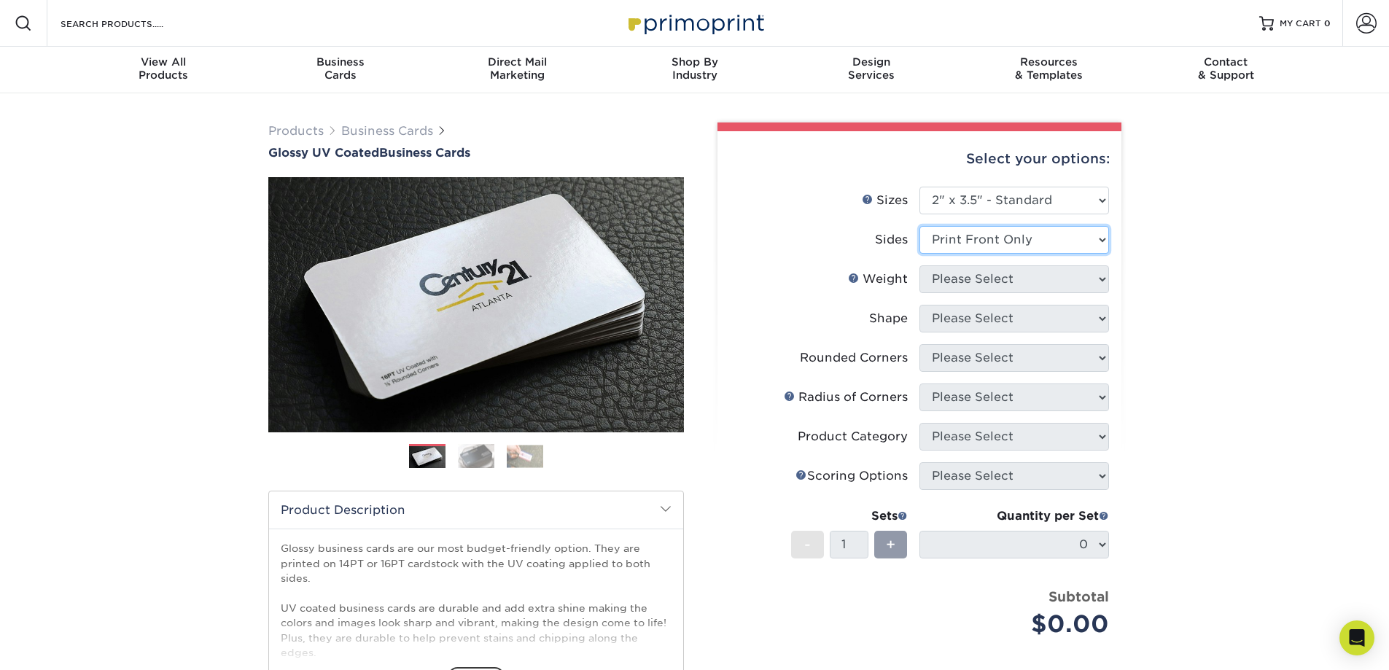
click at [919, 226] on select "Please Select Print Both Sides Print Front Only" at bounding box center [1014, 240] width 190 height 28
click at [1000, 281] on select "Please Select 16PT 14PT" at bounding box center [1014, 279] width 190 height 28
select select "14PT"
click at [919, 265] on select "Please Select 16PT 14PT" at bounding box center [1014, 279] width 190 height 28
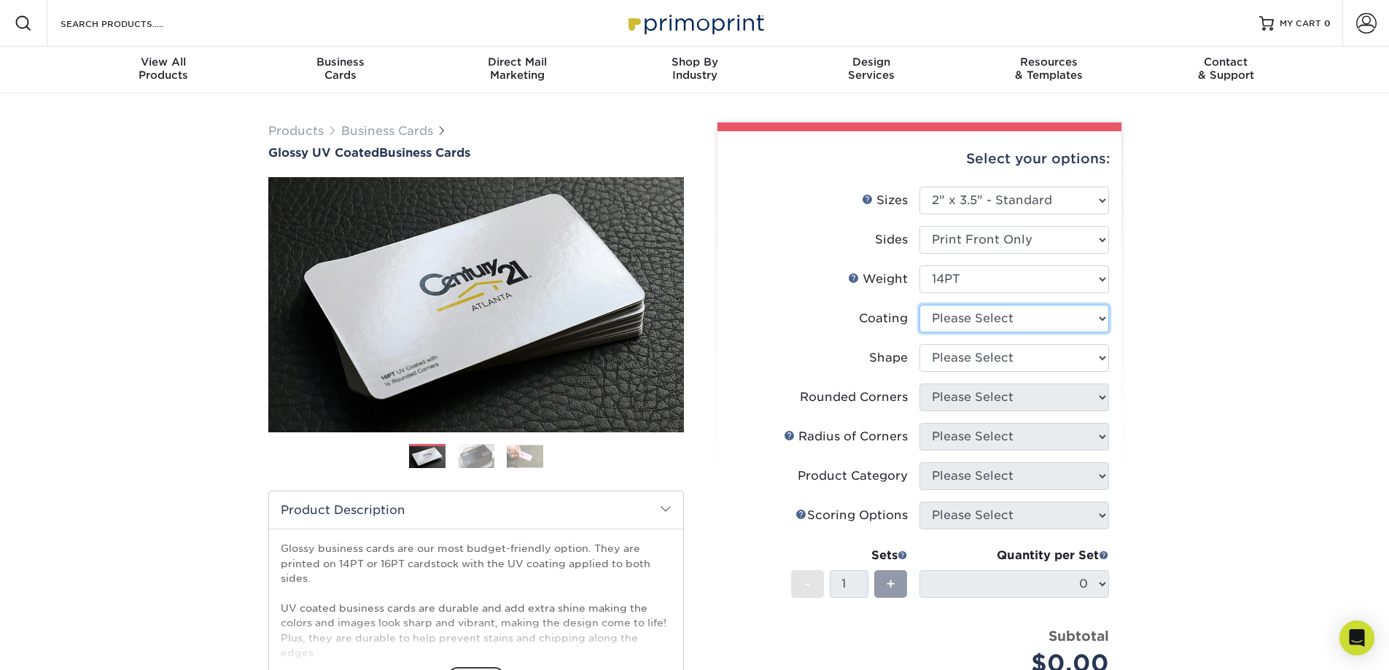
click at [1005, 321] on select at bounding box center [1014, 319] width 190 height 28
select select "1e8116af-acfc-44b1-83dc-8181aa338834"
click at [919, 305] on select at bounding box center [1014, 319] width 190 height 28
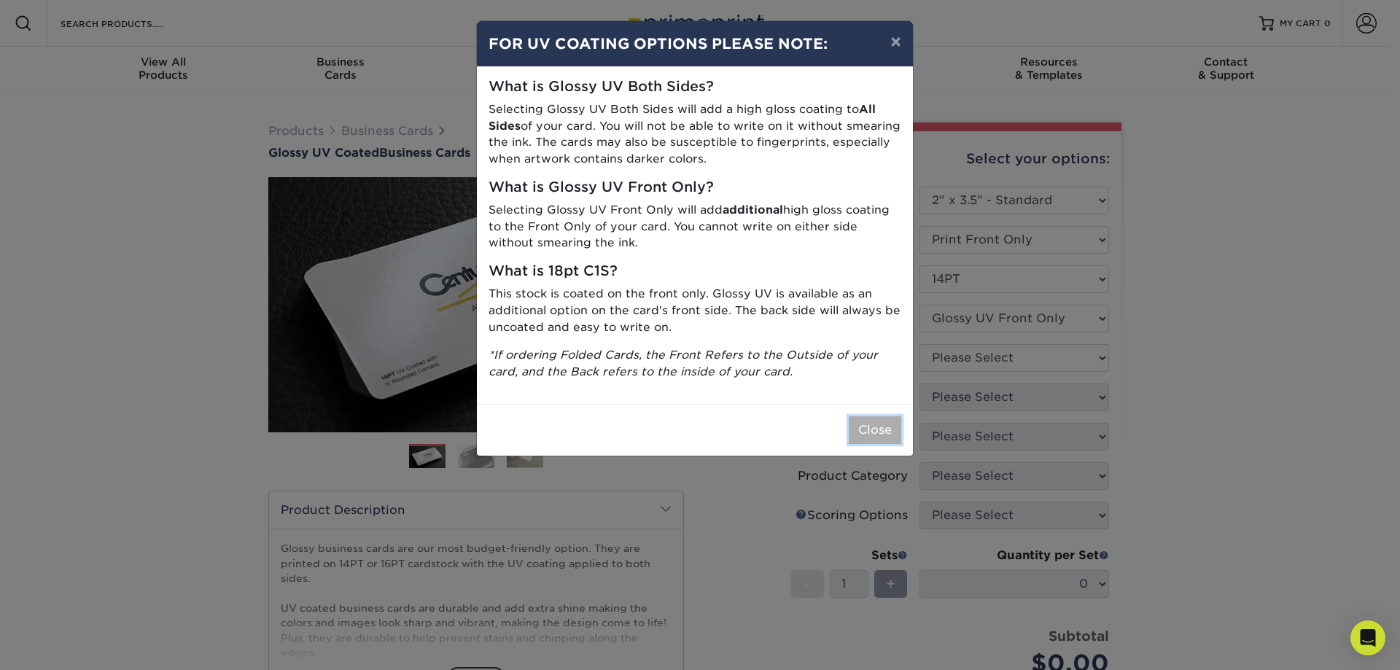
click at [856, 432] on button "Close" at bounding box center [875, 430] width 52 height 28
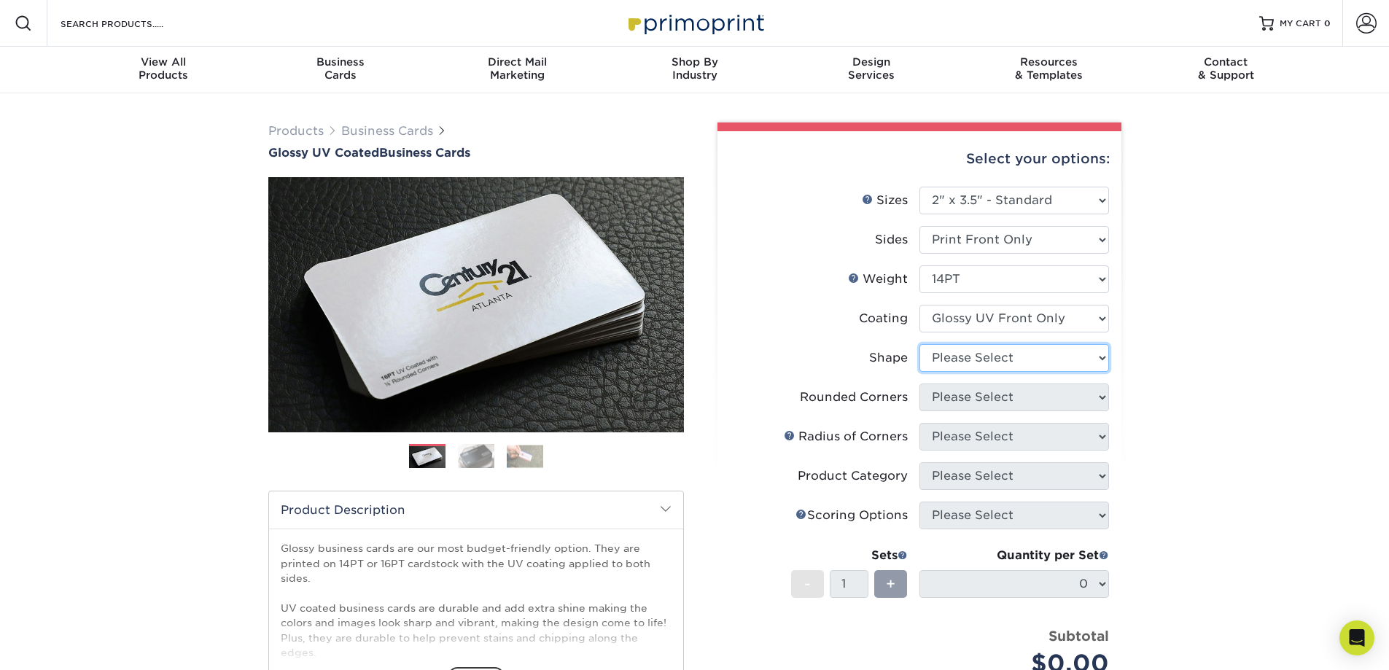
drag, startPoint x: 1011, startPoint y: 357, endPoint x: 1024, endPoint y: 343, distance: 19.1
click at [1011, 354] on select "Please Select Standard" at bounding box center [1014, 358] width 190 height 28
select select "standard"
click at [919, 344] on select "Please Select Standard" at bounding box center [1014, 358] width 190 height 28
click at [1019, 400] on select "Please Select Yes - Round 2 Corners Yes - Round 4 Corners No" at bounding box center [1014, 398] width 190 height 28
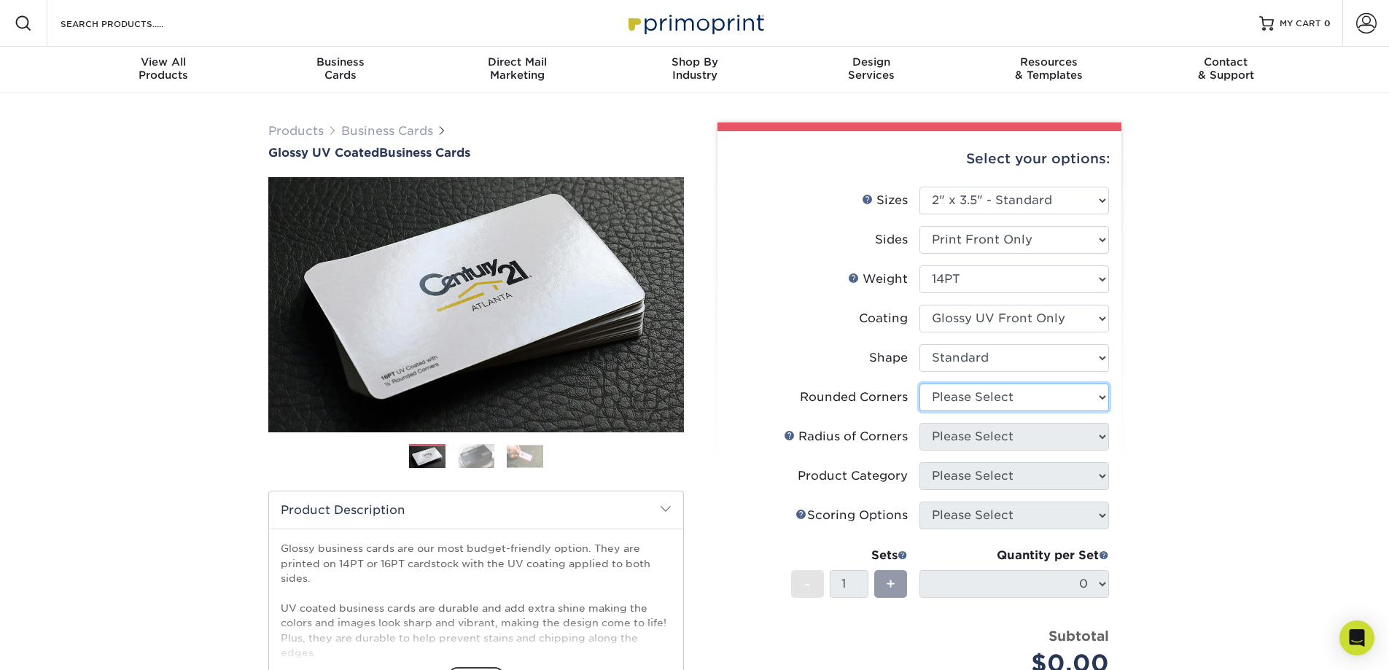
select select "0"
click at [919, 384] on select "Please Select Yes - Round 2 Corners Yes - Round 4 Corners No" at bounding box center [1014, 398] width 190 height 28
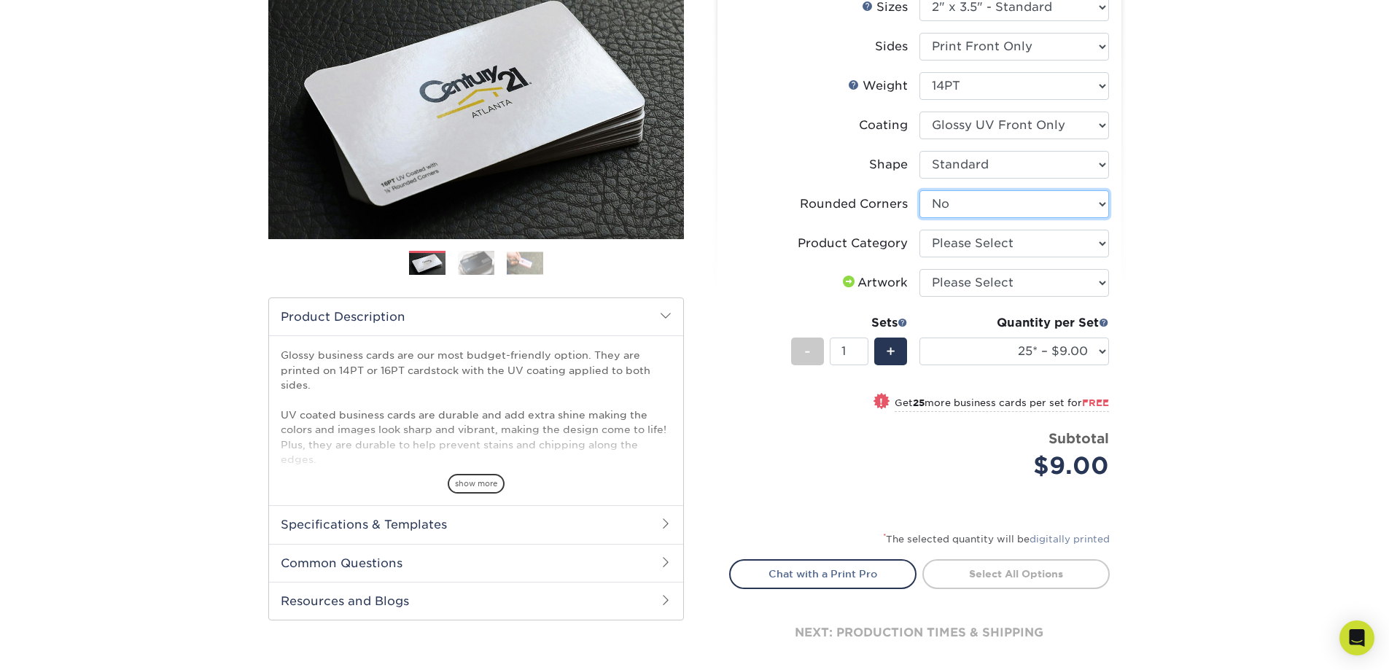
scroll to position [219, 0]
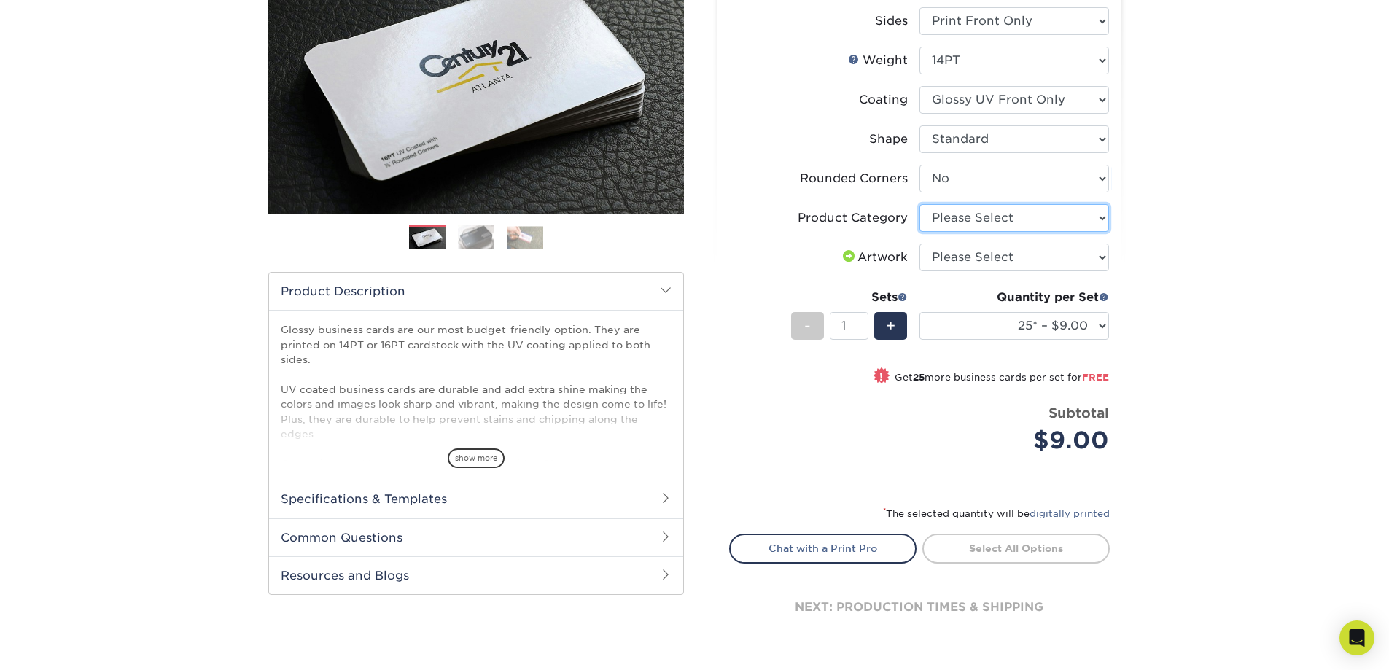
click at [1021, 229] on select "Please Select Business Cards" at bounding box center [1014, 218] width 190 height 28
select select "3b5148f1-0588-4f88-a218-97bcfdce65c1"
click at [919, 204] on select "Please Select Business Cards" at bounding box center [1014, 218] width 190 height 28
click at [1028, 253] on select "Please Select I will upload files I need a design - $100" at bounding box center [1014, 258] width 190 height 28
select select "upload"
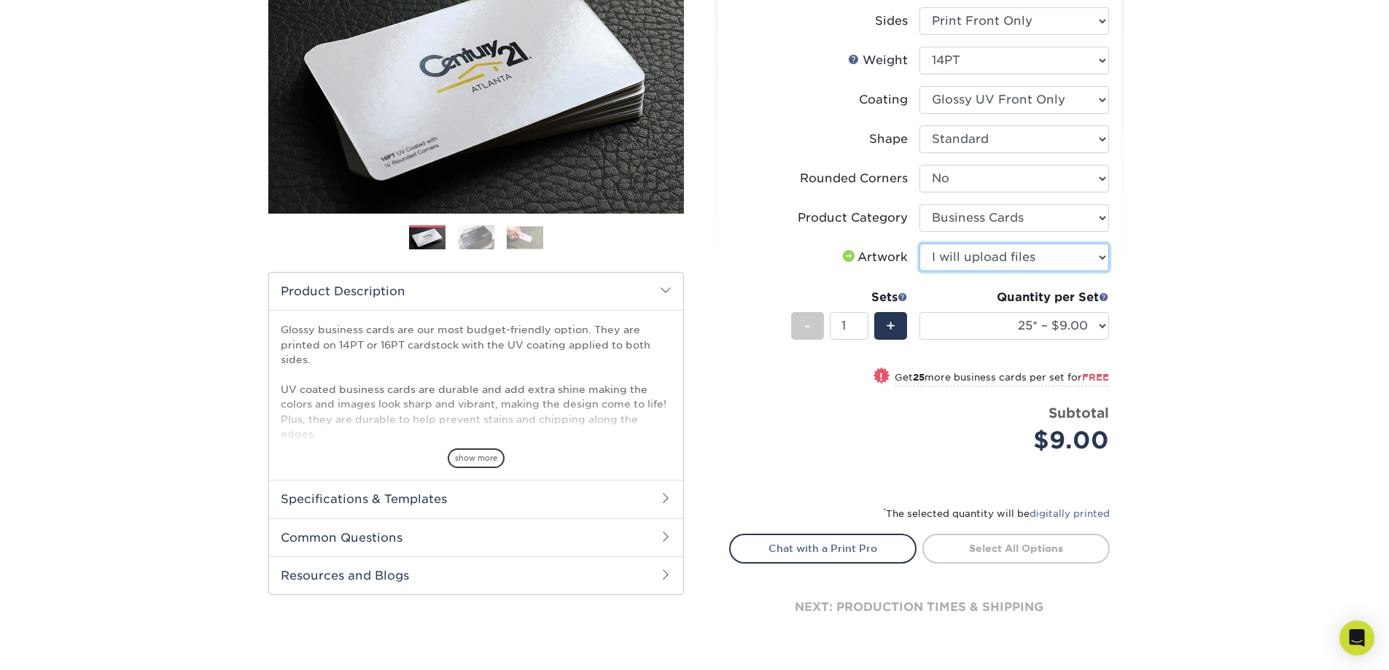
click at [919, 244] on select "Please Select I will upload files I need a design - $100" at bounding box center [1014, 258] width 190 height 28
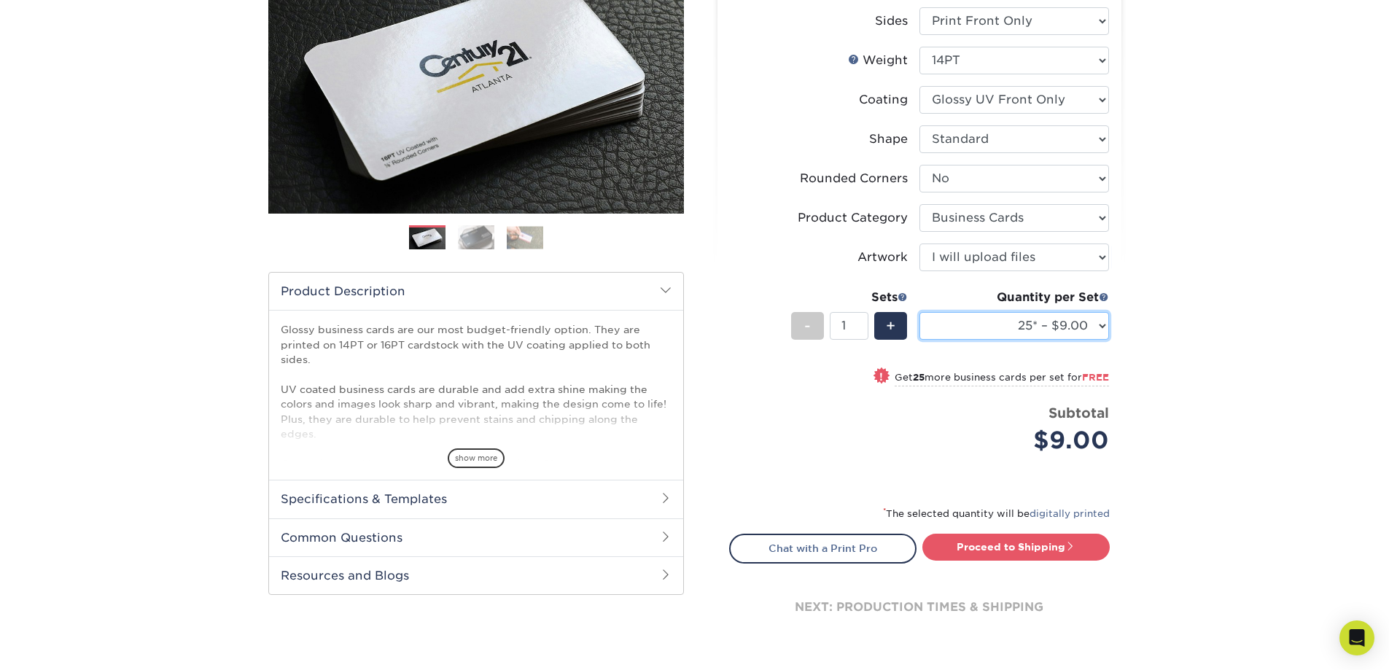
click at [1067, 326] on select "25* – $9.00 50* – $9.00 100* – $9.00 250* – $17.00 500 – $33.00 1000 – $42.00 2…" at bounding box center [1014, 326] width 190 height 28
select select "250* – $17.00"
click at [919, 312] on select "25* – $9.00 50* – $9.00 100* – $9.00 250* – $17.00 500 – $33.00 1000 – $42.00 2…" at bounding box center [1014, 326] width 190 height 28
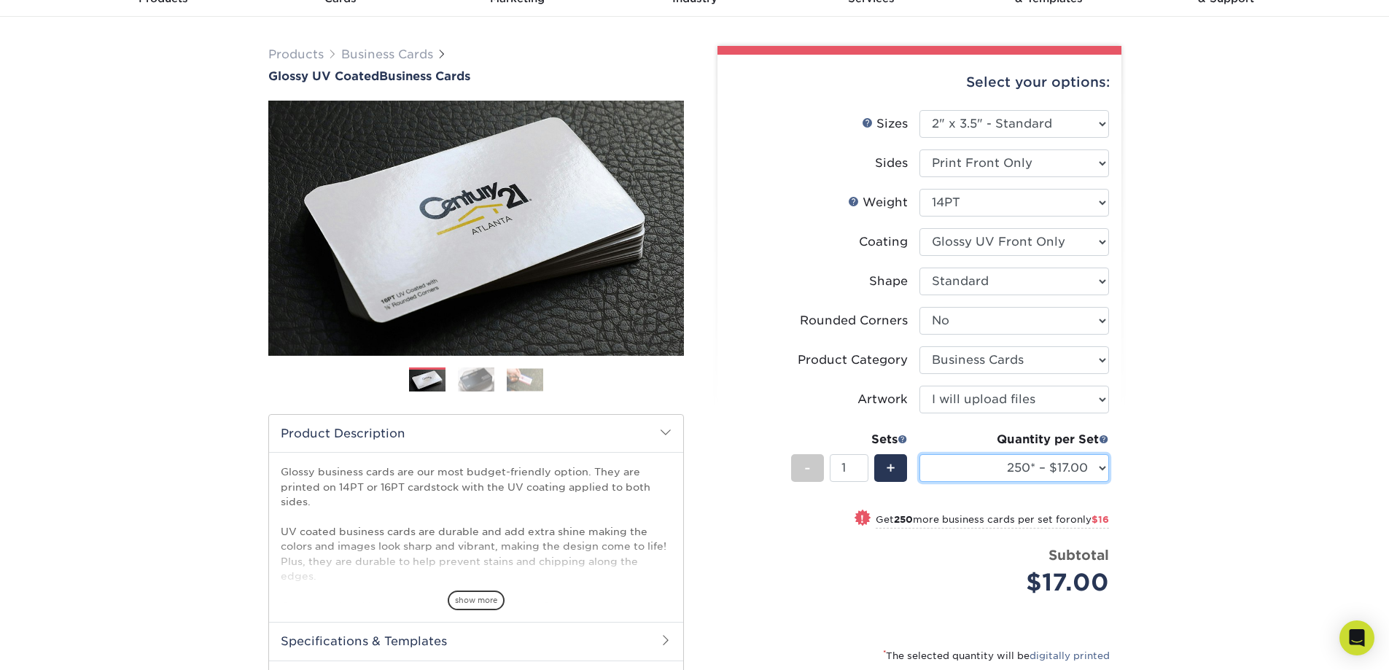
scroll to position [0, 0]
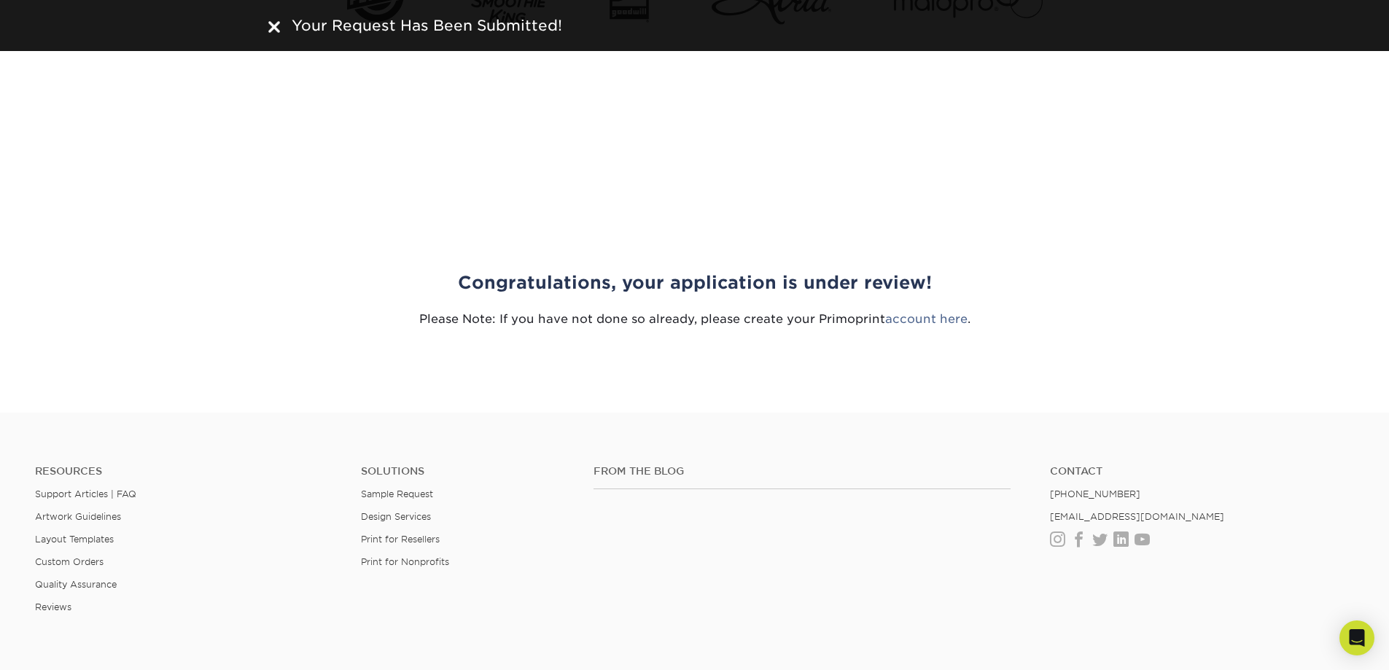
scroll to position [1531, 0]
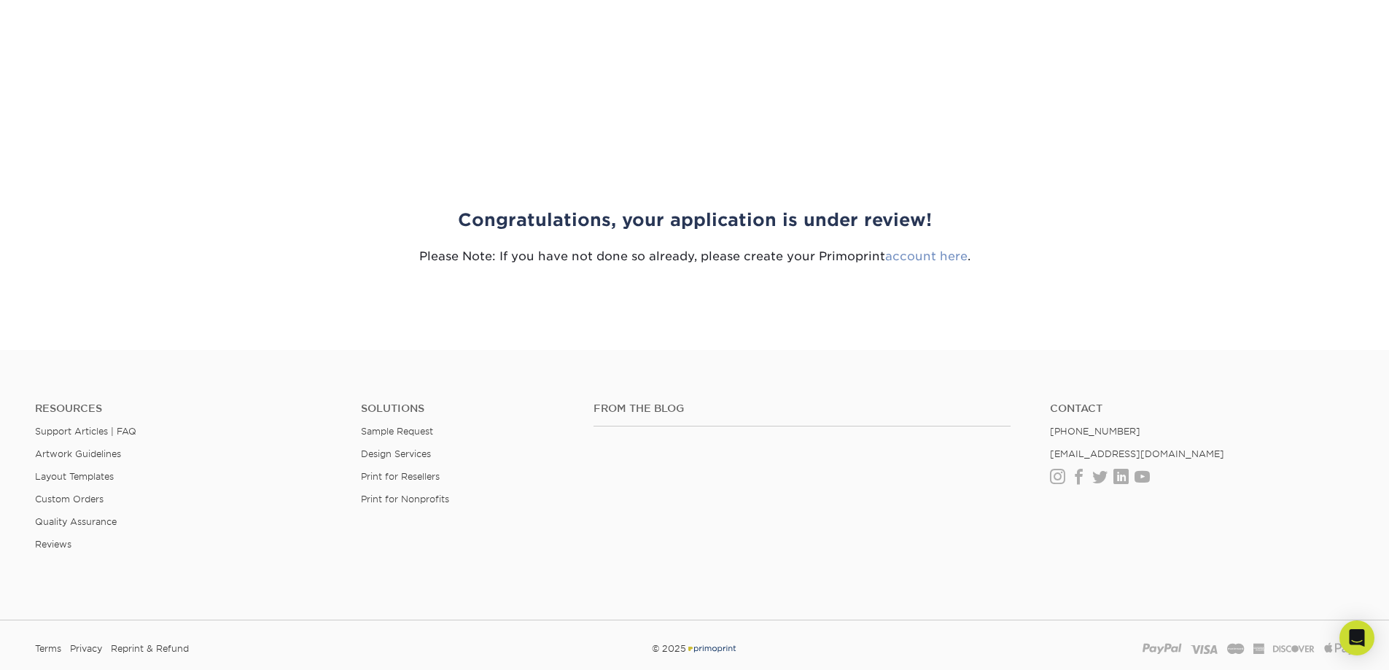
click at [907, 257] on link "account here" at bounding box center [926, 256] width 82 height 14
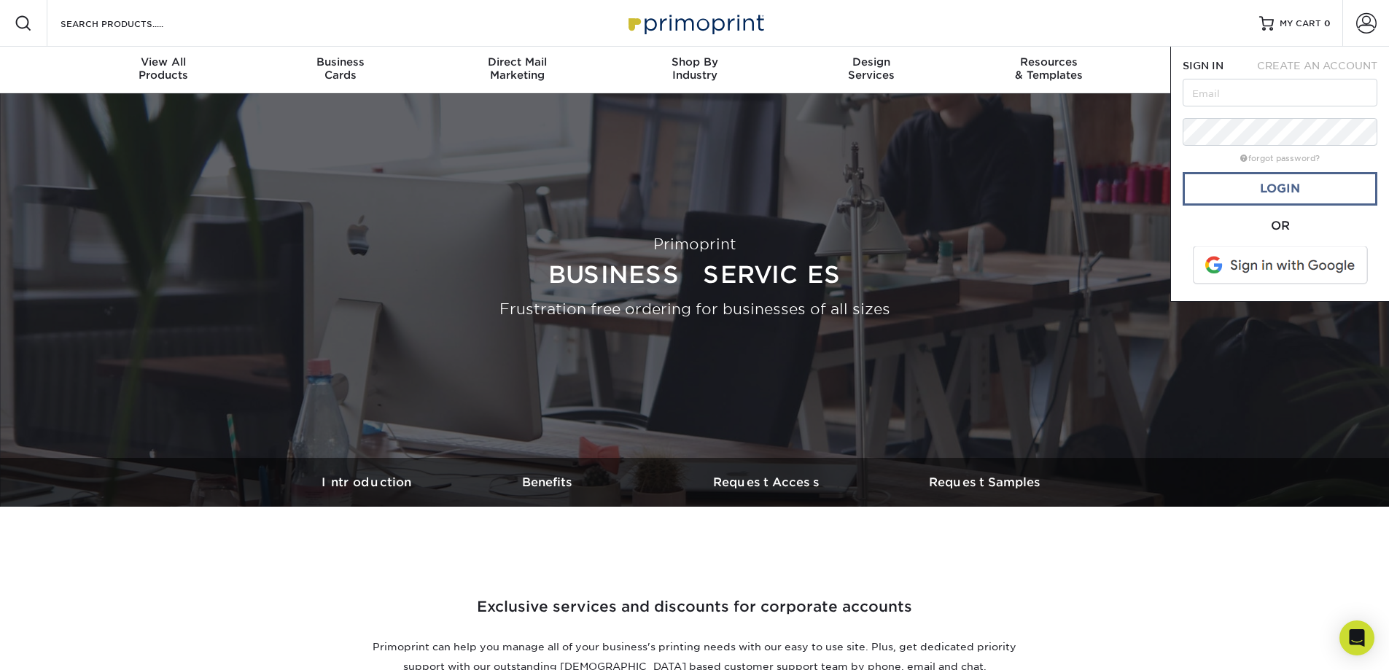
type input "[PERSON_NAME][EMAIL_ADDRESS][DOMAIN_NAME]"
click at [1280, 191] on link "Login" at bounding box center [1280, 189] width 195 height 34
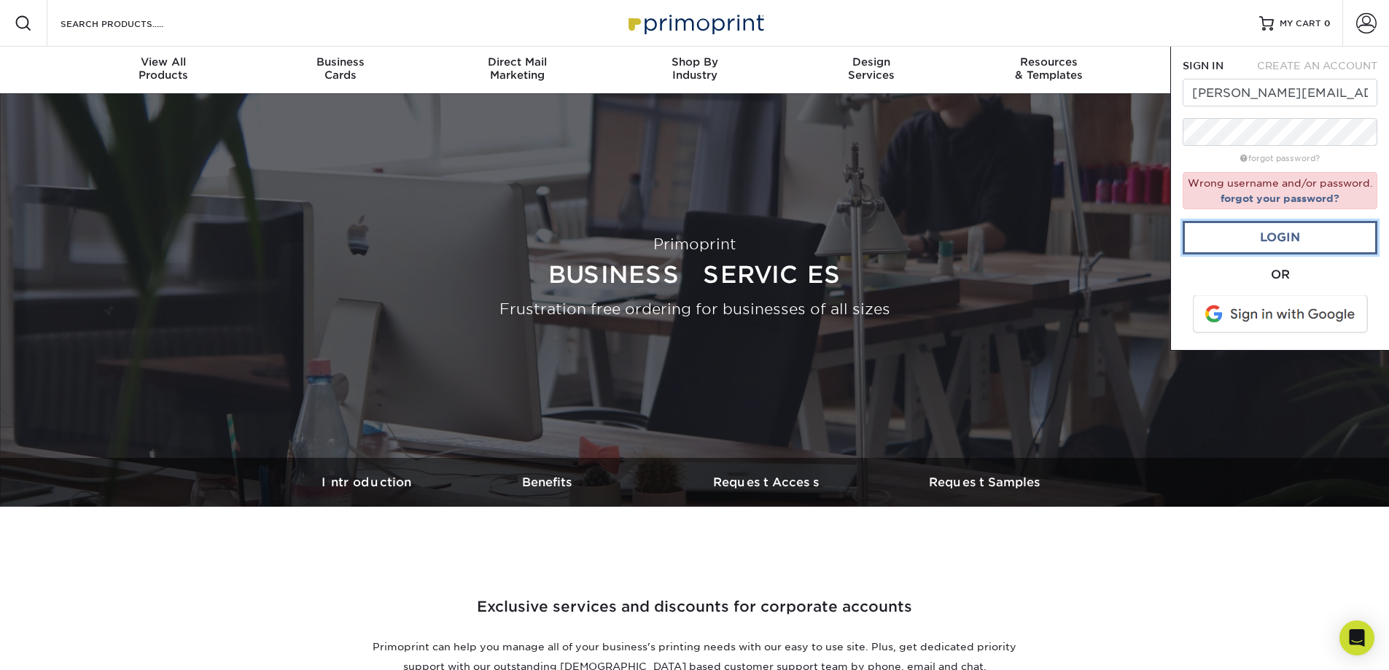
click at [1309, 236] on link "Login" at bounding box center [1280, 238] width 195 height 34
click at [1280, 238] on link "Login" at bounding box center [1280, 238] width 195 height 34
click at [1277, 68] on span "CREATE AN ACCOUNT" at bounding box center [1317, 66] width 120 height 12
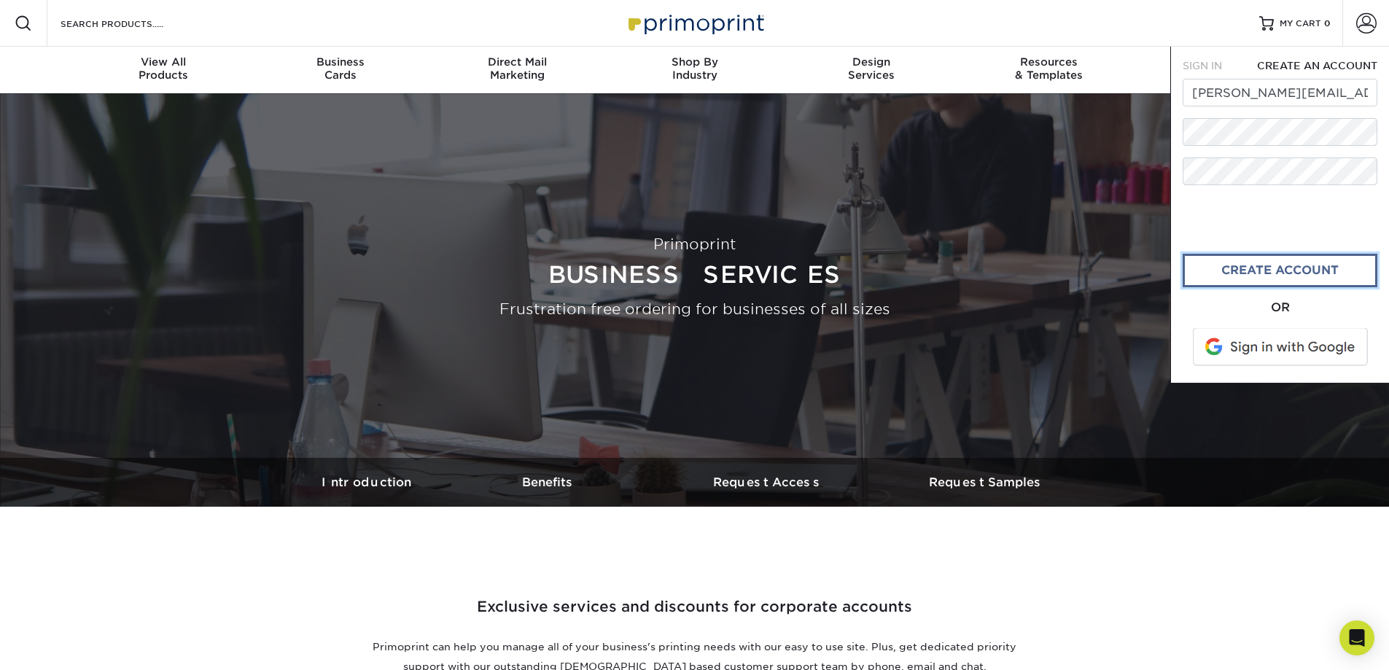
click at [1299, 275] on link "create account" at bounding box center [1280, 271] width 195 height 34
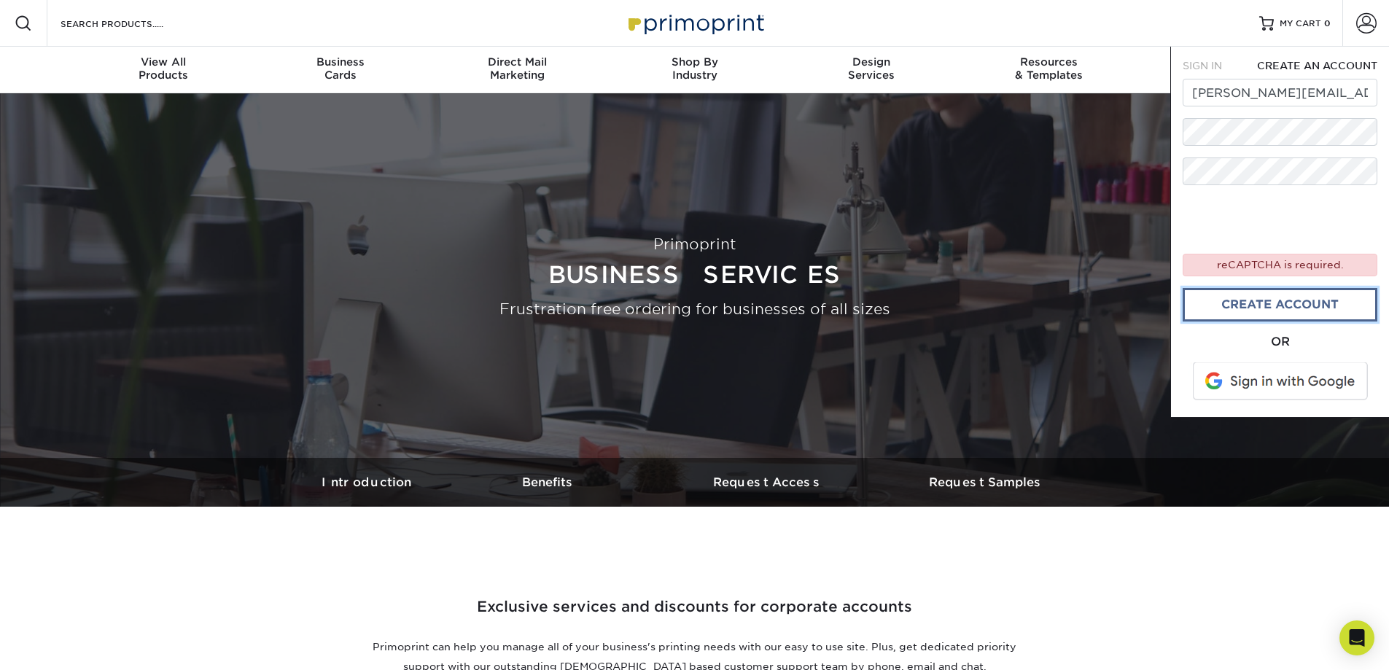
click at [1286, 307] on link "create account" at bounding box center [1280, 305] width 195 height 34
click at [1290, 303] on link "create account" at bounding box center [1280, 305] width 195 height 34
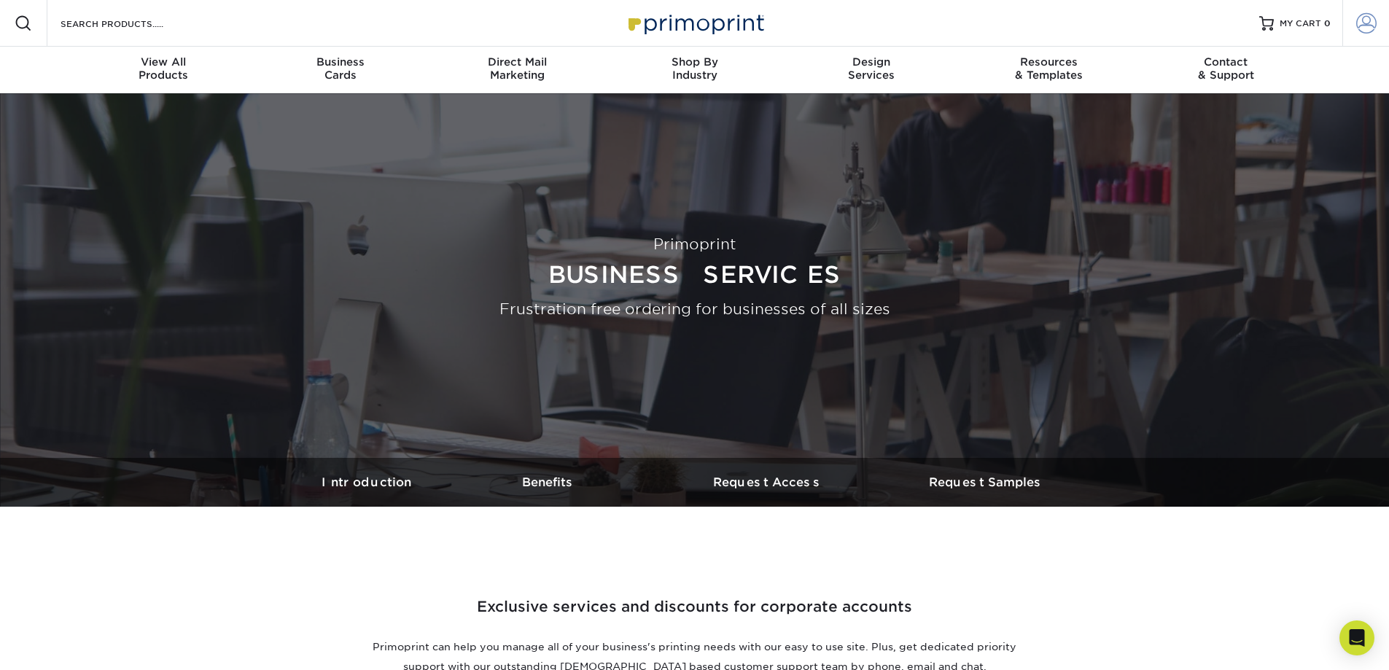
click at [1355, 23] on link "Account" at bounding box center [1365, 23] width 47 height 47
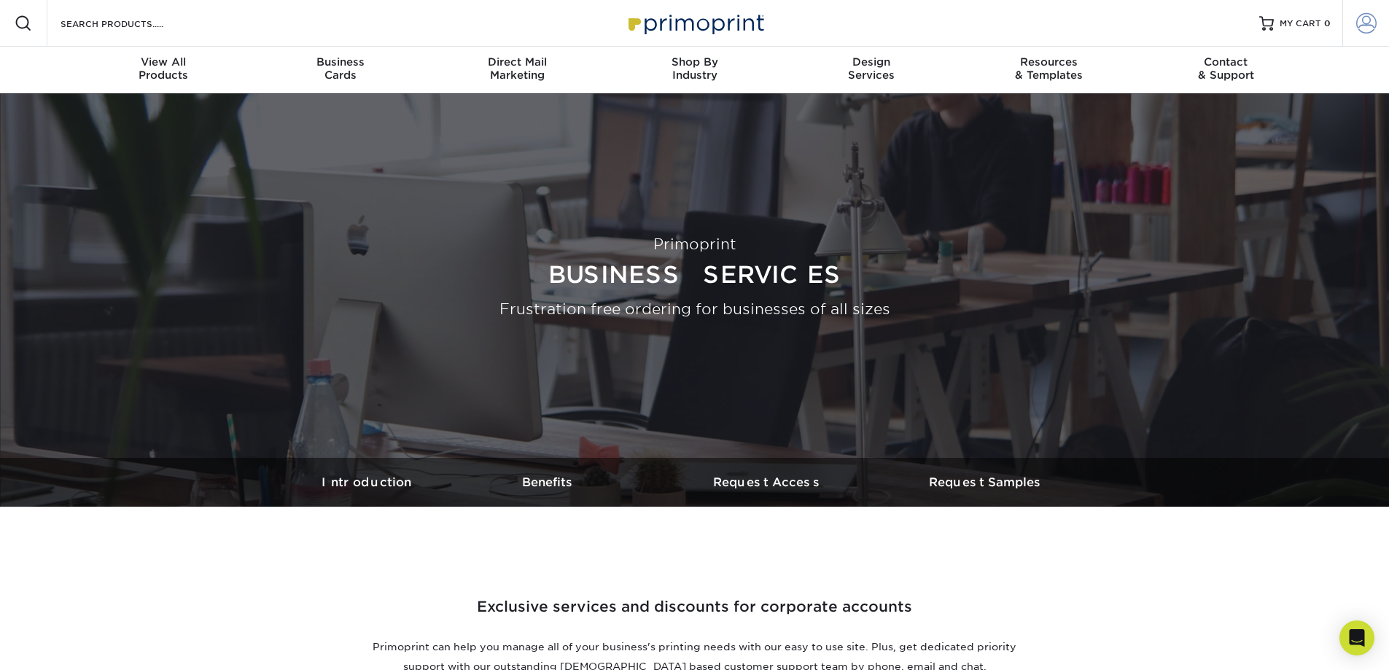
drag, startPoint x: 1340, startPoint y: 30, endPoint x: 1377, endPoint y: 26, distance: 36.7
click at [1354, 28] on div "Resources Menu Search Products Account SIGN IN CREATE AN ACCOUNT ashley.large@p…" at bounding box center [694, 23] width 1389 height 47
click at [1376, 25] on link "Account" at bounding box center [1365, 23] width 47 height 47
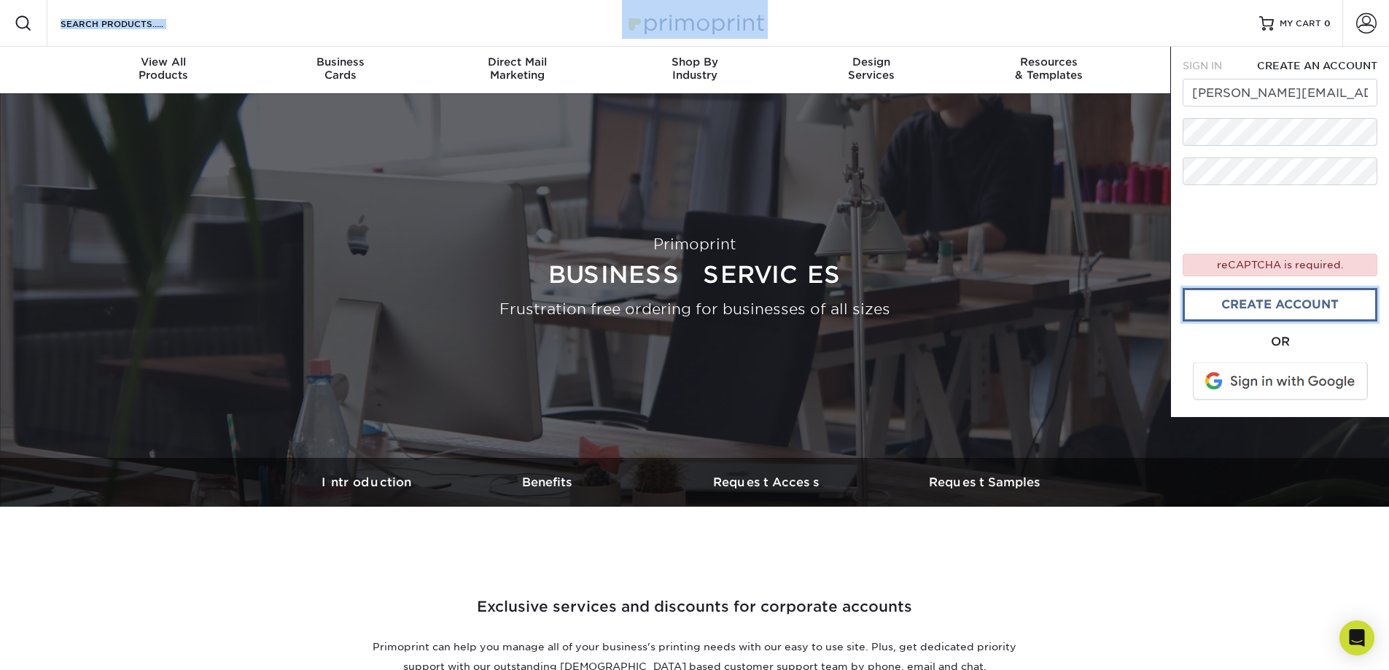
click at [1296, 300] on link "create account" at bounding box center [1280, 305] width 195 height 34
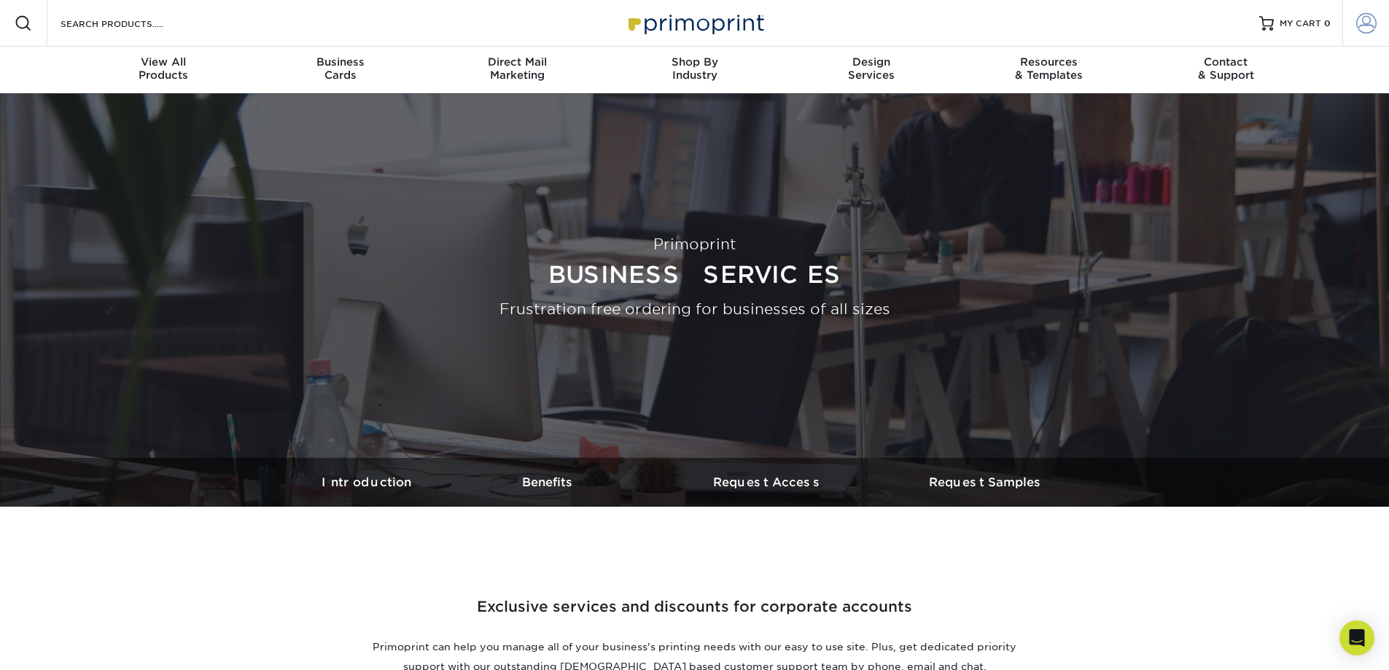
click at [1370, 29] on span at bounding box center [1366, 23] width 20 height 20
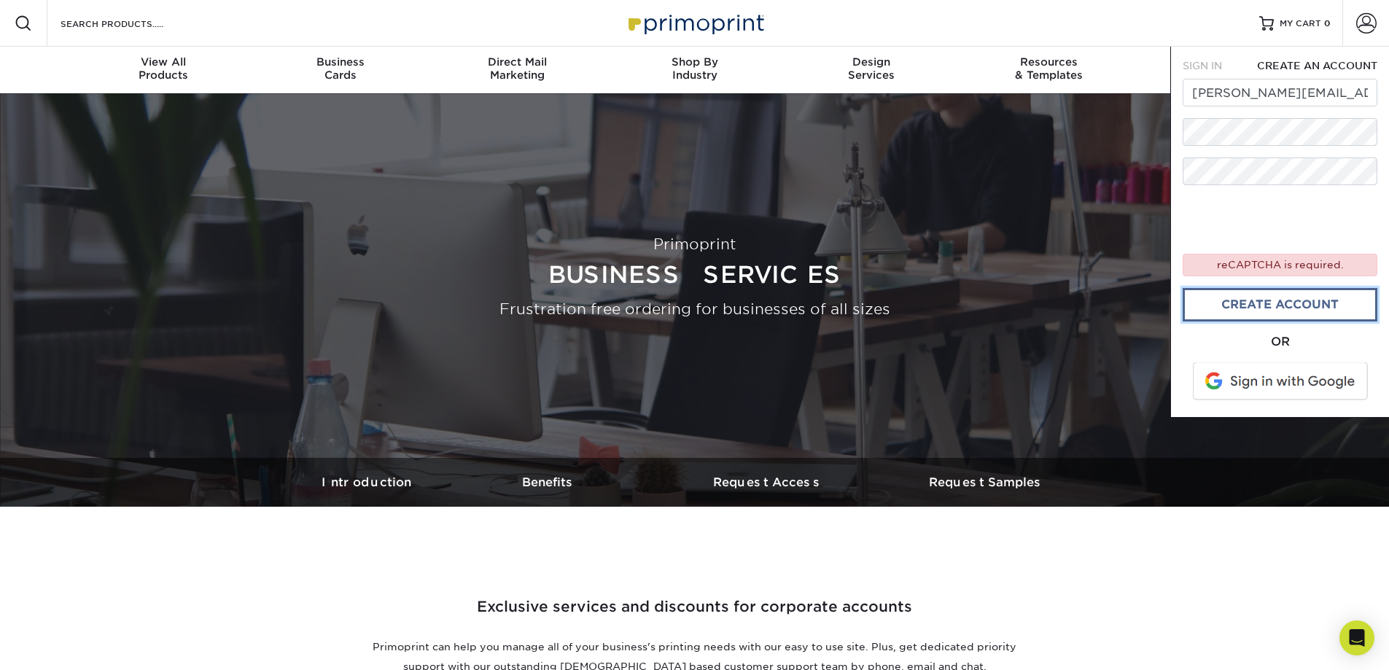
click at [1281, 305] on link "create account" at bounding box center [1280, 305] width 195 height 34
click at [1306, 305] on link "create account" at bounding box center [1280, 305] width 195 height 34
click at [1015, 342] on div "Primoprint Business Services Frustration free ordering for businesses of all si…" at bounding box center [694, 275] width 875 height 365
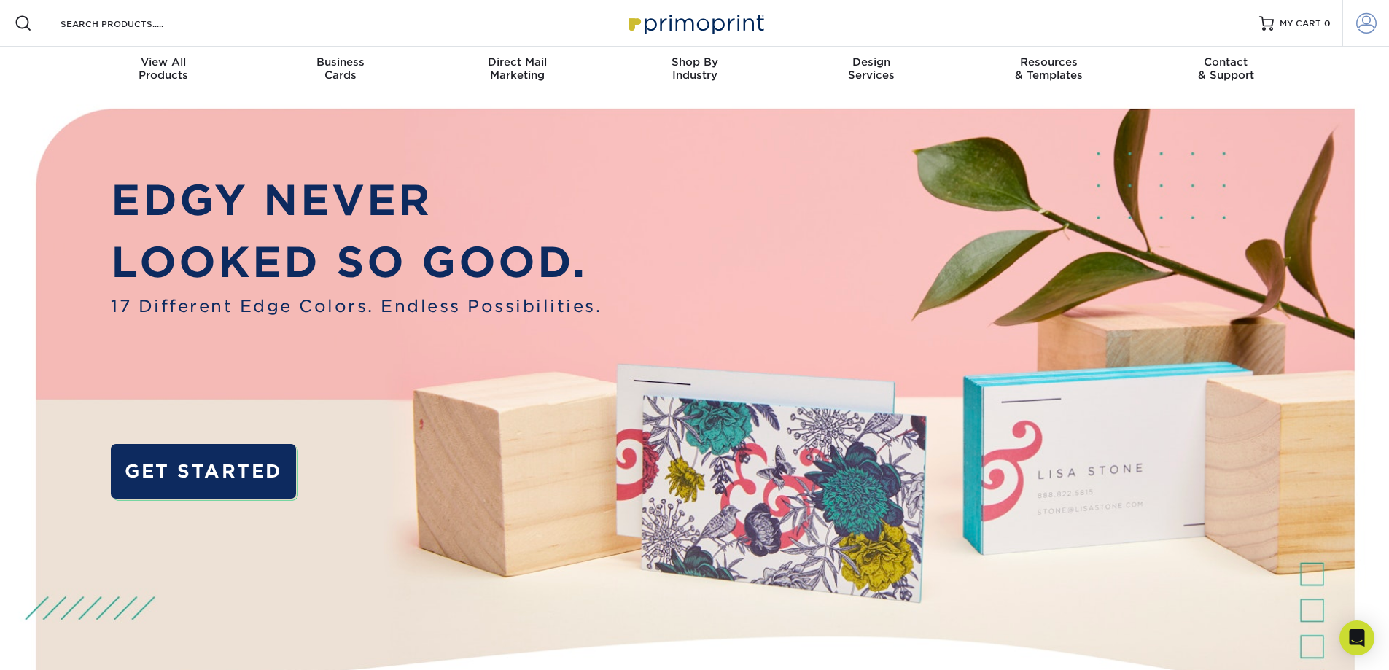
click at [1371, 24] on span at bounding box center [1366, 23] width 20 height 20
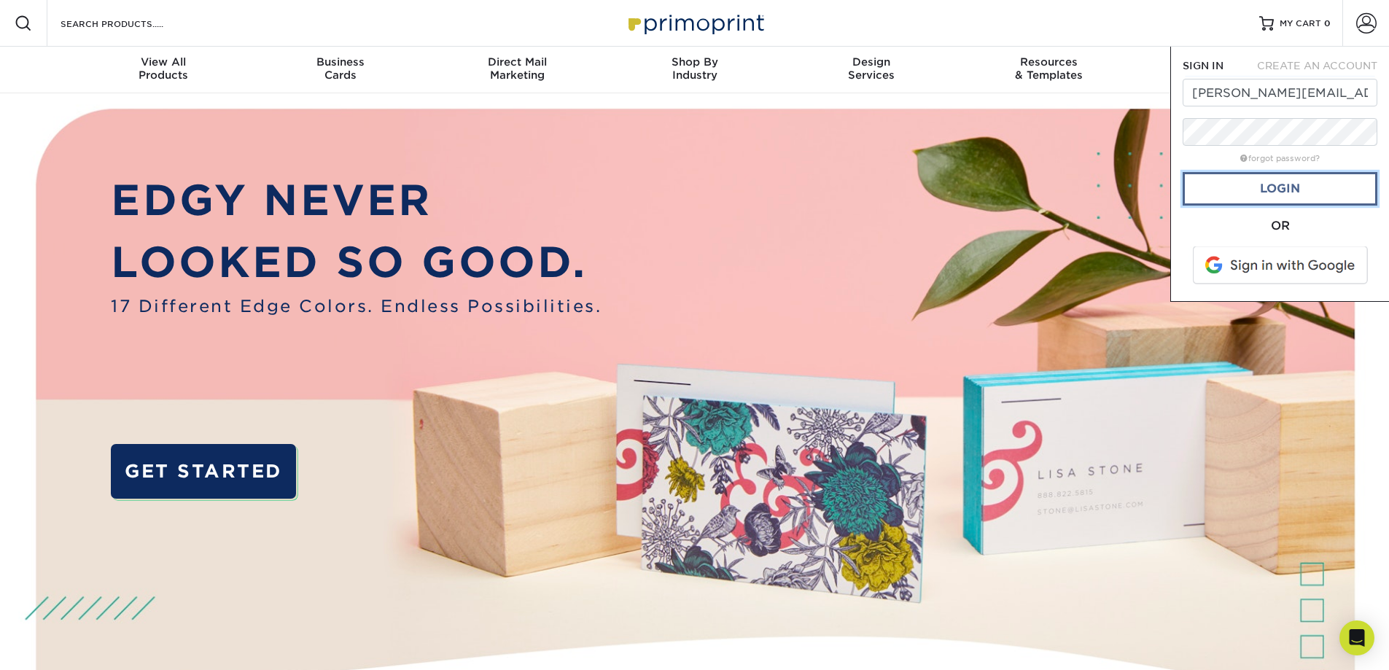
click at [1320, 184] on link "Login" at bounding box center [1280, 189] width 195 height 34
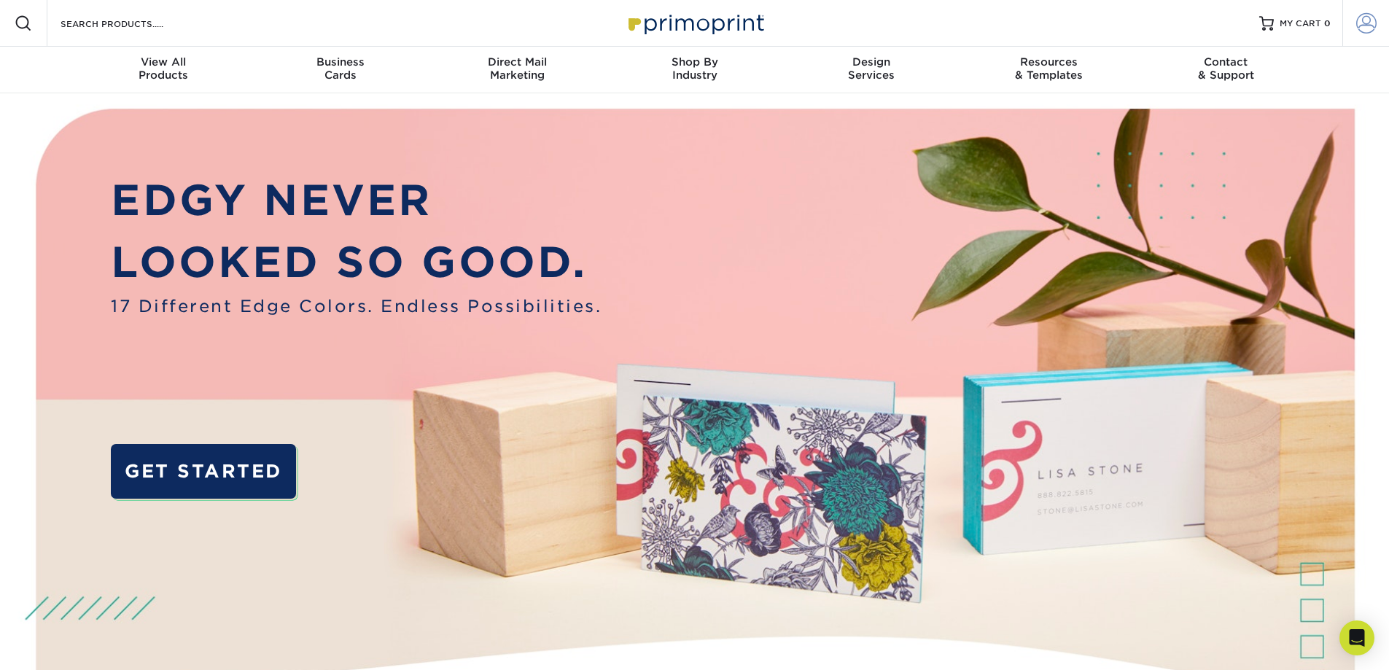
click at [1365, 35] on link "Account" at bounding box center [1365, 23] width 47 height 47
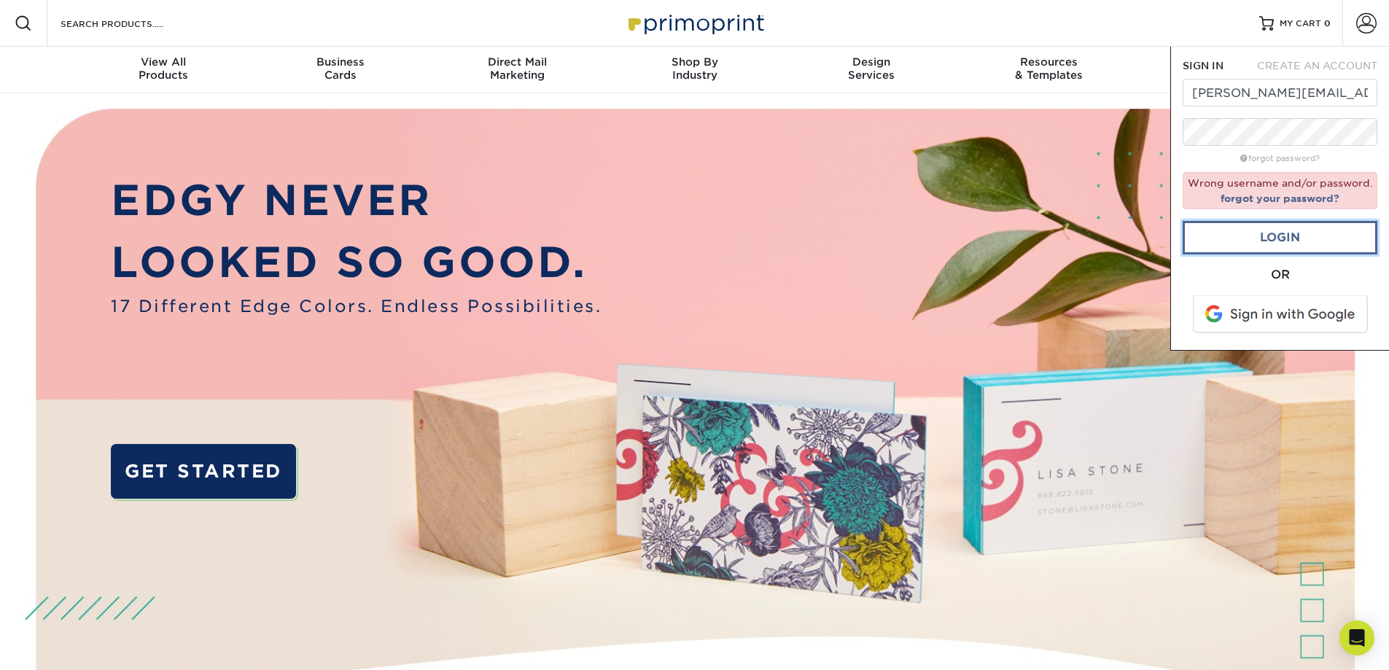
click at [1257, 237] on link "Login" at bounding box center [1280, 238] width 195 height 34
drag, startPoint x: 1353, startPoint y: 90, endPoint x: 1266, endPoint y: 90, distance: 87.5
click at [1266, 90] on input "[PERSON_NAME][EMAIL_ADDRESS][DOMAIN_NAME]" at bounding box center [1280, 93] width 195 height 28
type input "[PERSON_NAME].large"
drag, startPoint x: 1303, startPoint y: 94, endPoint x: 1096, endPoint y: 90, distance: 207.1
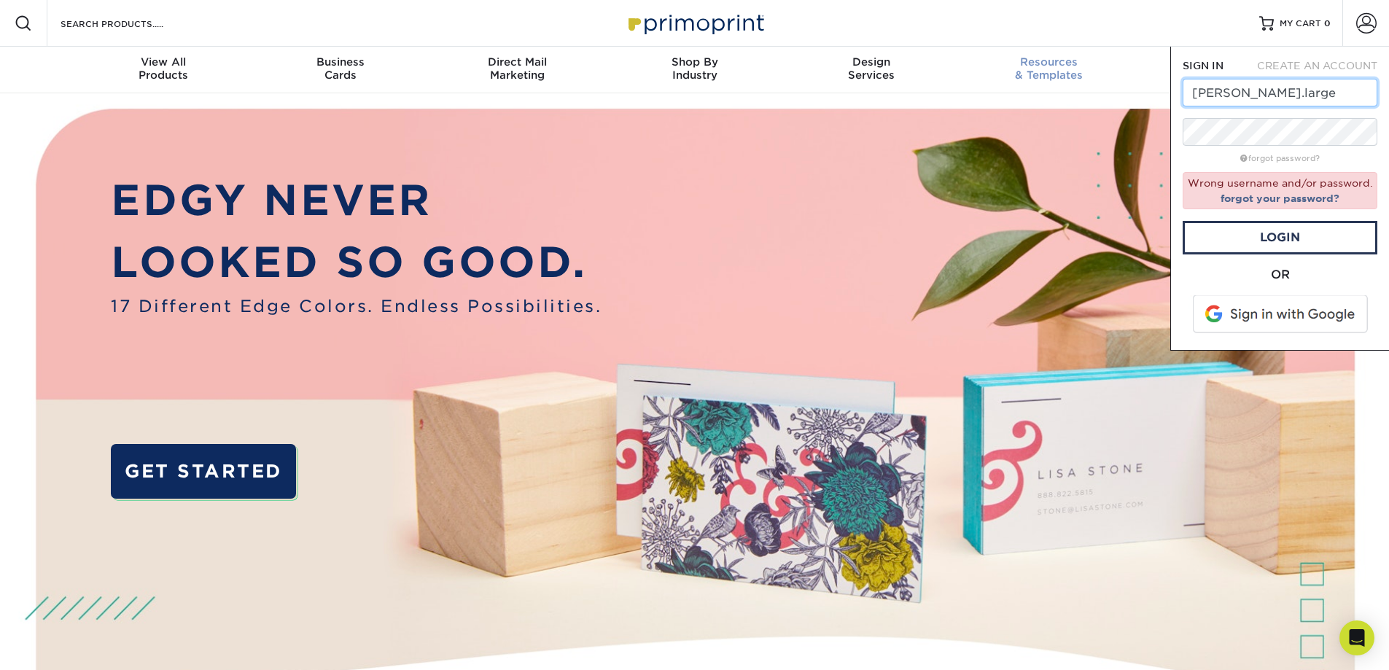
click at [1096, 90] on nav "Resources Menu Search Products Account SIGN IN CREATE AN ACCOUNT [PERSON_NAME].…" at bounding box center [694, 46] width 1389 height 93
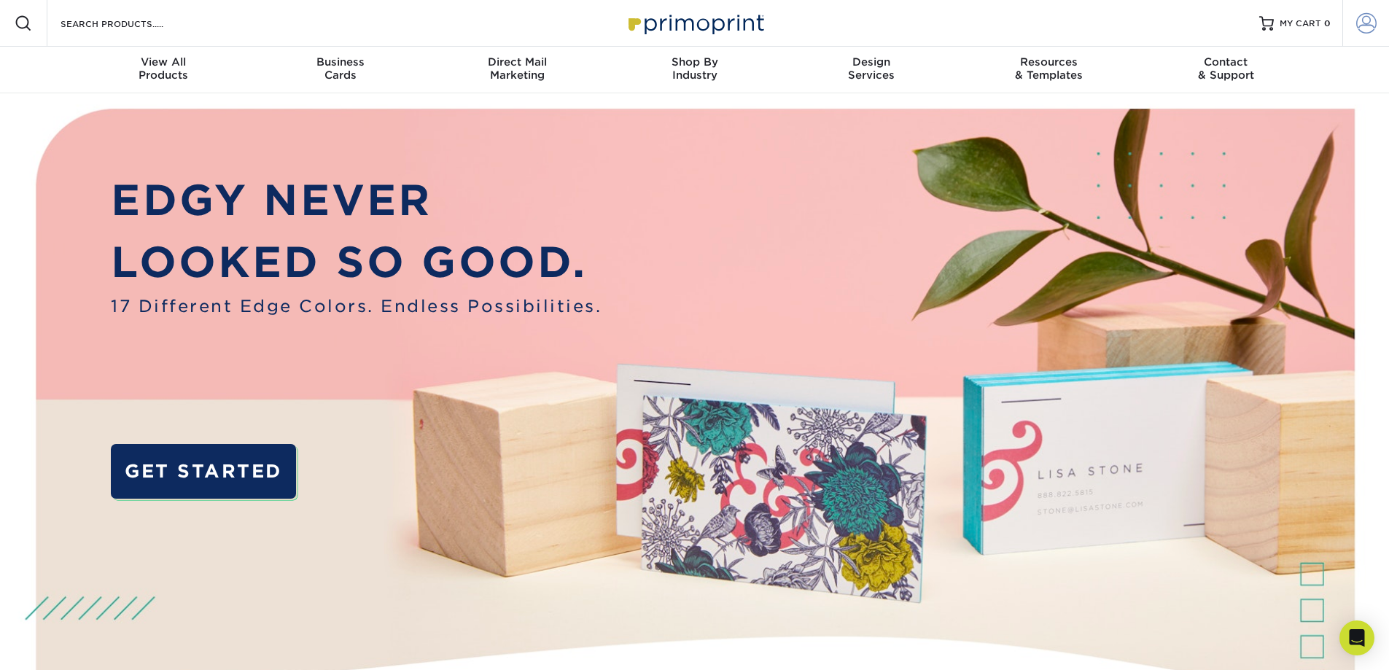
click at [1362, 29] on span at bounding box center [1366, 23] width 20 height 20
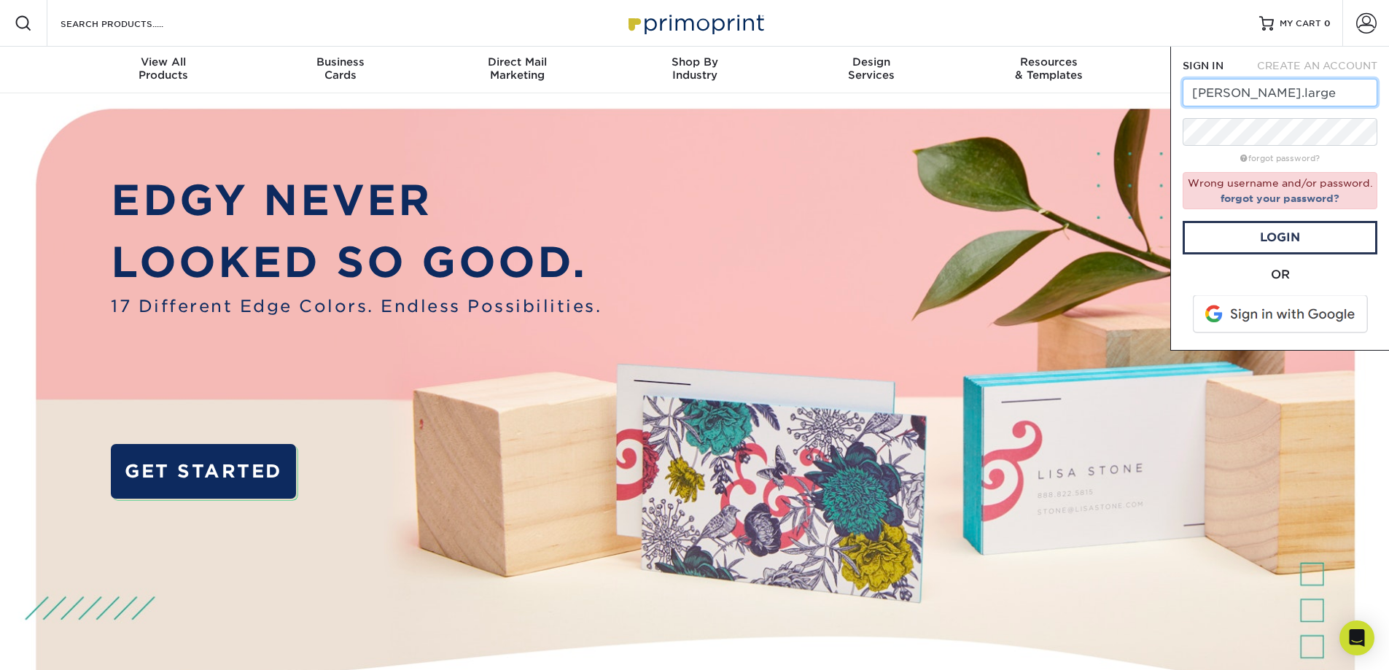
click at [1323, 87] on input "[PERSON_NAME].large" at bounding box center [1280, 93] width 195 height 28
click at [1323, 88] on input "[PERSON_NAME].large" at bounding box center [1280, 93] width 195 height 28
drag, startPoint x: 1318, startPoint y: 87, endPoint x: 1137, endPoint y: 87, distance: 181.5
click at [1137, 87] on nav "Resources Menu Search Products Account SIGN IN CREATE AN ACCOUNT [PERSON_NAME].…" at bounding box center [694, 46] width 1389 height 93
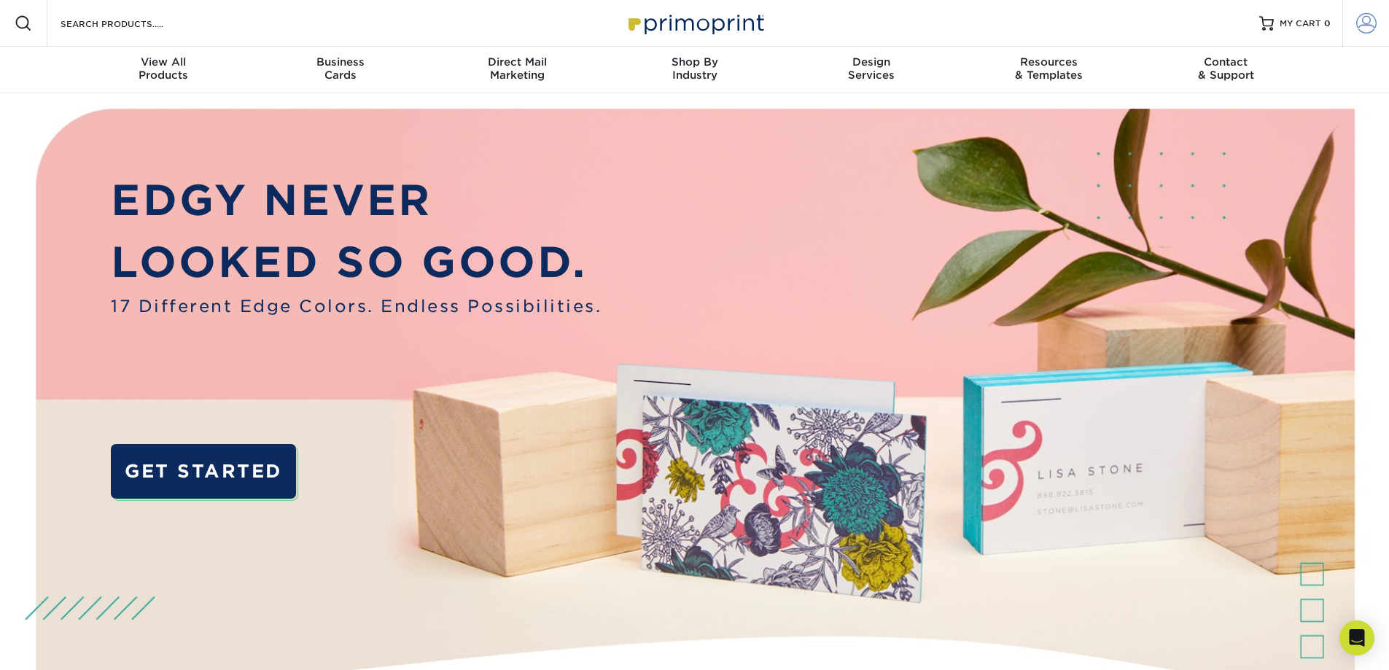
click at [1371, 20] on span at bounding box center [1366, 23] width 20 height 20
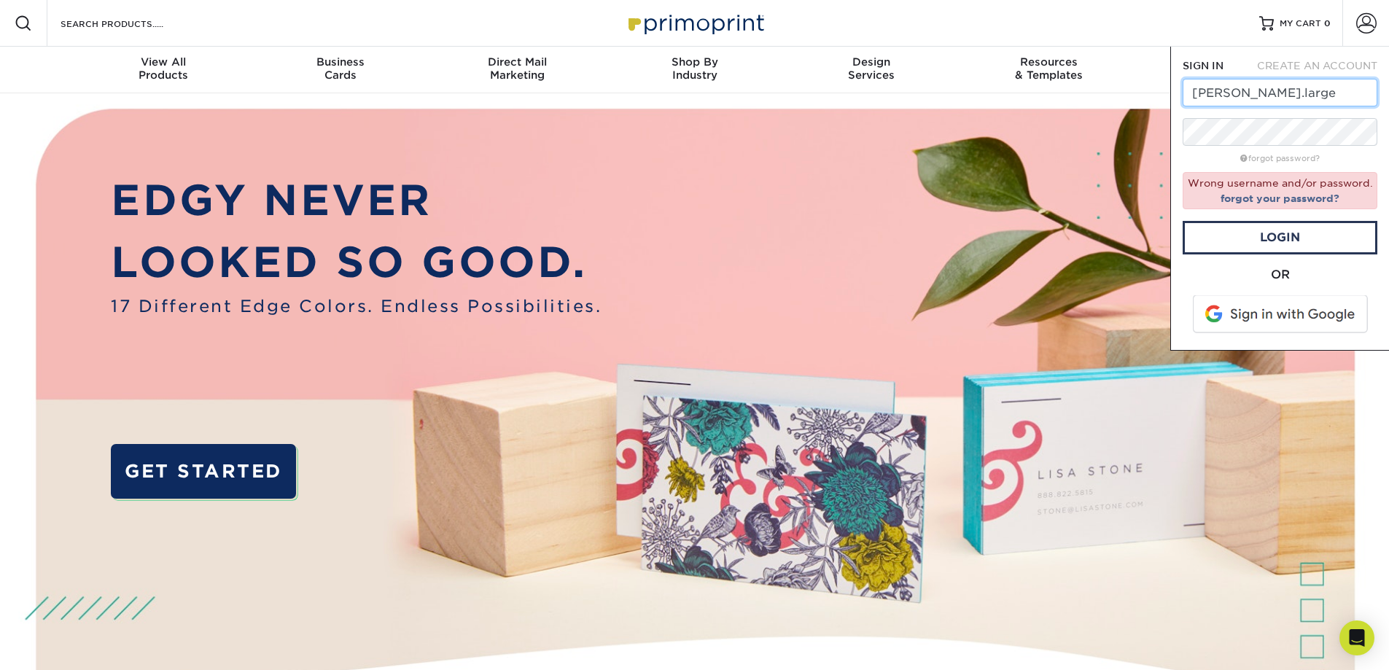
click at [1339, 91] on input "[PERSON_NAME].large" at bounding box center [1280, 93] width 195 height 28
drag, startPoint x: 1339, startPoint y: 91, endPoint x: 1191, endPoint y: 94, distance: 148.8
click at [1191, 94] on input "[PERSON_NAME].large" at bounding box center [1280, 93] width 195 height 28
paste input "[PERSON_NAME][EMAIL_ADDRESS][DOMAIN_NAME]"
type input "[PERSON_NAME][EMAIL_ADDRESS][DOMAIN_NAME]"
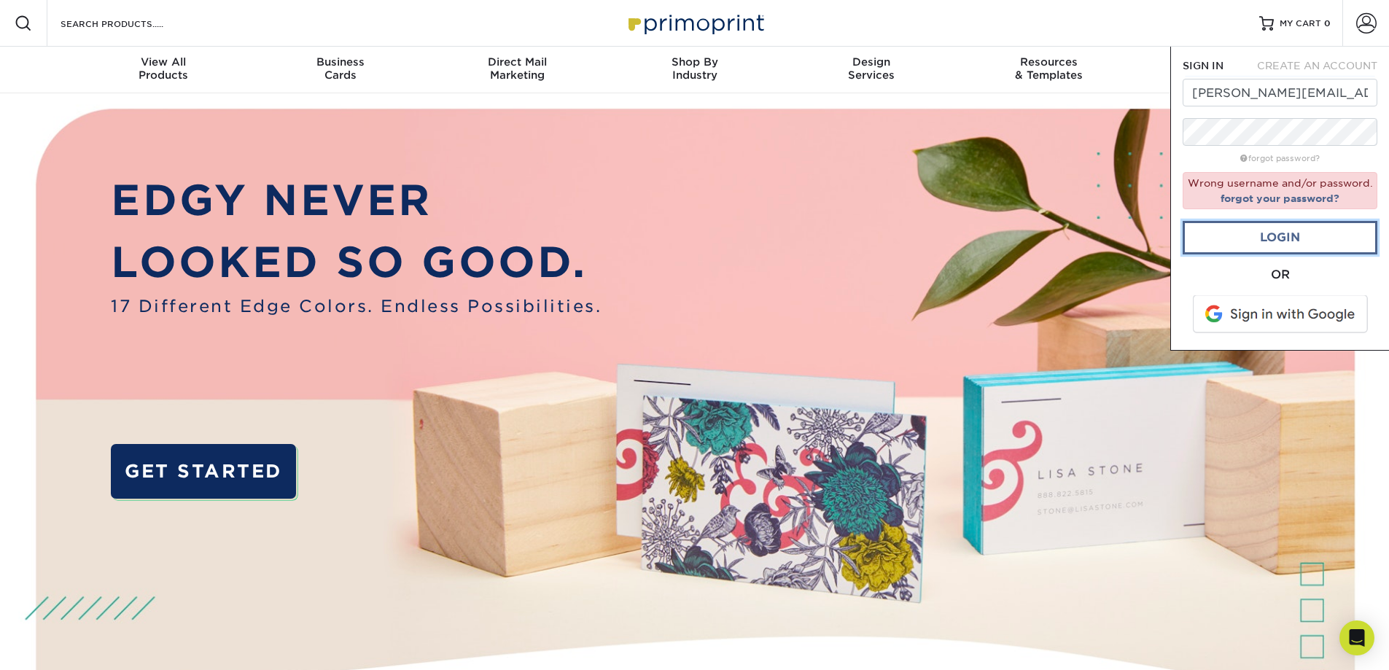
click at [1273, 238] on link "Login" at bounding box center [1280, 238] width 195 height 34
click at [1289, 240] on link "Login" at bounding box center [1280, 238] width 195 height 34
